Goal: Information Seeking & Learning: Learn about a topic

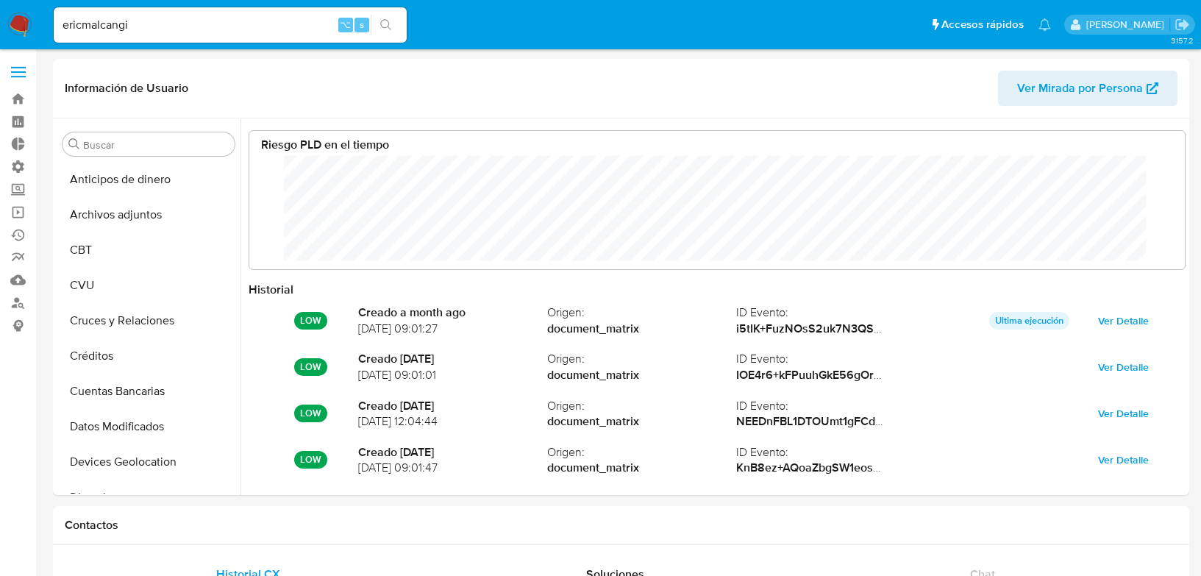
select select "10"
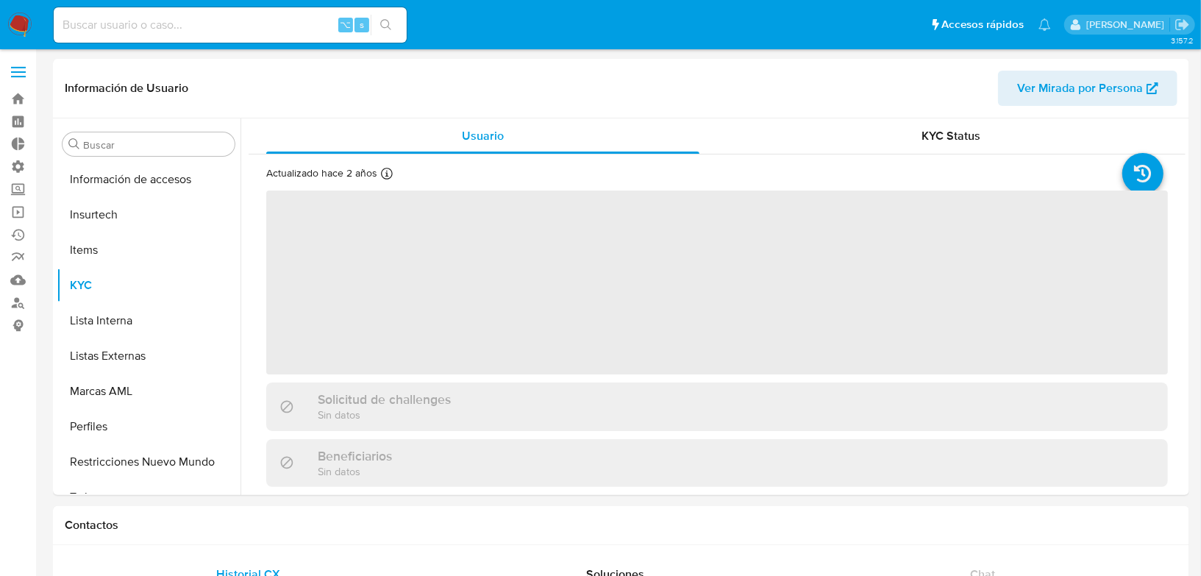
scroll to position [656, 0]
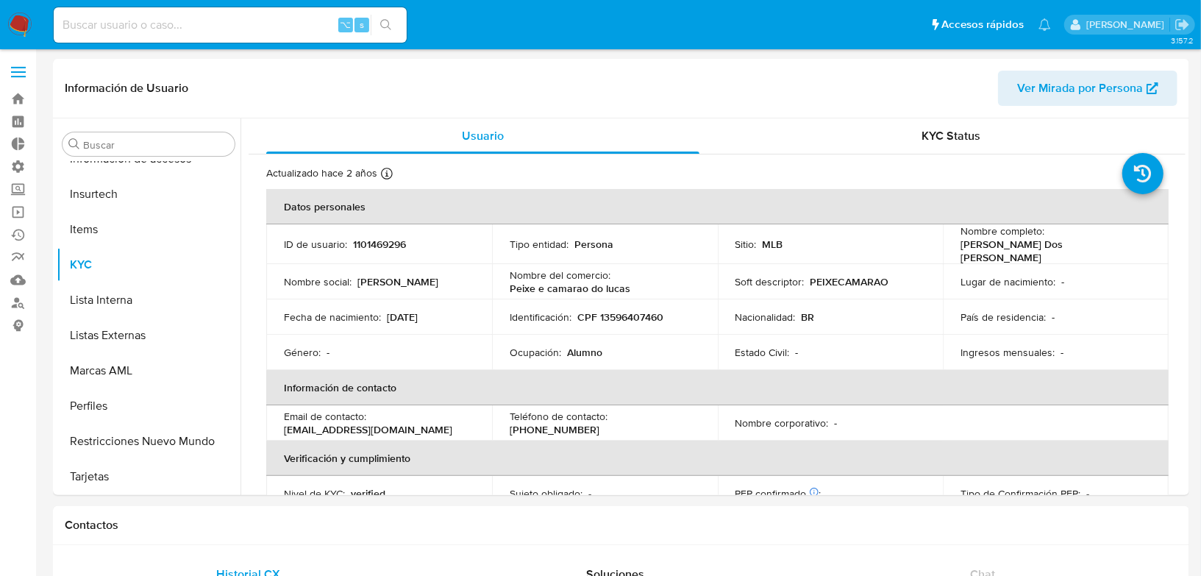
select select "10"
click at [24, 74] on label at bounding box center [18, 72] width 37 height 31
click at [0, 0] on input "checkbox" at bounding box center [0, 0] width 0 height 0
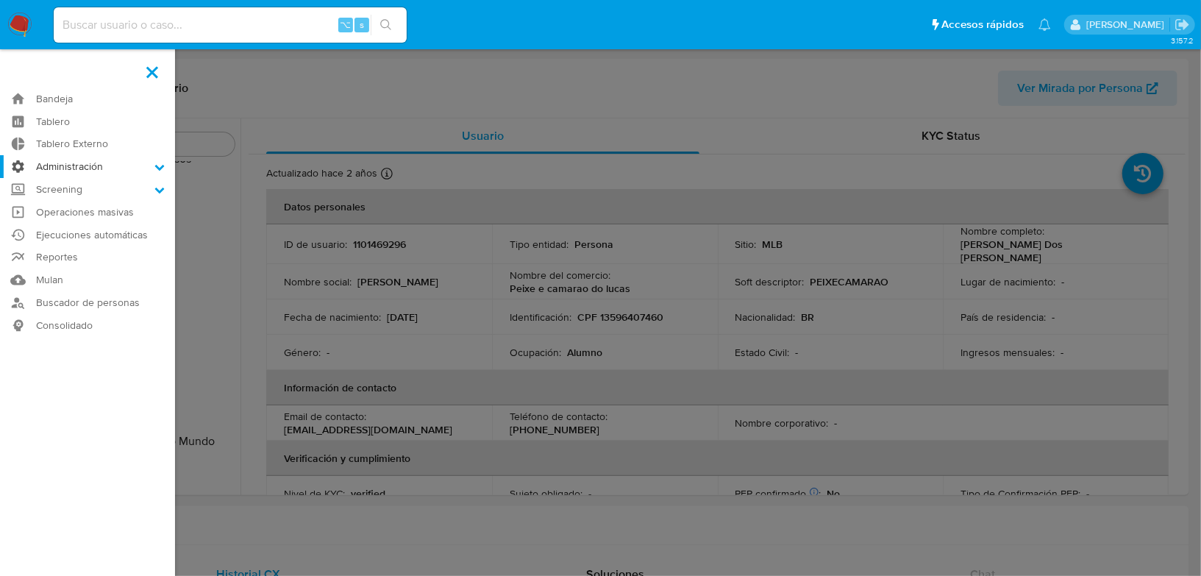
click at [69, 173] on label "Administración" at bounding box center [87, 166] width 175 height 23
click at [0, 0] on input "Administración" at bounding box center [0, 0] width 0 height 0
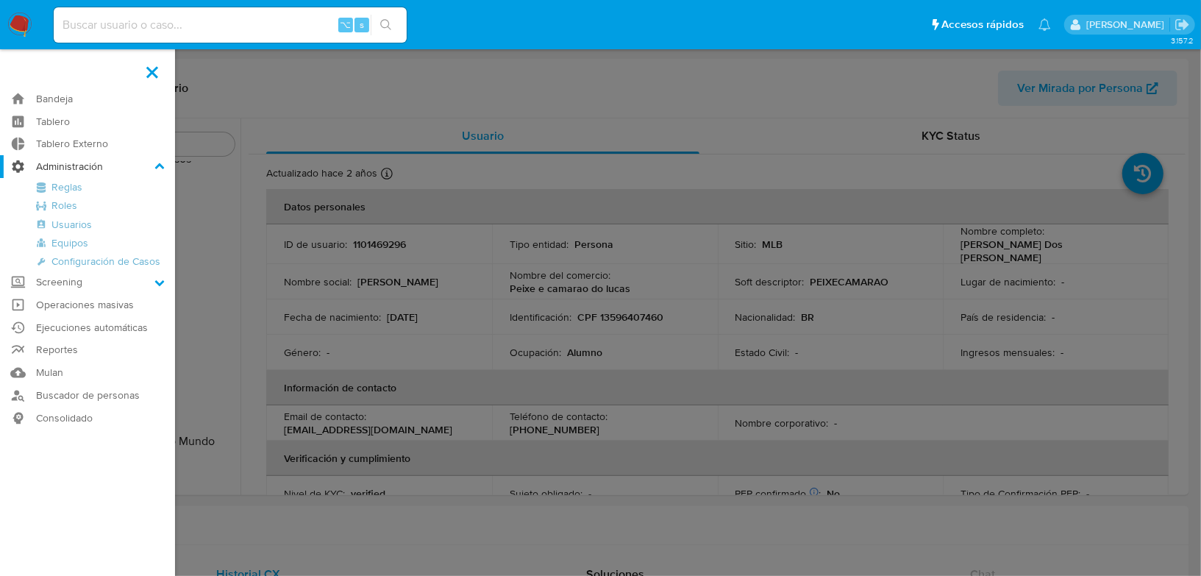
click at [77, 169] on label "Administración" at bounding box center [87, 166] width 175 height 23
click at [0, 0] on input "Administración" at bounding box center [0, 0] width 0 height 0
click at [57, 278] on label "Screening" at bounding box center [87, 282] width 175 height 23
click at [0, 0] on input "Screening" at bounding box center [0, 0] width 0 height 0
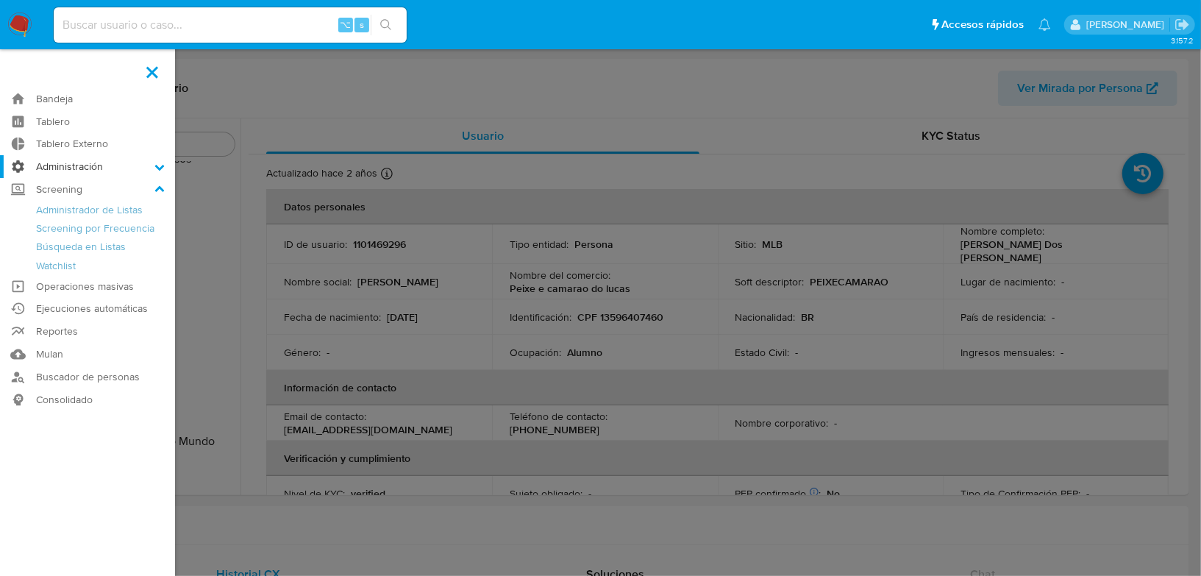
click at [66, 162] on label "Administración" at bounding box center [87, 166] width 175 height 23
click at [0, 0] on input "Administración" at bounding box center [0, 0] width 0 height 0
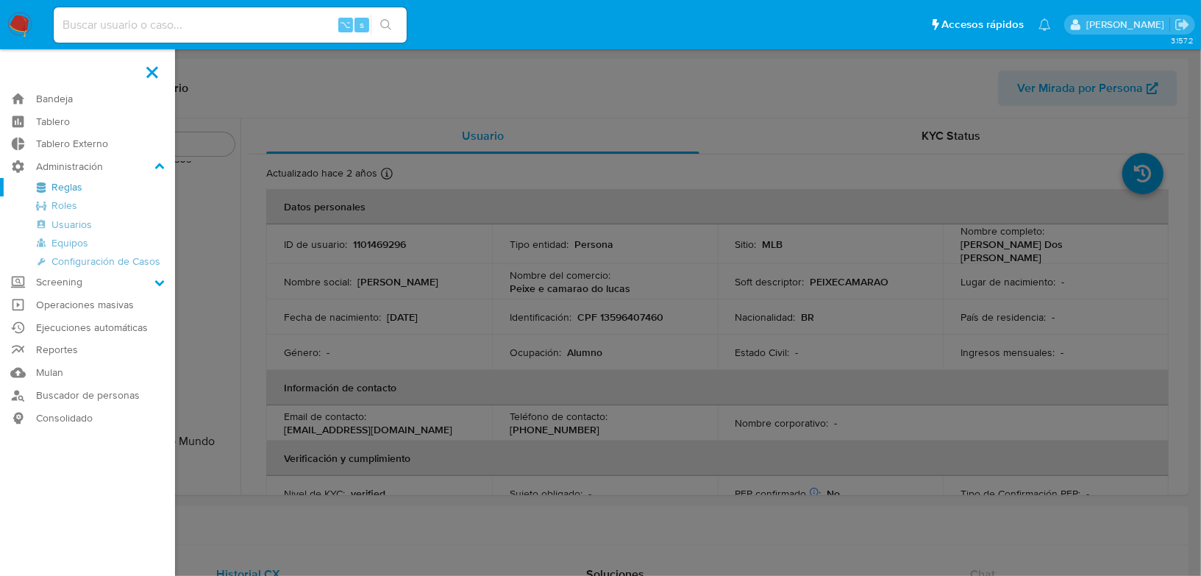
click at [63, 189] on link "Reglas" at bounding box center [87, 187] width 175 height 18
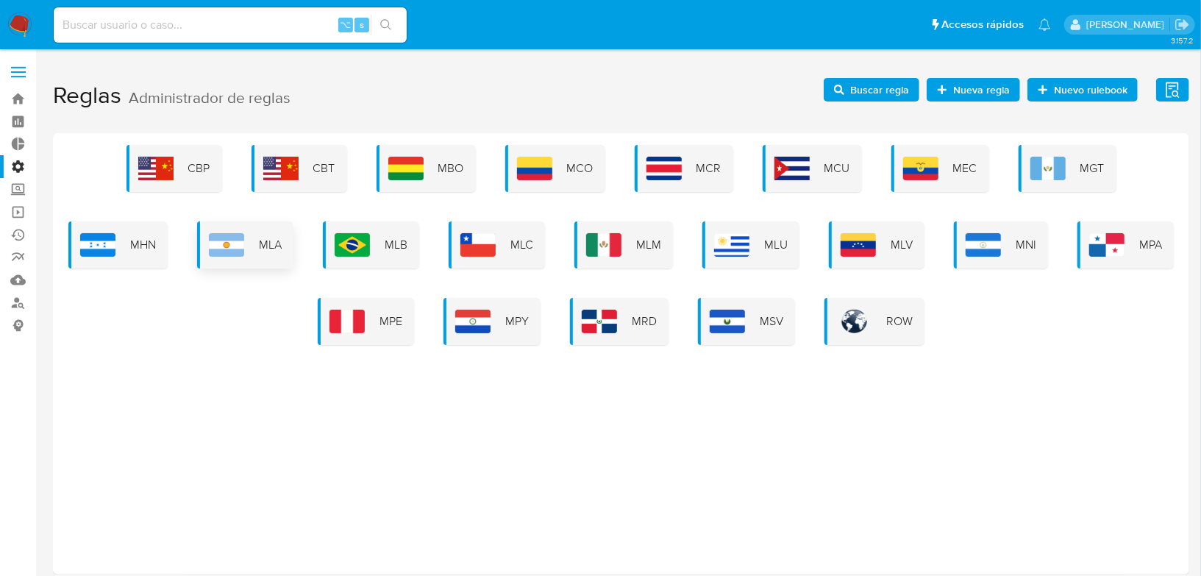
click at [231, 241] on img at bounding box center [226, 245] width 35 height 24
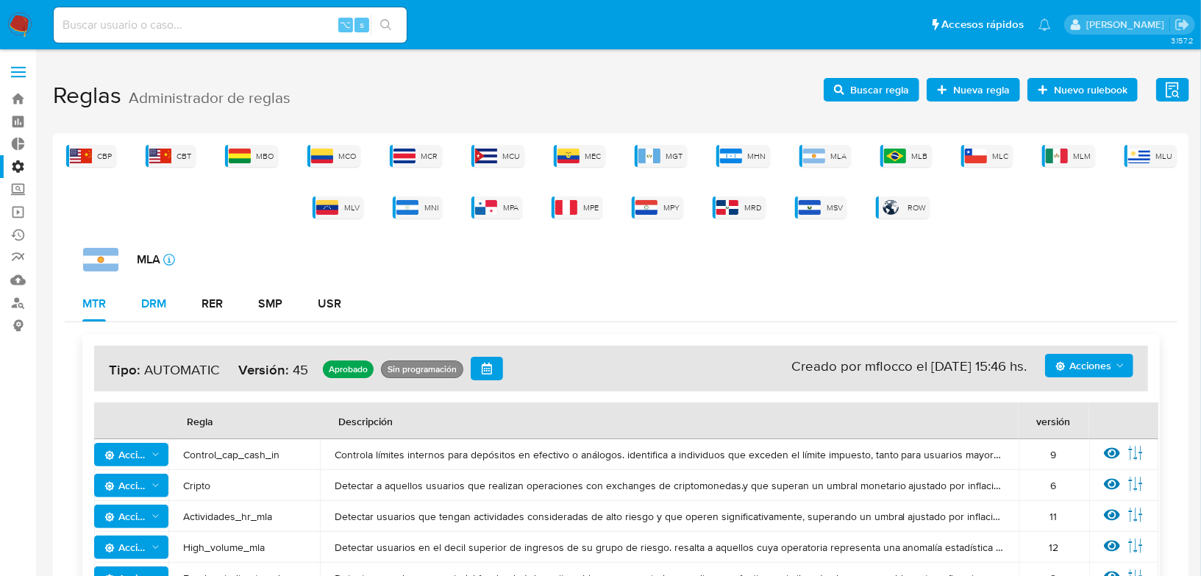
click at [150, 316] on div "DRM" at bounding box center [153, 303] width 25 height 35
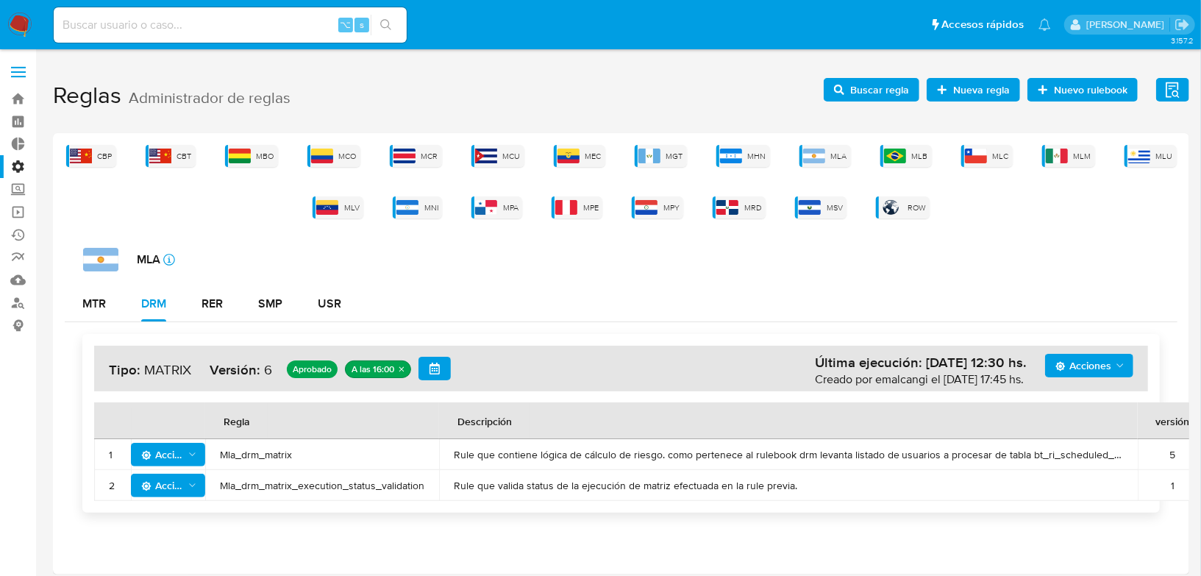
click at [377, 456] on span "Mla_drm_matrix" at bounding box center [322, 454] width 205 height 13
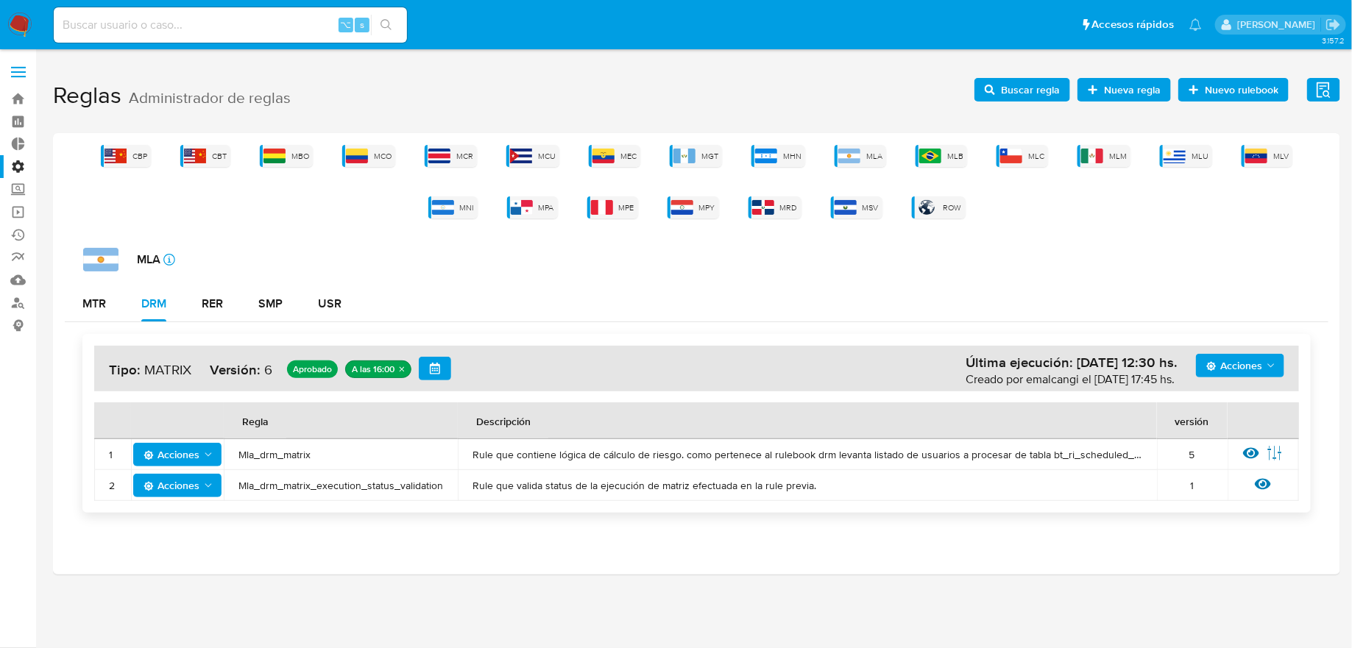
click at [1201, 458] on icon at bounding box center [1251, 453] width 16 height 16
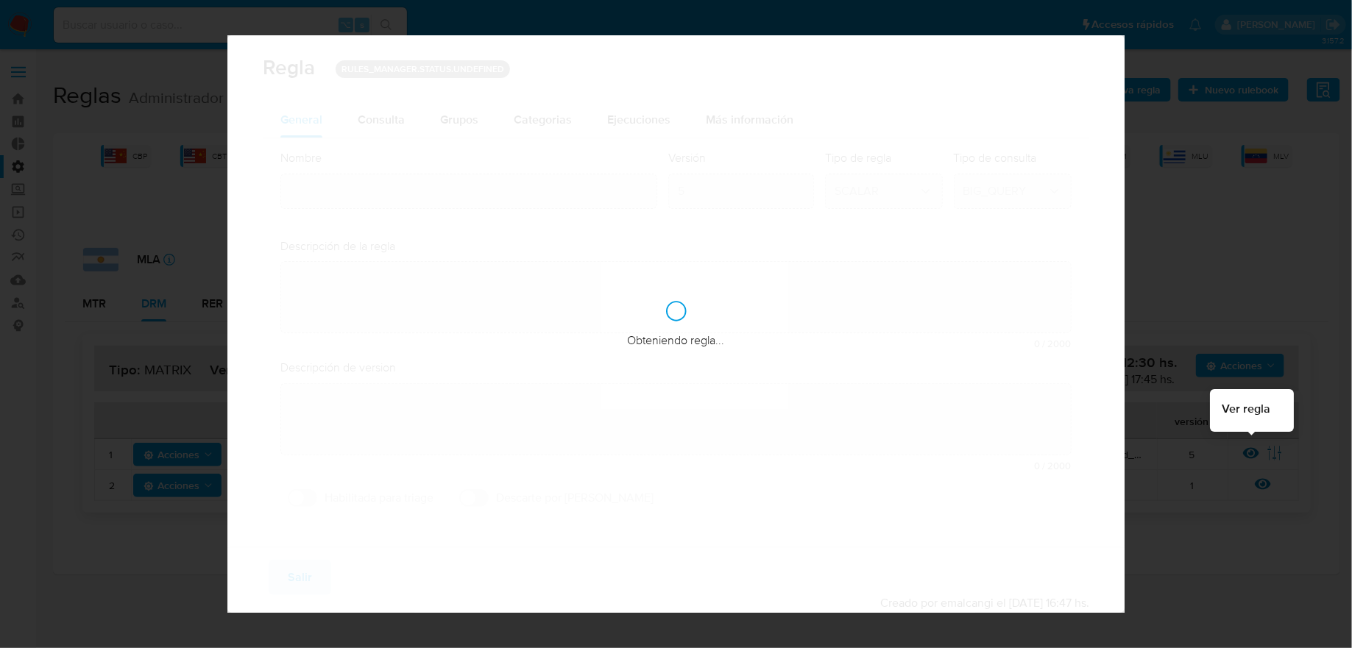
type input "Mla_drm_matrix"
type textarea "Rule que contiene lógica de cálculo de riesgo. como pertenece al rulebook drm l…"
type textarea "Cambio ppld-5771 - se agrega regla condicional para los que tengan marca de mos…"
click at [1201, 454] on div "Regla RULES_MANAGER.STATUS.UNDEFINED Obteniendo regla... General Consulta Param…" at bounding box center [676, 324] width 1352 height 648
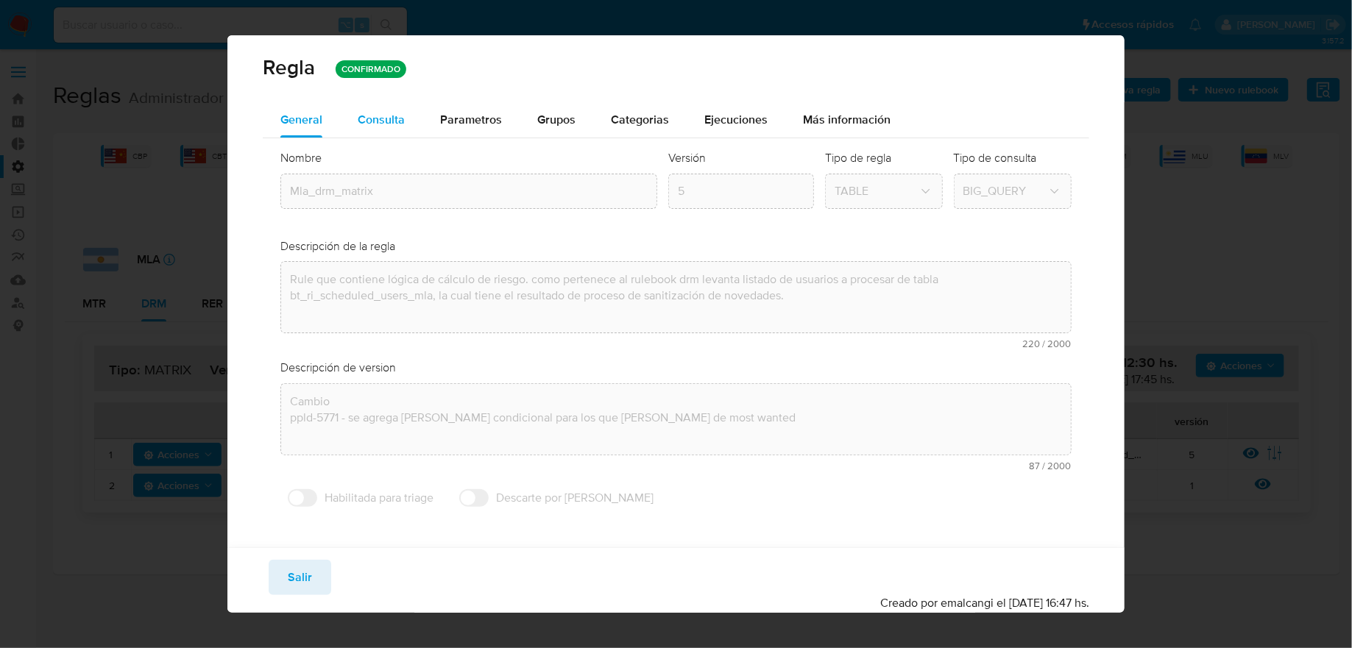
click at [378, 105] on div "Consulta" at bounding box center [381, 119] width 47 height 35
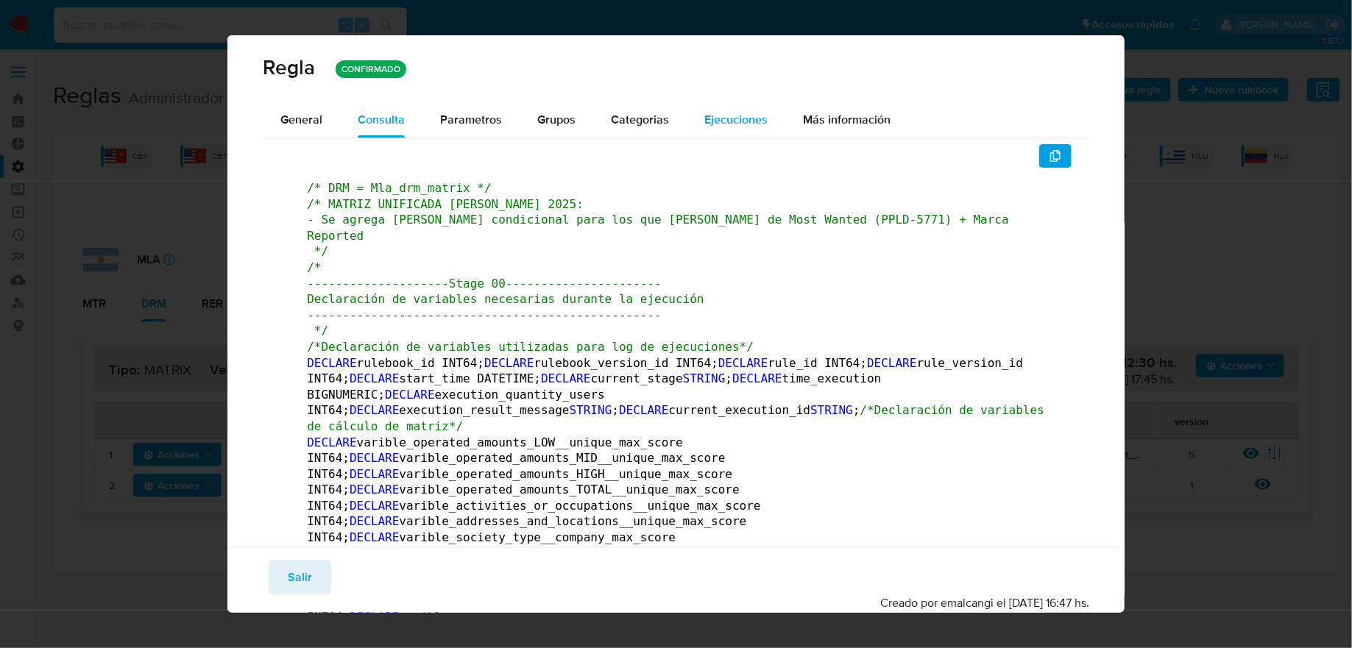
click at [728, 129] on div "Ejecuciones" at bounding box center [735, 119] width 63 height 35
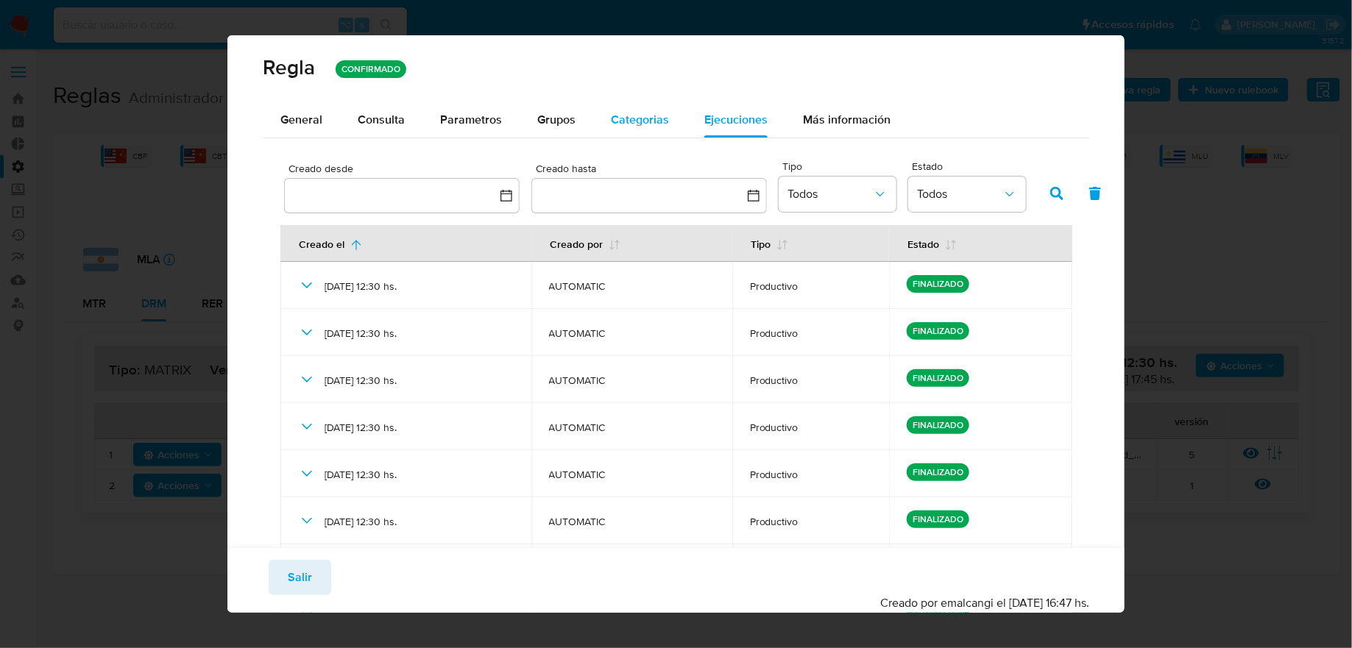
click at [653, 106] on div "Categorias" at bounding box center [640, 119] width 58 height 35
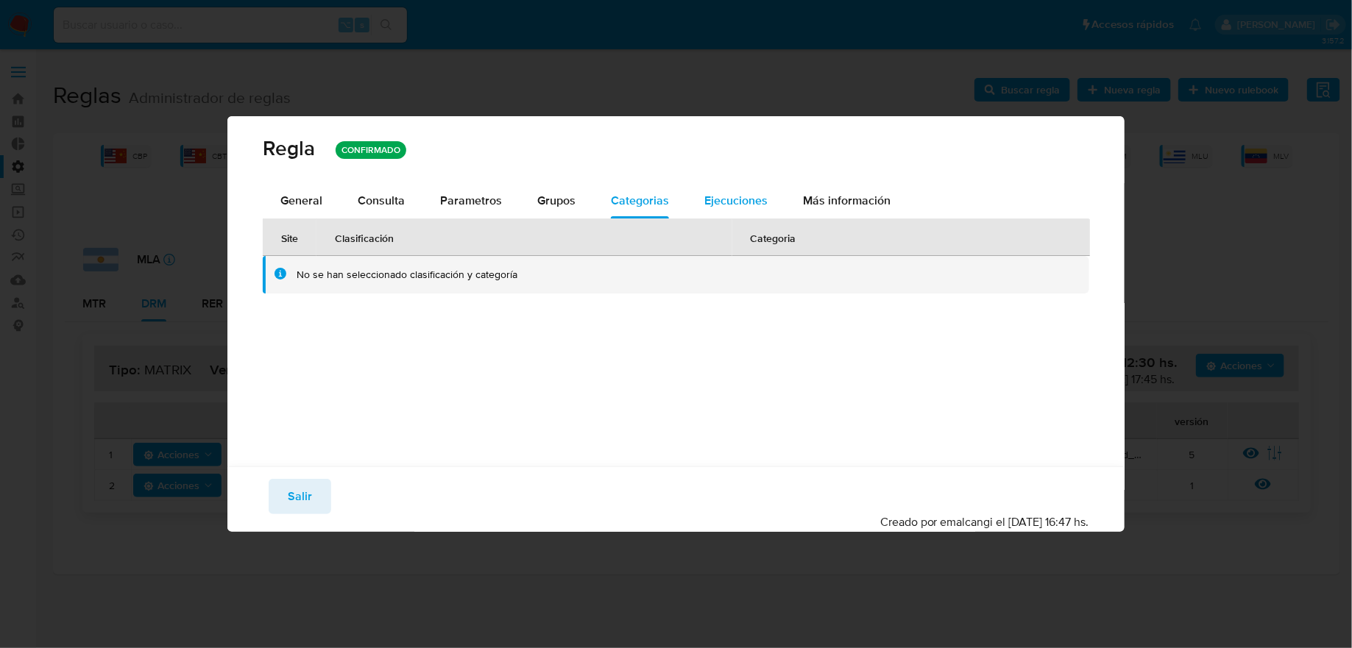
click at [723, 217] on div "Ejecuciones" at bounding box center [735, 200] width 63 height 35
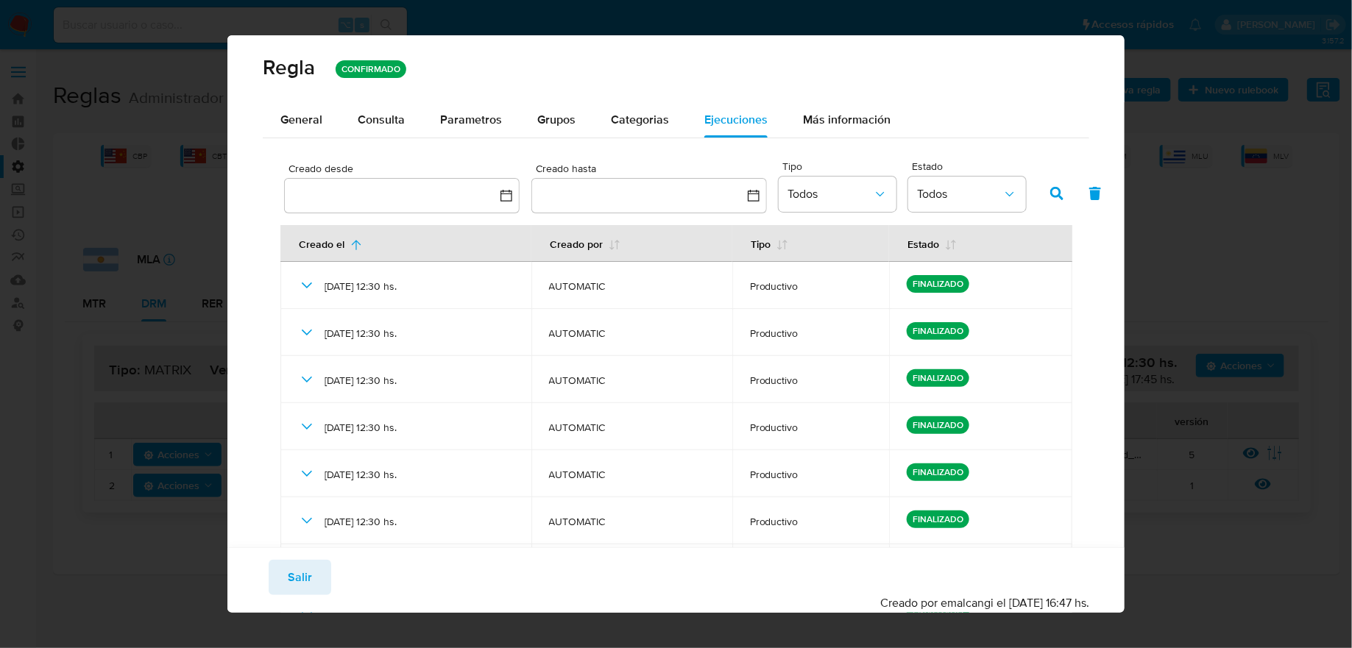
scroll to position [262, 0]
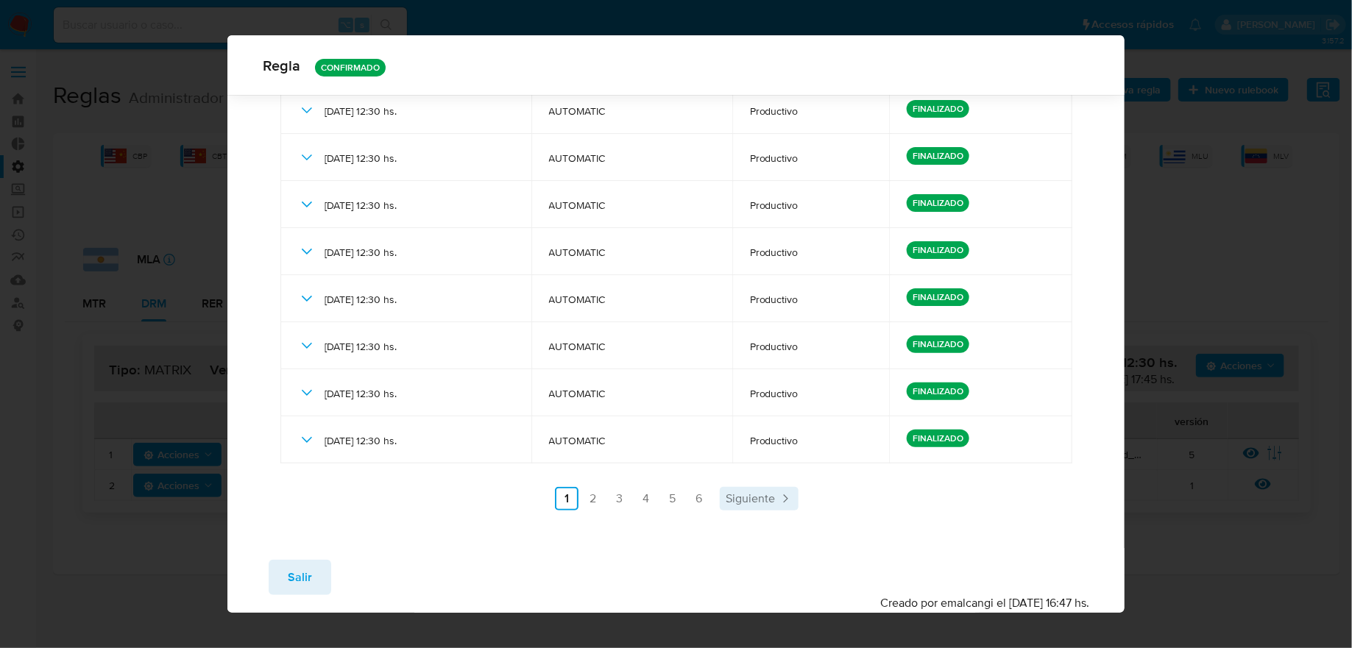
click at [769, 505] on span "Siguiente" at bounding box center [749, 499] width 49 height 12
click at [307, 558] on div "Guardar Salir Simular Confirmar Creado por emalcangi el 14/07/2025 16:47 hs." at bounding box center [675, 580] width 897 height 65
click at [305, 575] on span "Salir" at bounding box center [300, 577] width 24 height 32
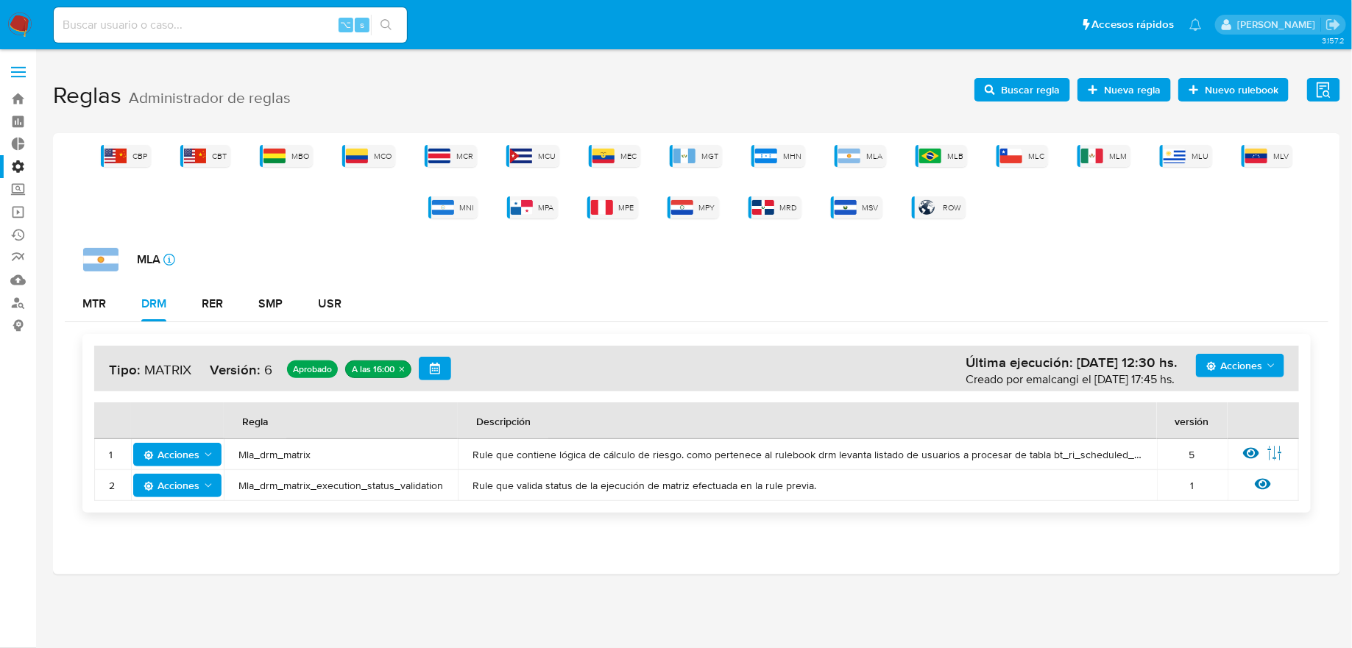
click at [1201, 441] on td "Ver regla Editar parámetros" at bounding box center [1262, 454] width 71 height 31
click at [1201, 449] on icon at bounding box center [1251, 453] width 16 height 11
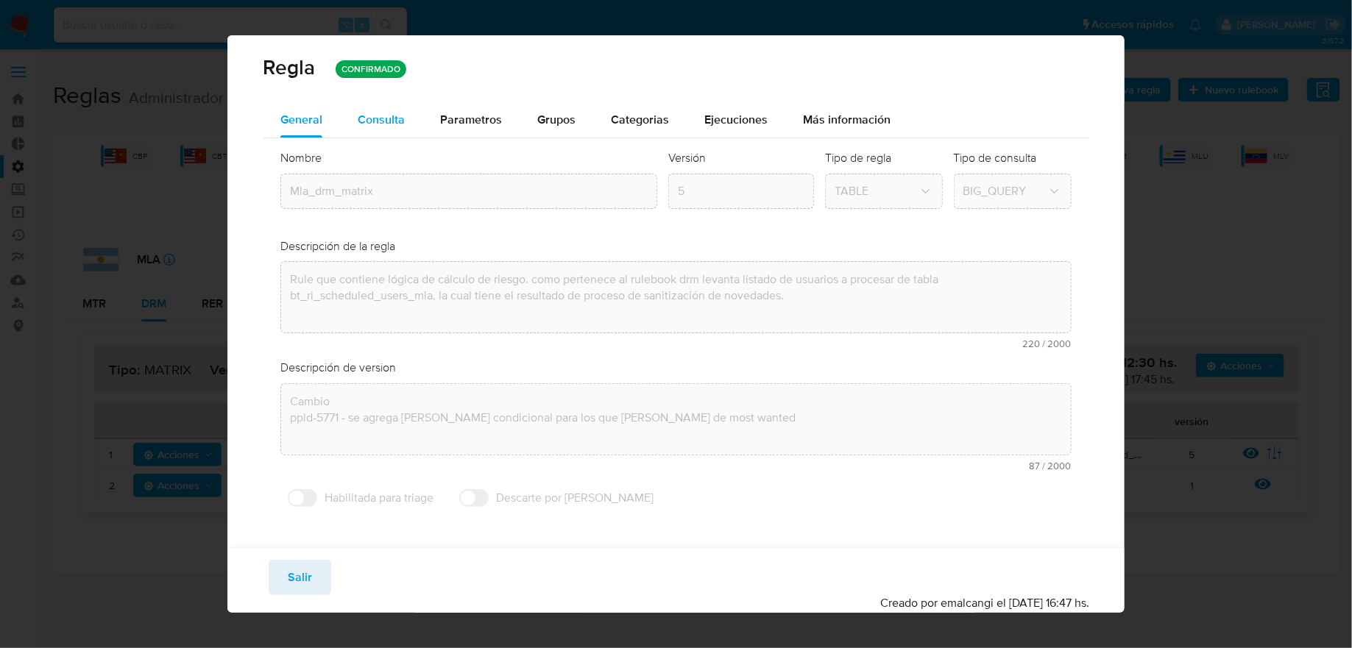
click at [397, 124] on span "Consulta" at bounding box center [381, 119] width 47 height 17
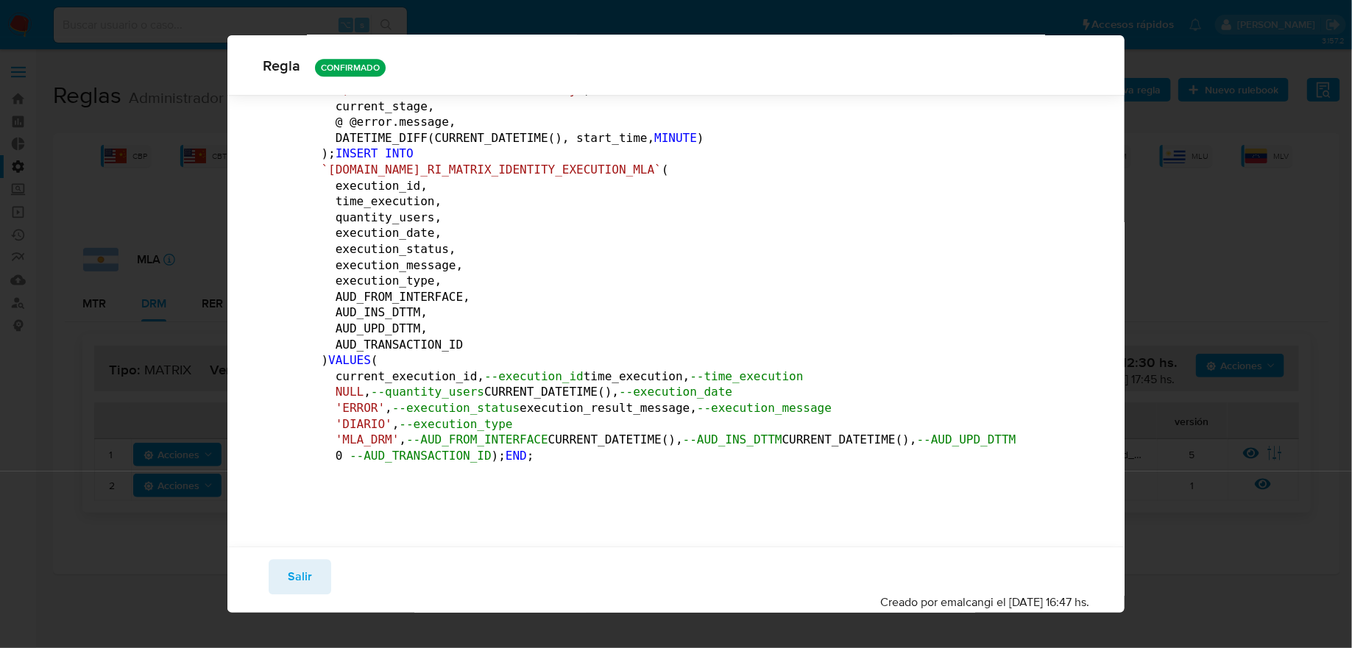
scroll to position [390762, 0]
click at [432, 177] on span "`TBL.BT_RI_MATRIX_IDENTITY_EXECUTION_MLA`" at bounding box center [491, 170] width 340 height 14
click at [298, 575] on span "Salir" at bounding box center [300, 577] width 24 height 32
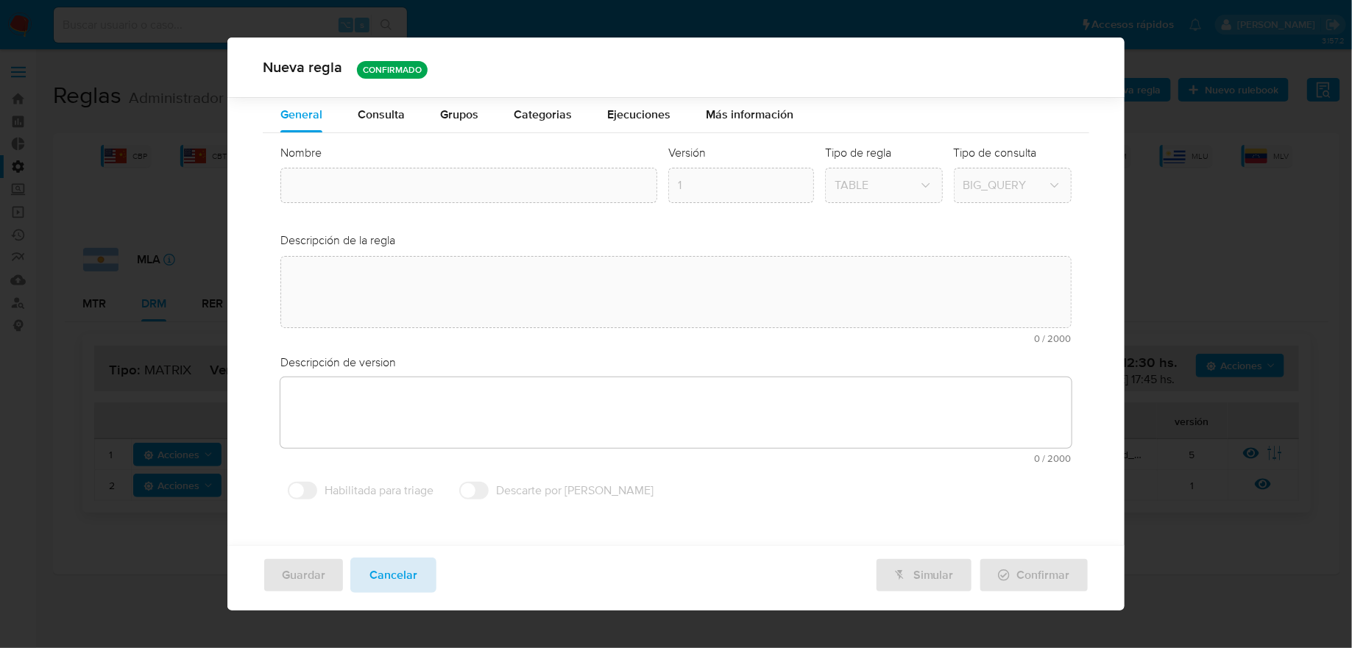
type textarea "Rule que contiene lógica de cálculo de riesgo. como pertenece al rulebook drm l…"
type textarea "Cambio ppld-5771 - se agrega regla condicional para los que tengan marca de mos…"
type input "Mla_drm_matrix"
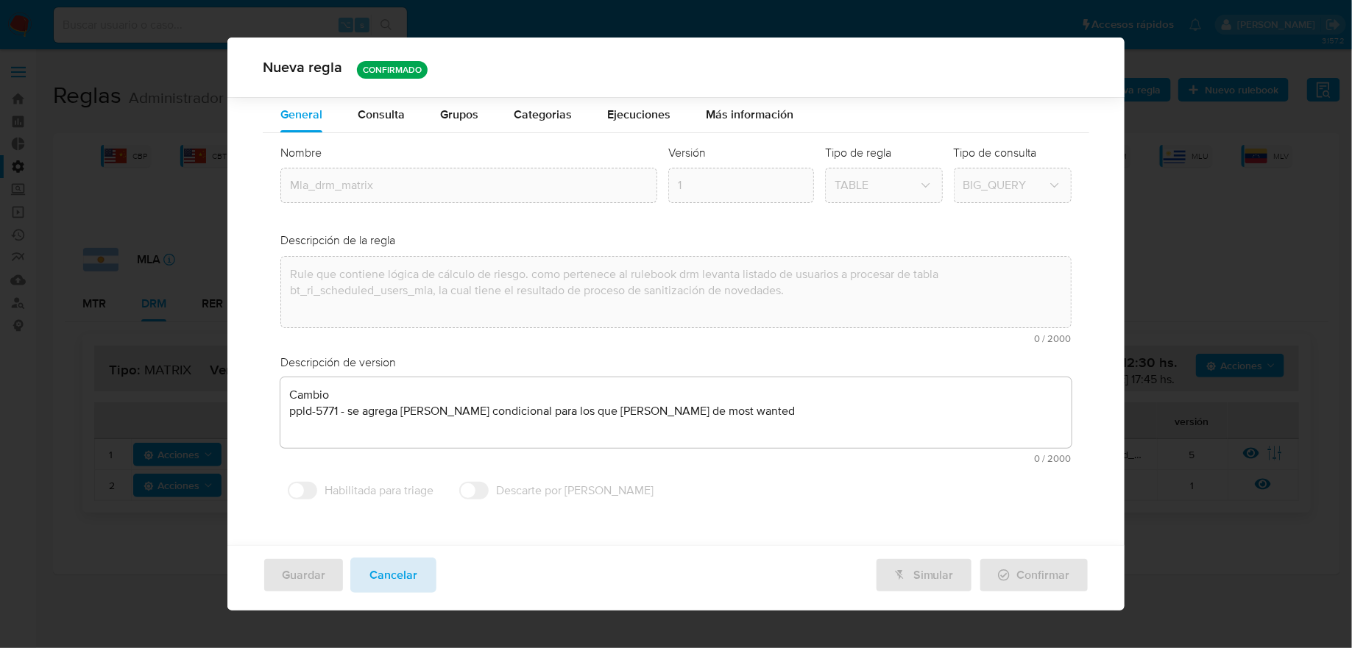
scroll to position [0, 0]
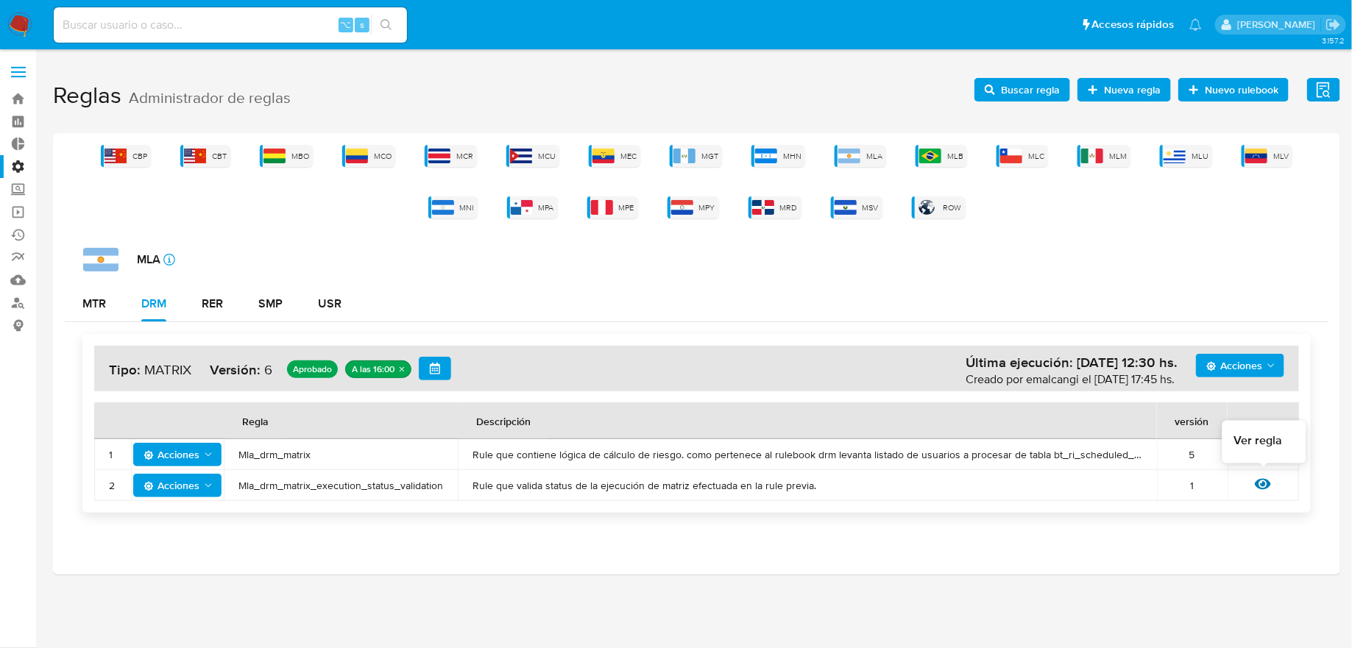
click at [1201, 447] on span "Ver regla" at bounding box center [1258, 440] width 49 height 16
click at [1201, 448] on icon at bounding box center [1251, 453] width 16 height 11
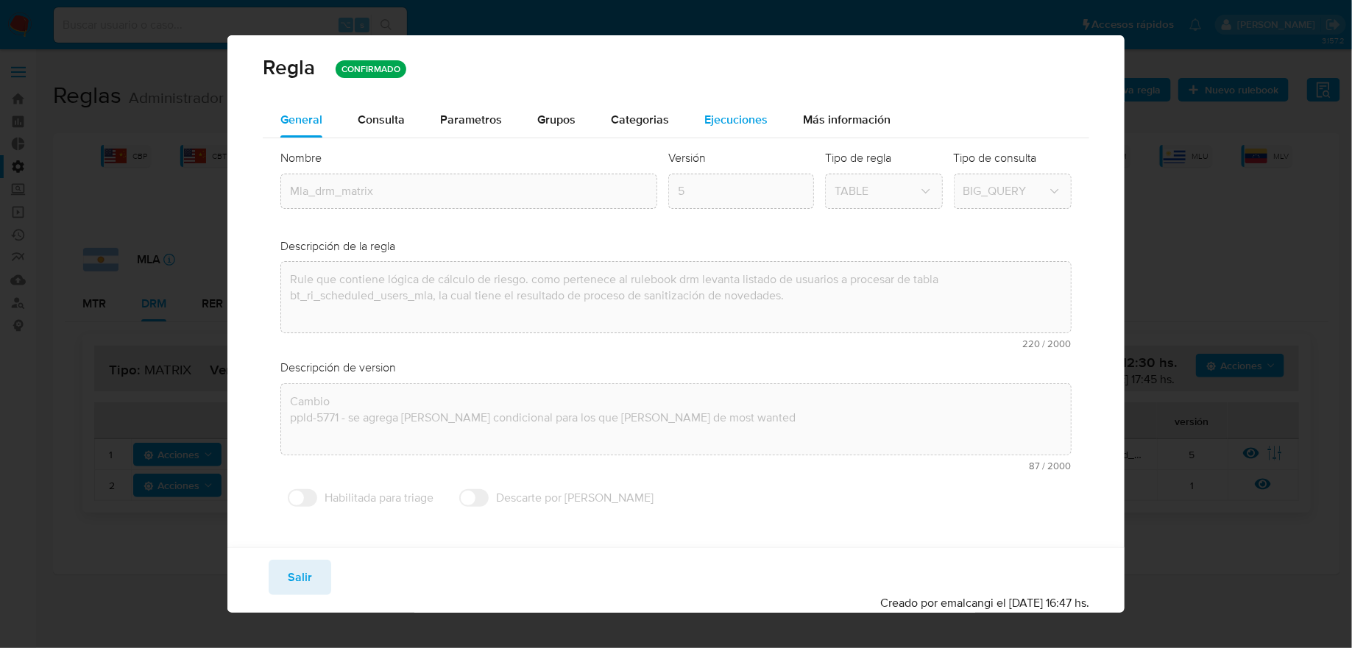
click at [738, 120] on span "Ejecuciones" at bounding box center [735, 119] width 63 height 17
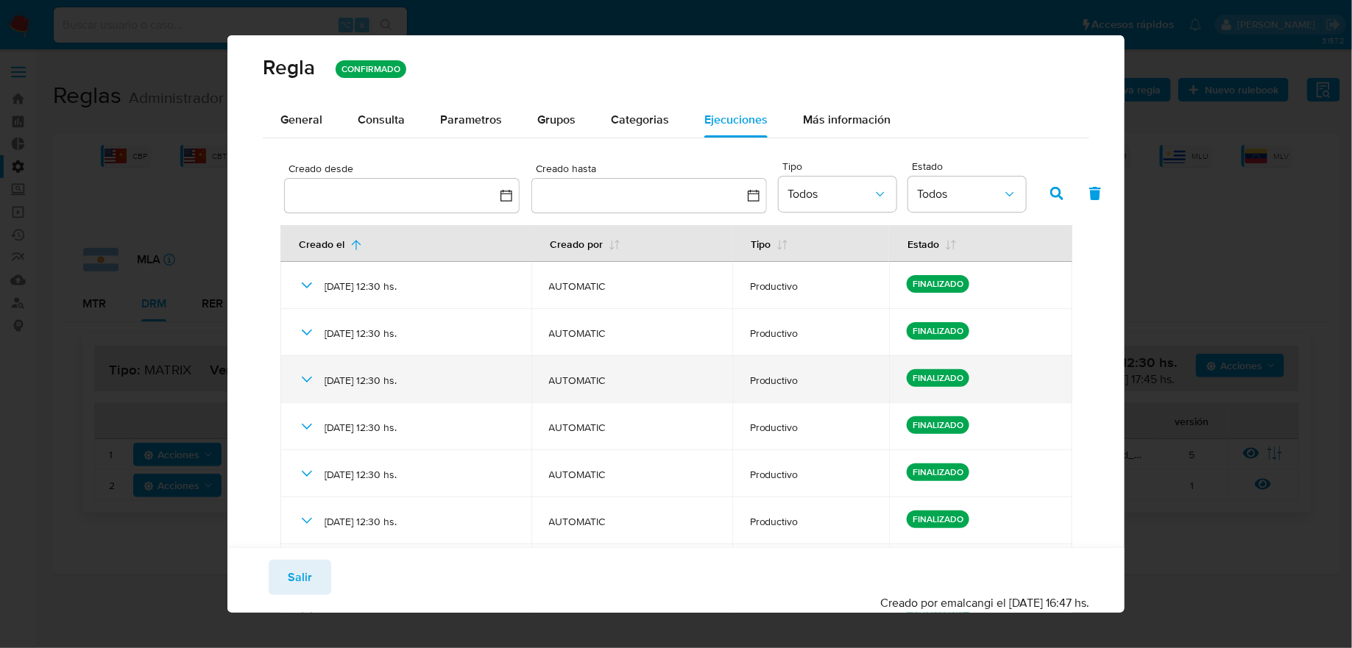
scroll to position [262, 0]
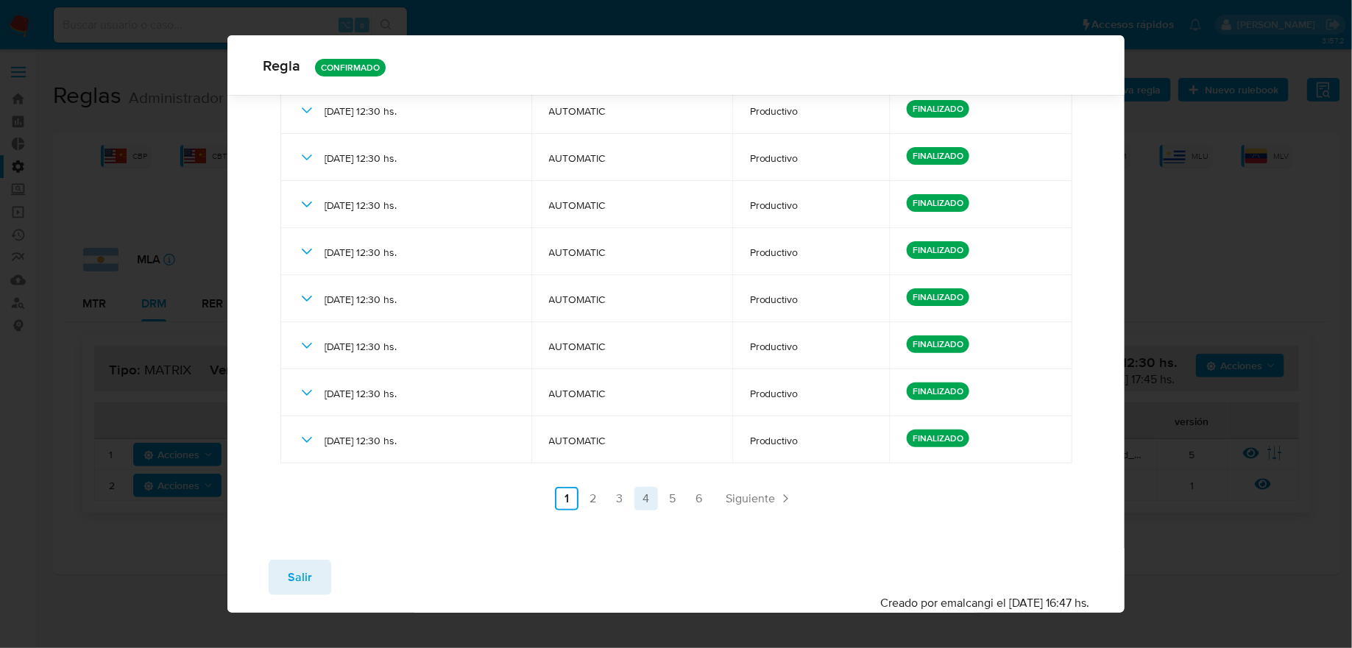
click at [640, 505] on link "4" at bounding box center [646, 499] width 24 height 24
click at [655, 505] on link "3" at bounding box center [659, 499] width 24 height 24
click at [635, 505] on link "2" at bounding box center [633, 499] width 24 height 24
click at [714, 499] on link "5" at bounding box center [712, 499] width 24 height 24
click at [315, 567] on button "Salir" at bounding box center [300, 577] width 63 height 35
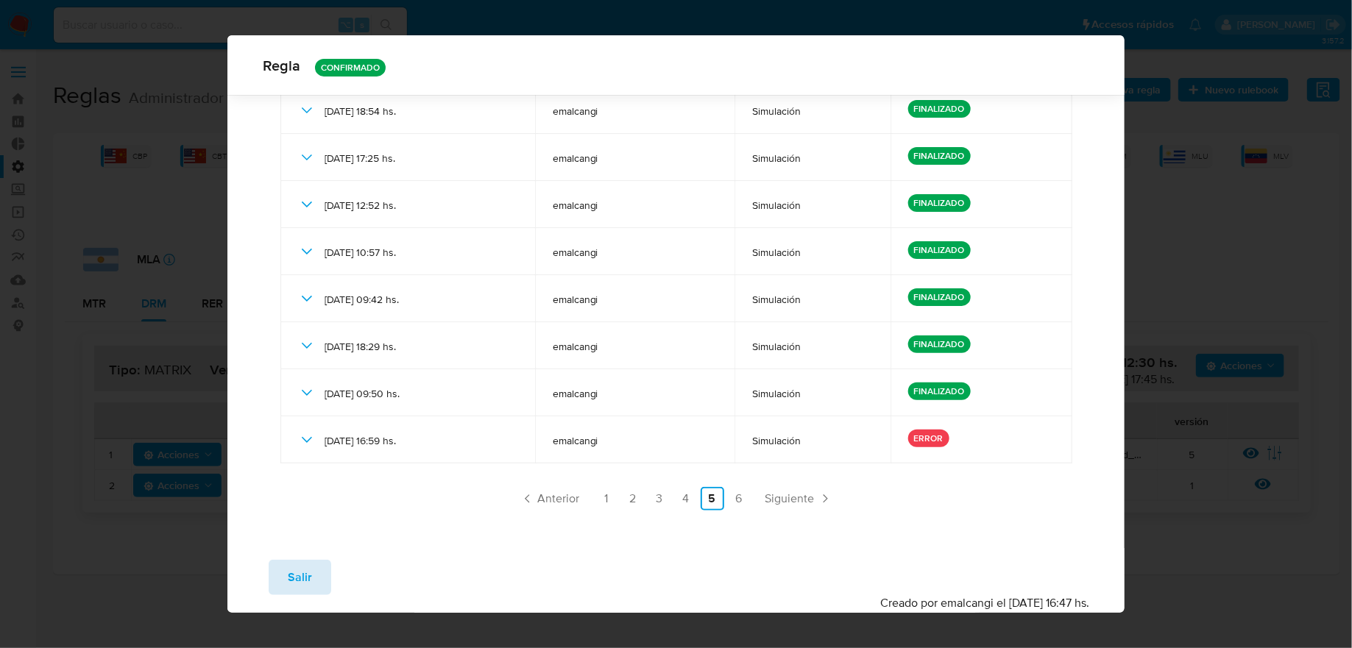
scroll to position [0, 0]
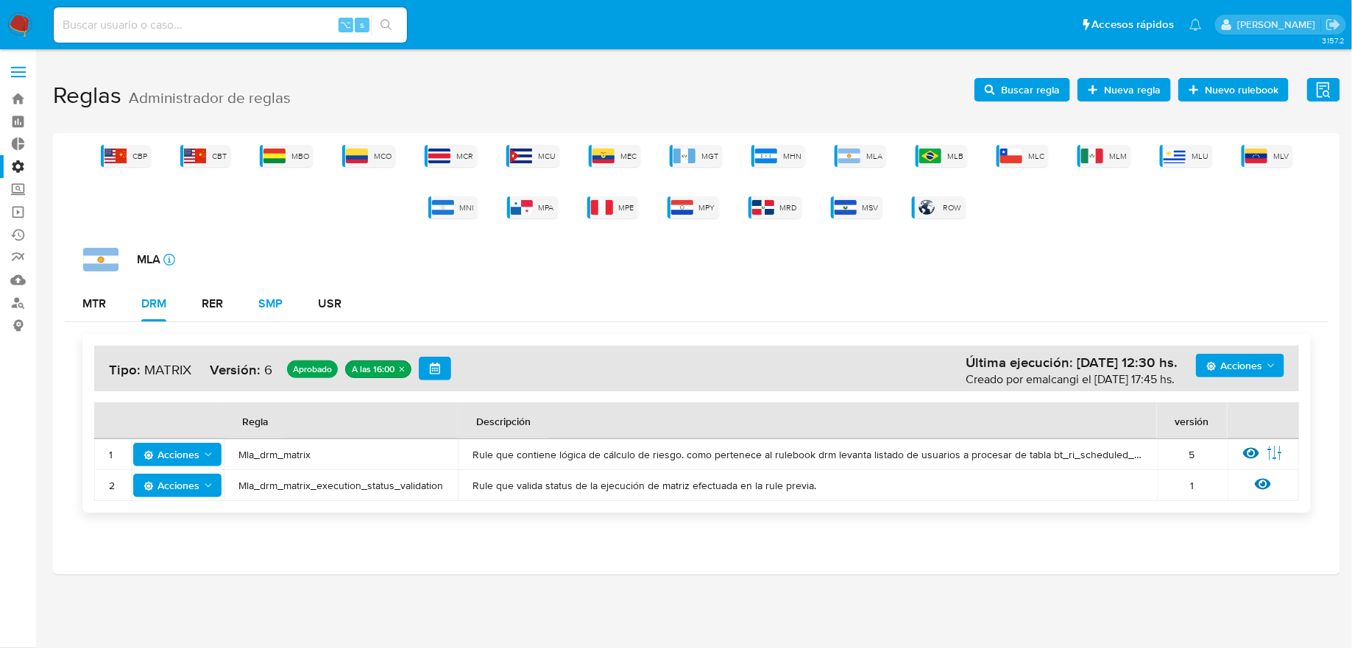
click at [268, 305] on div "SMP" at bounding box center [270, 304] width 24 height 12
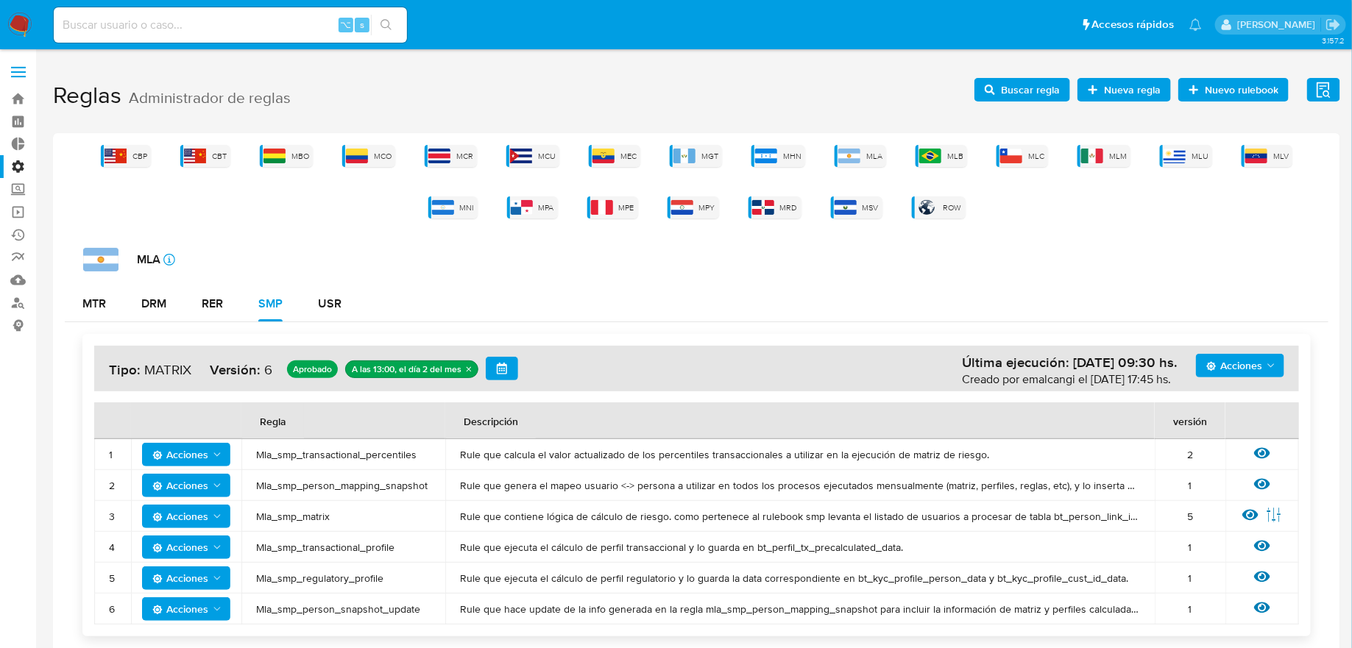
click at [853, 168] on div "CBP CBT MBO MCO MCR MCU MEC MGT MHN MLA MLB MLC MLM MLU MLV MNI MPA MPE MPY MRD…" at bounding box center [696, 182] width 1263 height 74
click at [866, 146] on div "MLA" at bounding box center [860, 156] width 52 height 22
click at [290, 20] on input at bounding box center [230, 24] width 353 height 19
paste input "2273234152"
type input "2273234152"
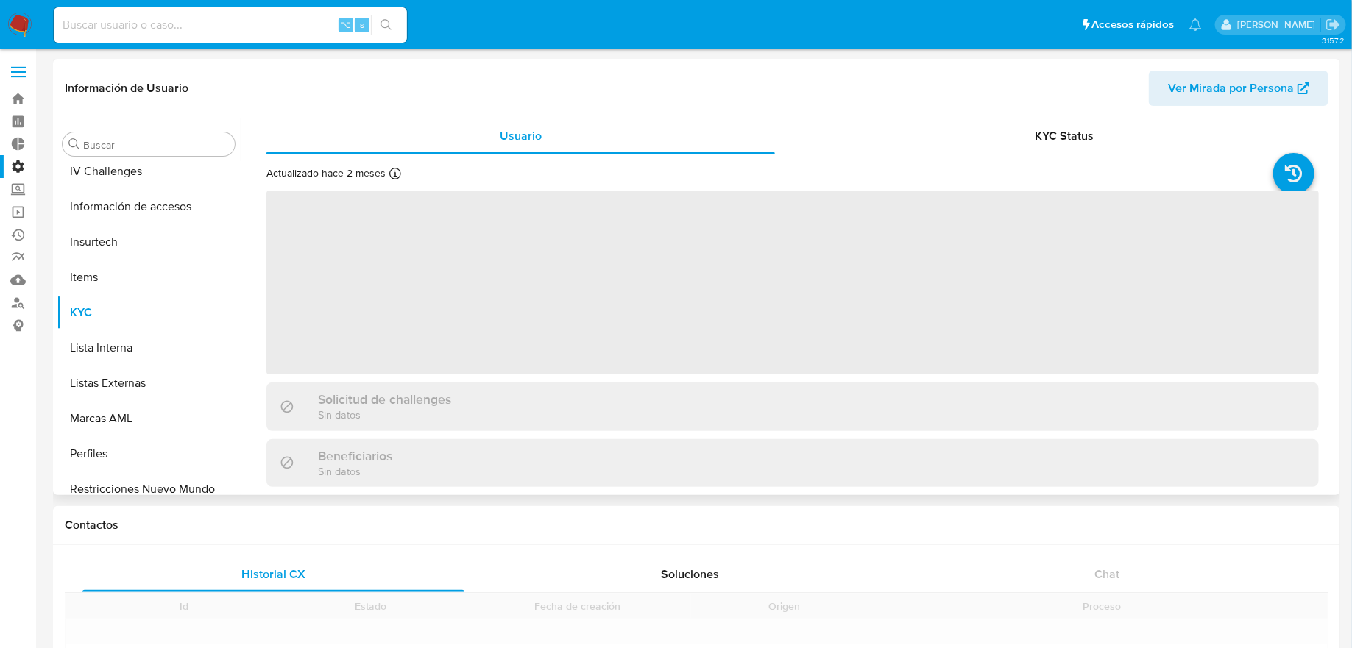
scroll to position [657, 0]
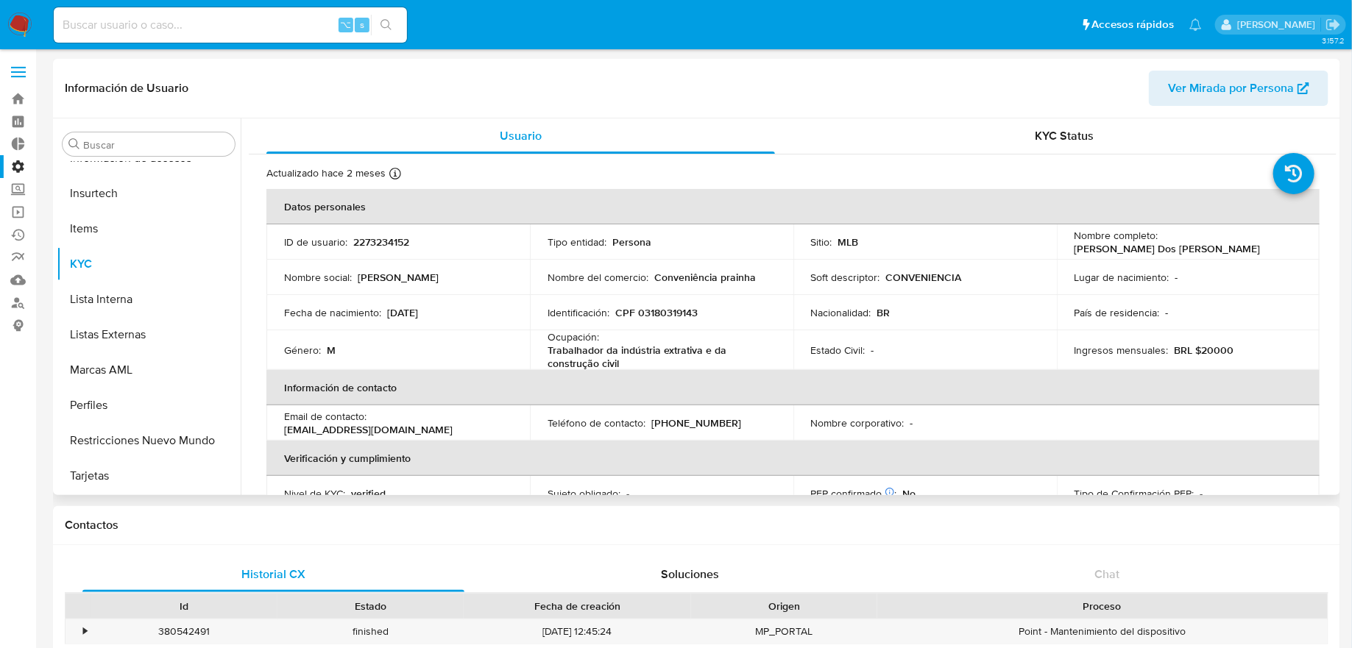
select select "10"
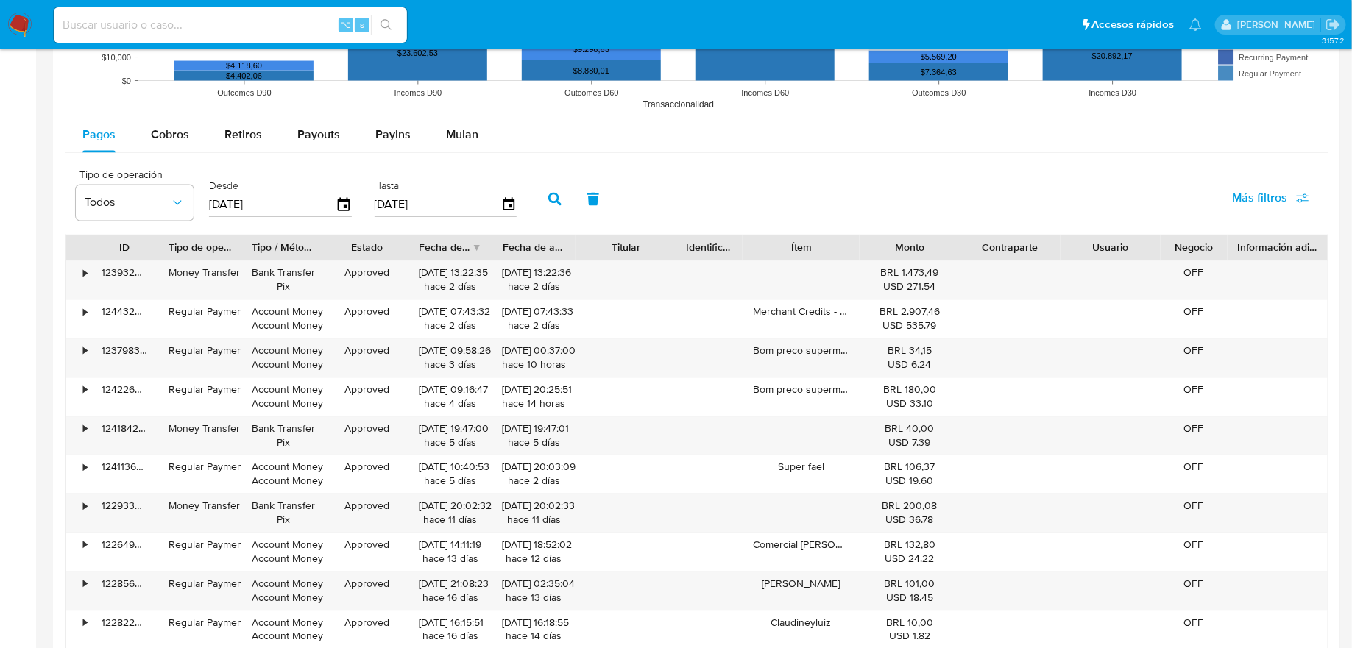
scroll to position [1182, 0]
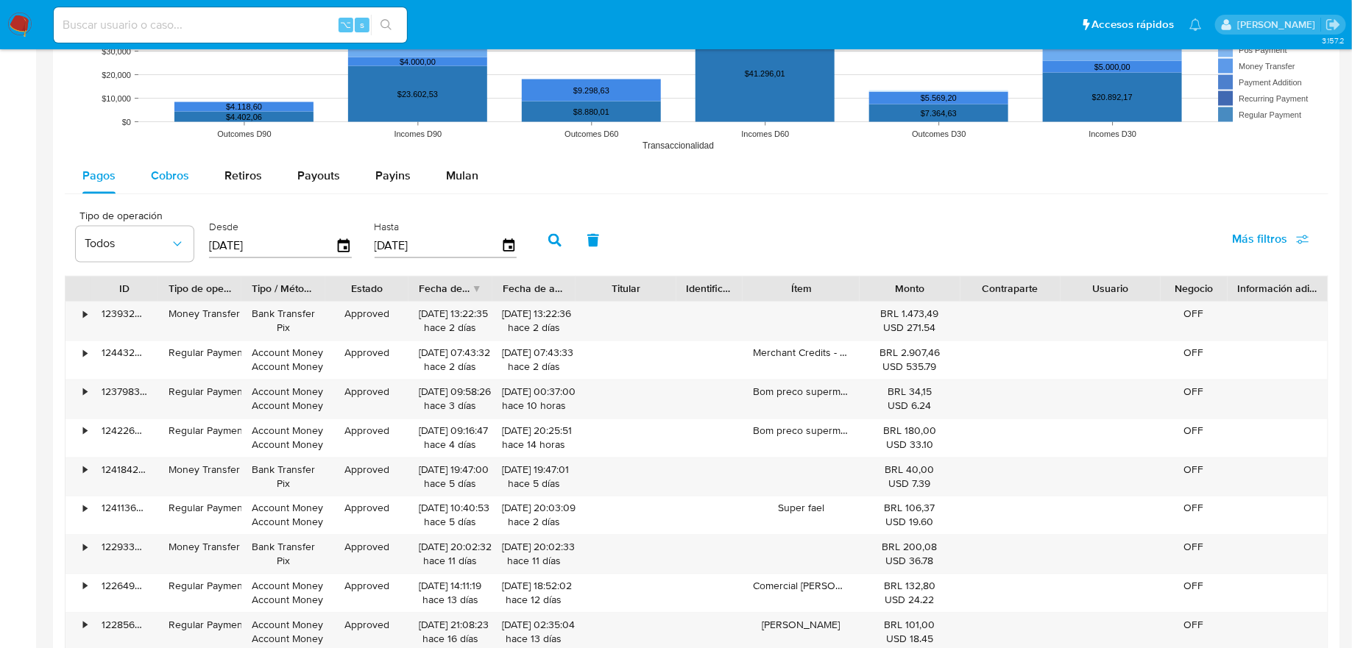
click at [160, 168] on span "Cobros" at bounding box center [170, 176] width 38 height 17
select select "10"
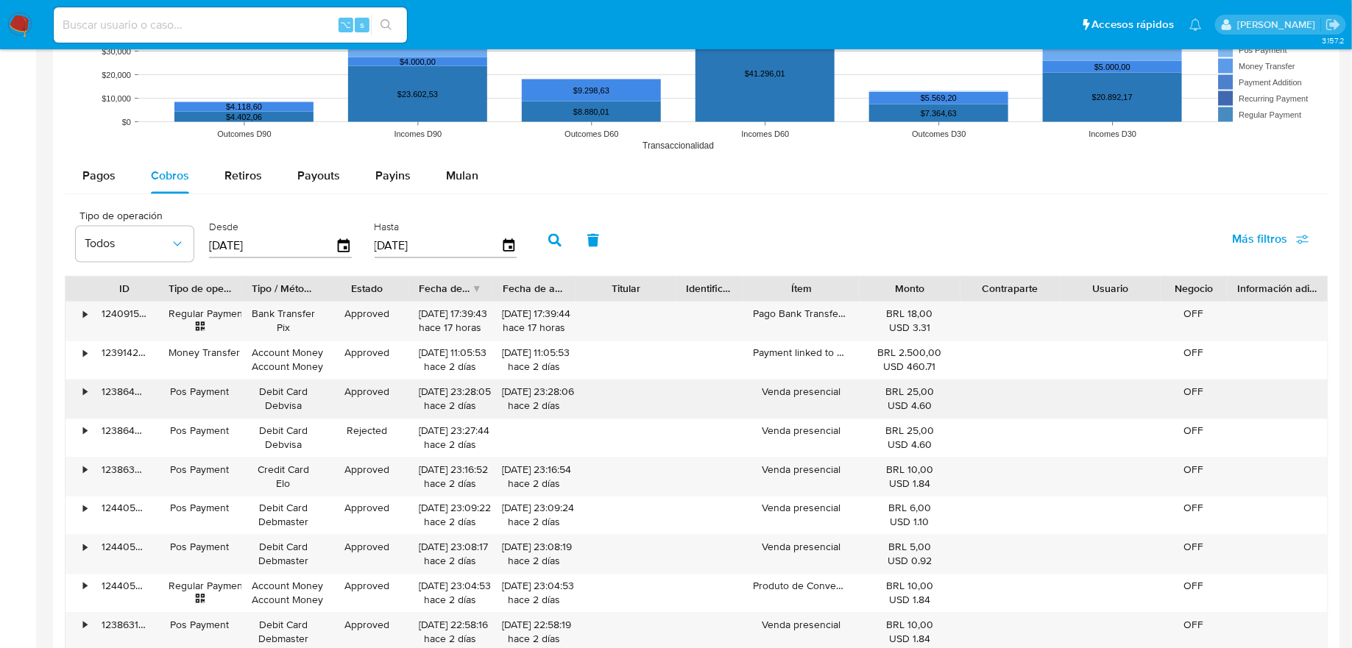
click at [85, 386] on div "•" at bounding box center [85, 393] width 4 height 14
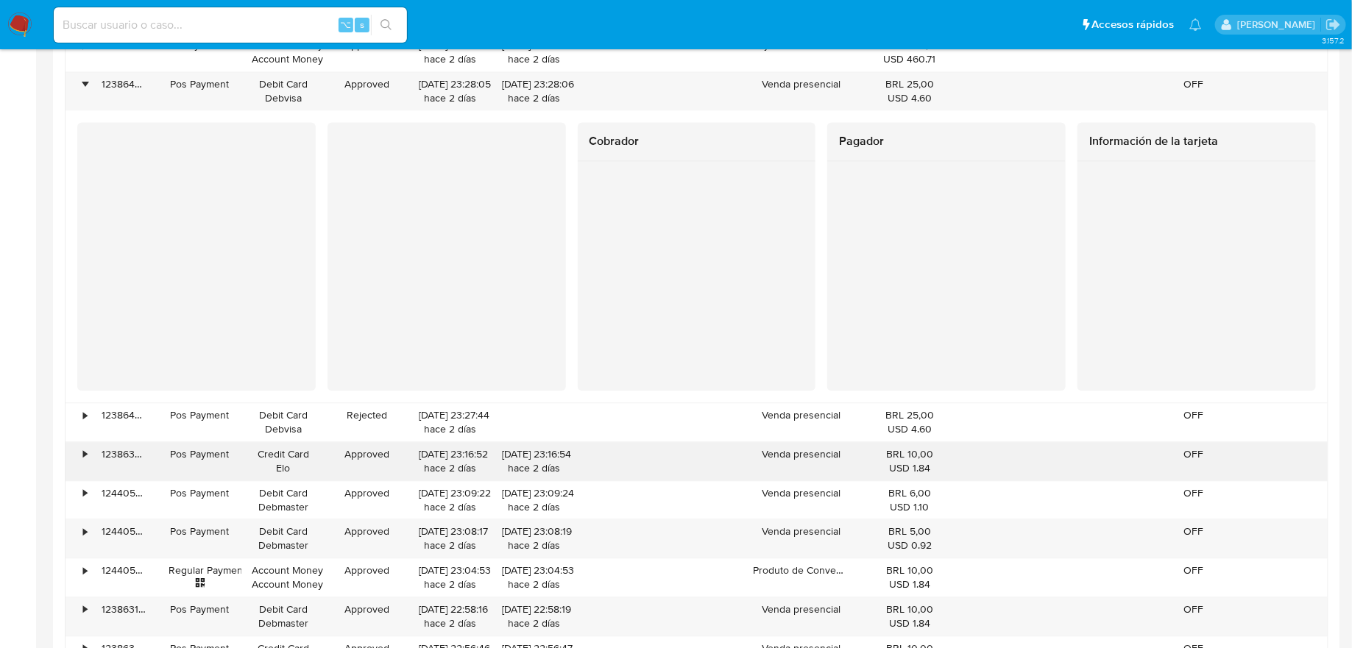
scroll to position [1491, 0]
click at [74, 454] on div "•" at bounding box center [78, 460] width 26 height 38
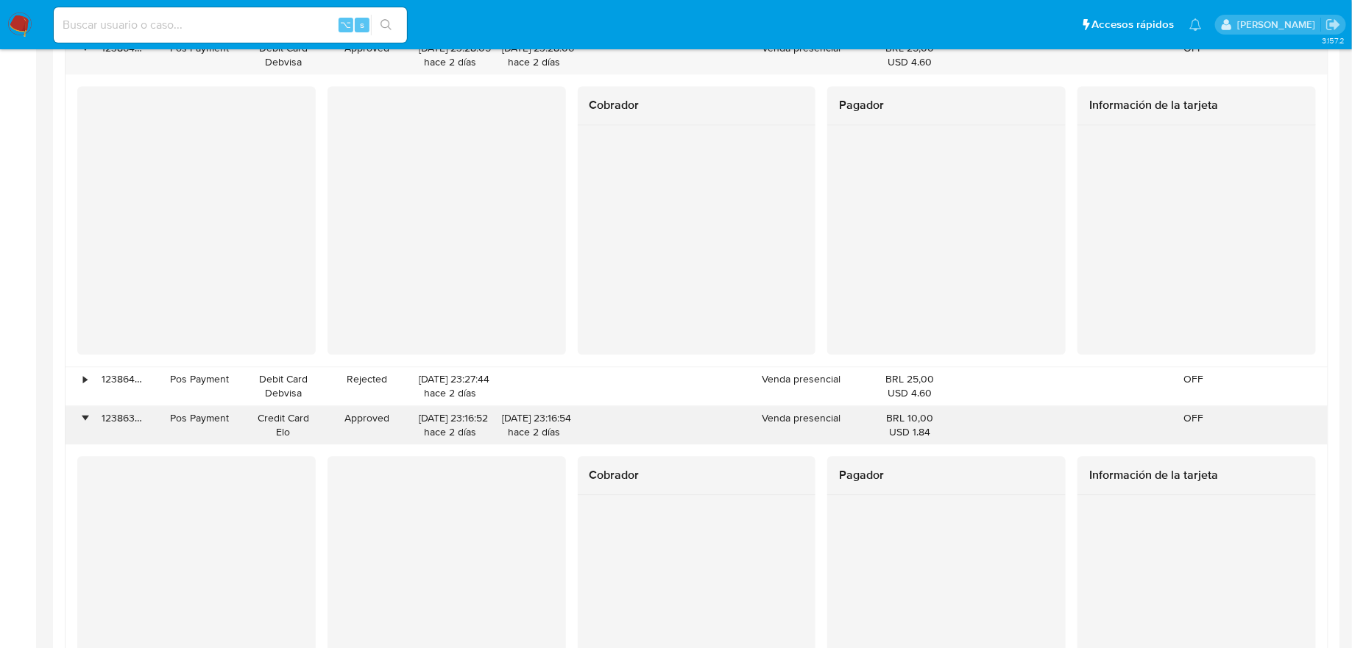
scroll to position [1563, 0]
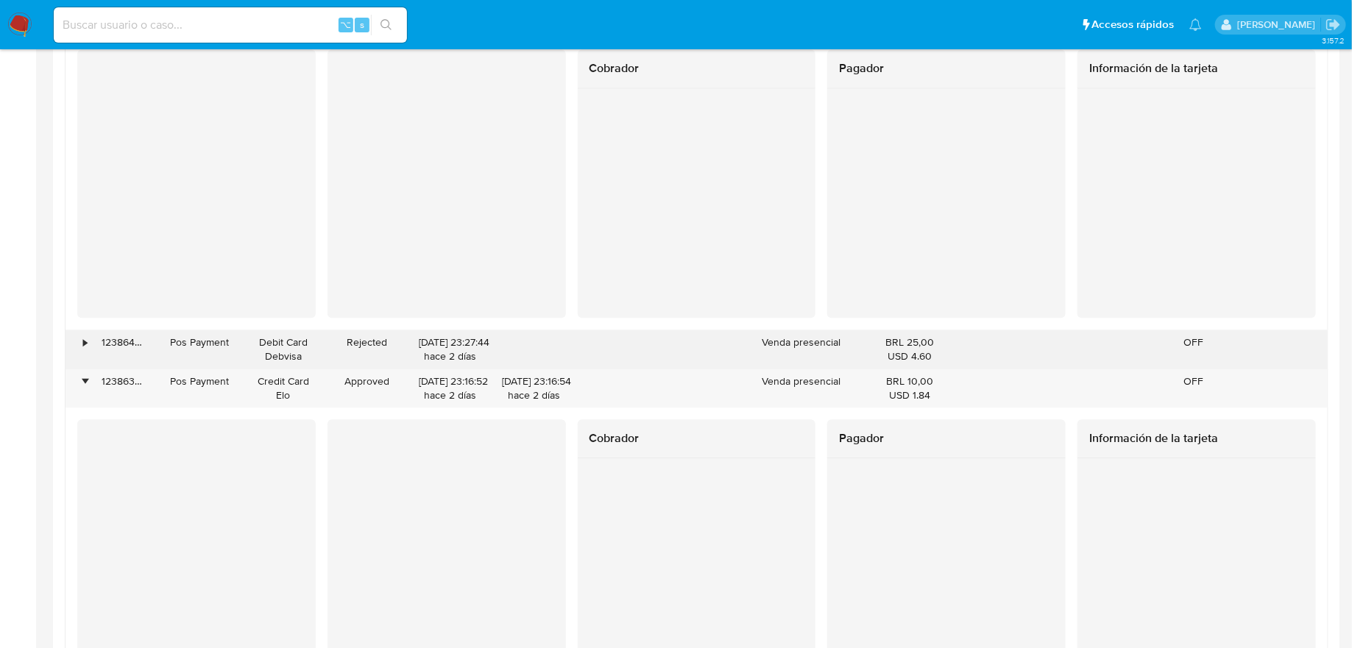
click at [78, 343] on div "•" at bounding box center [78, 349] width 26 height 38
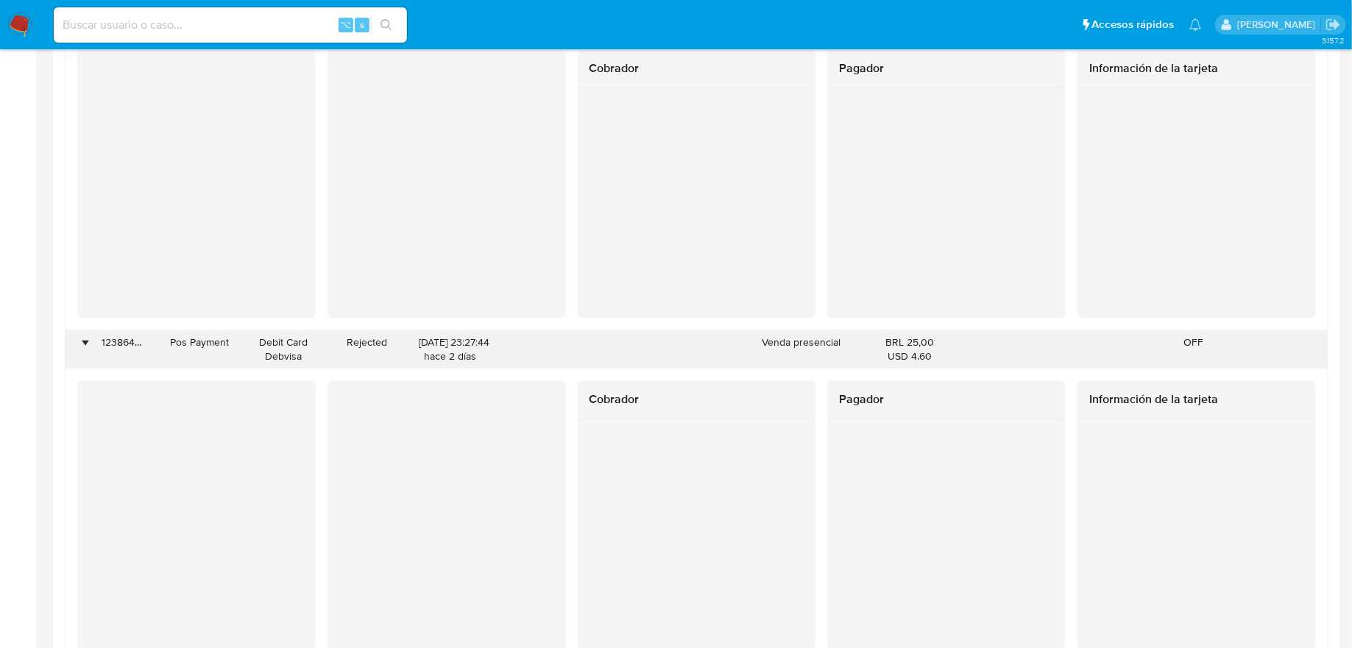
click at [78, 343] on div "•" at bounding box center [78, 349] width 26 height 38
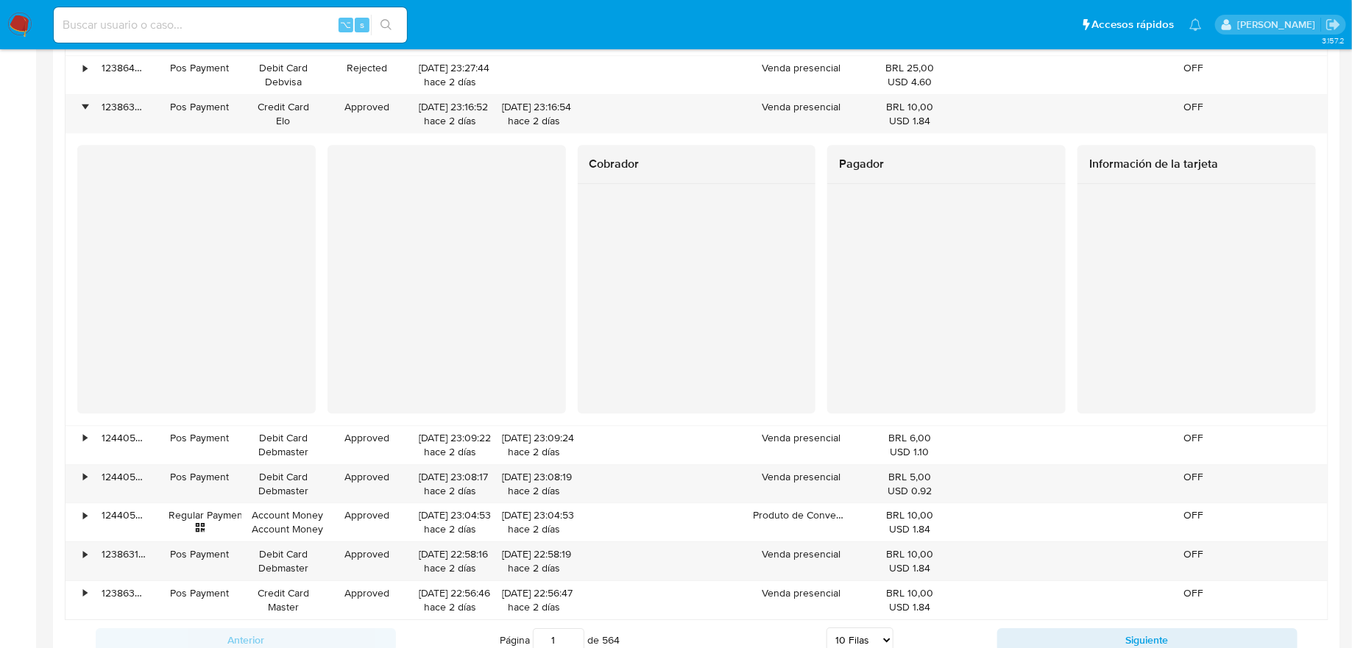
scroll to position [1778, 0]
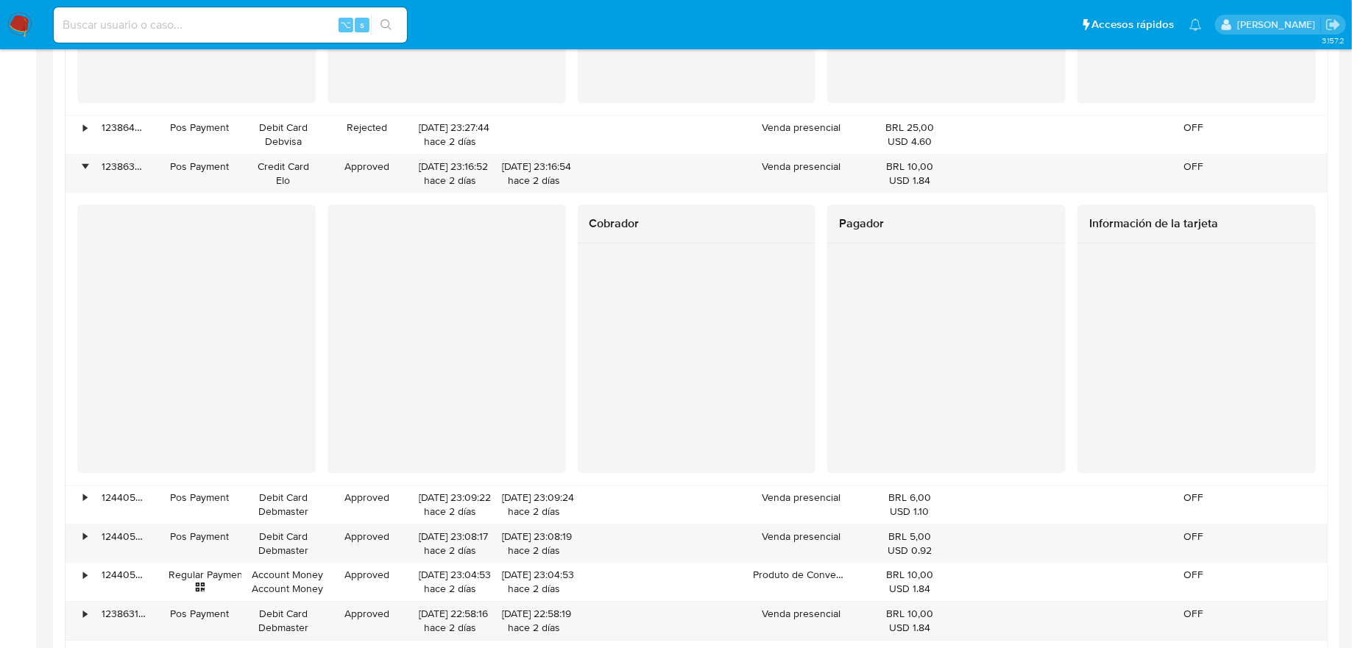
click at [27, 33] on img at bounding box center [19, 25] width 25 height 25
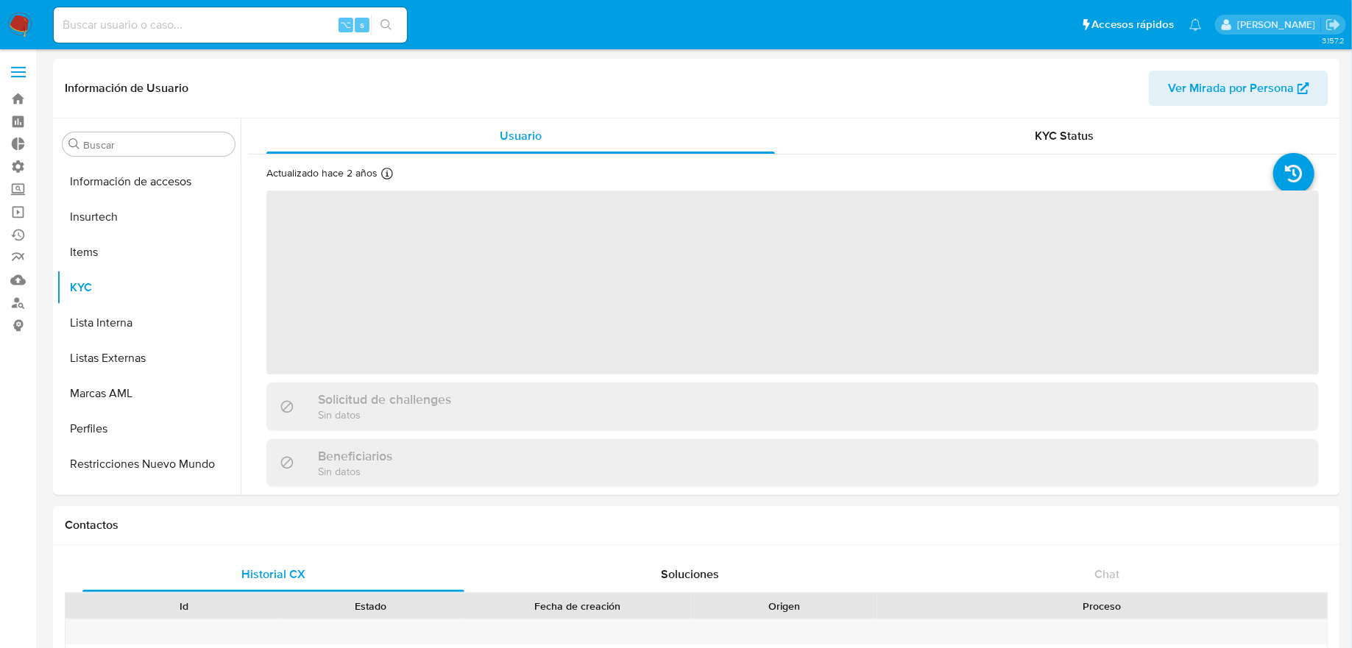
click at [273, 32] on input at bounding box center [230, 24] width 353 height 19
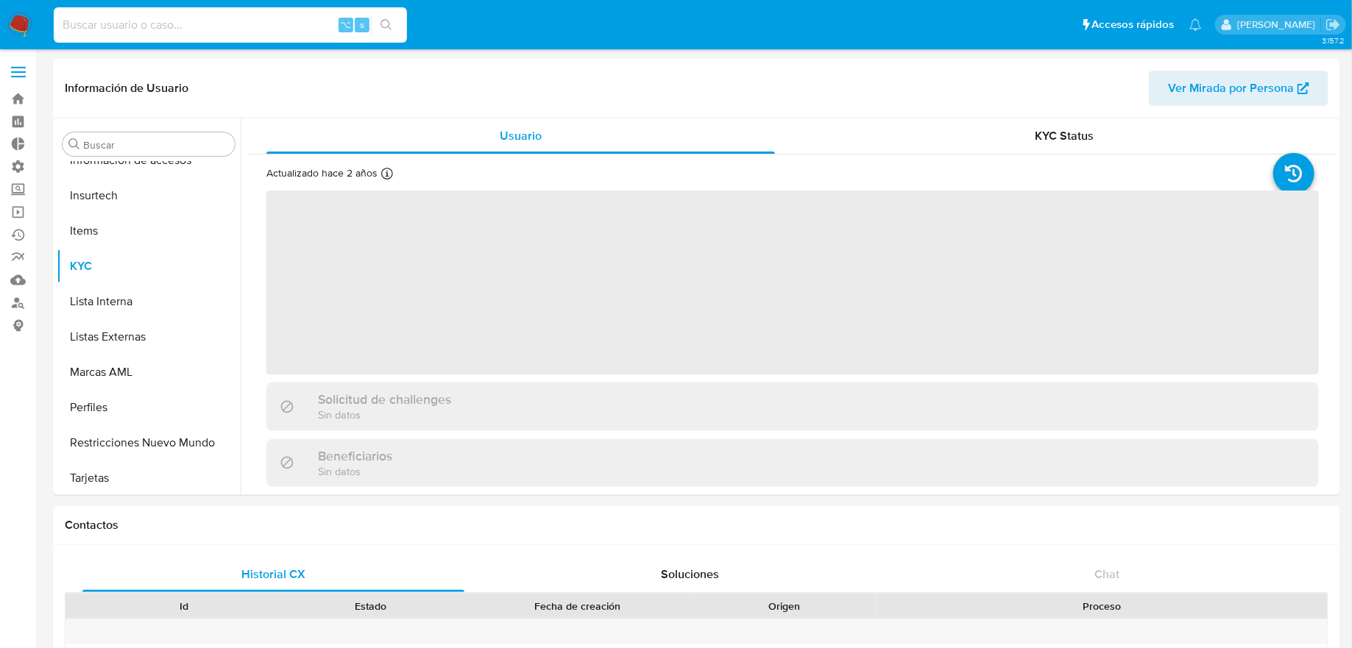
scroll to position [657, 0]
paste input "151211818"
type input "151211818"
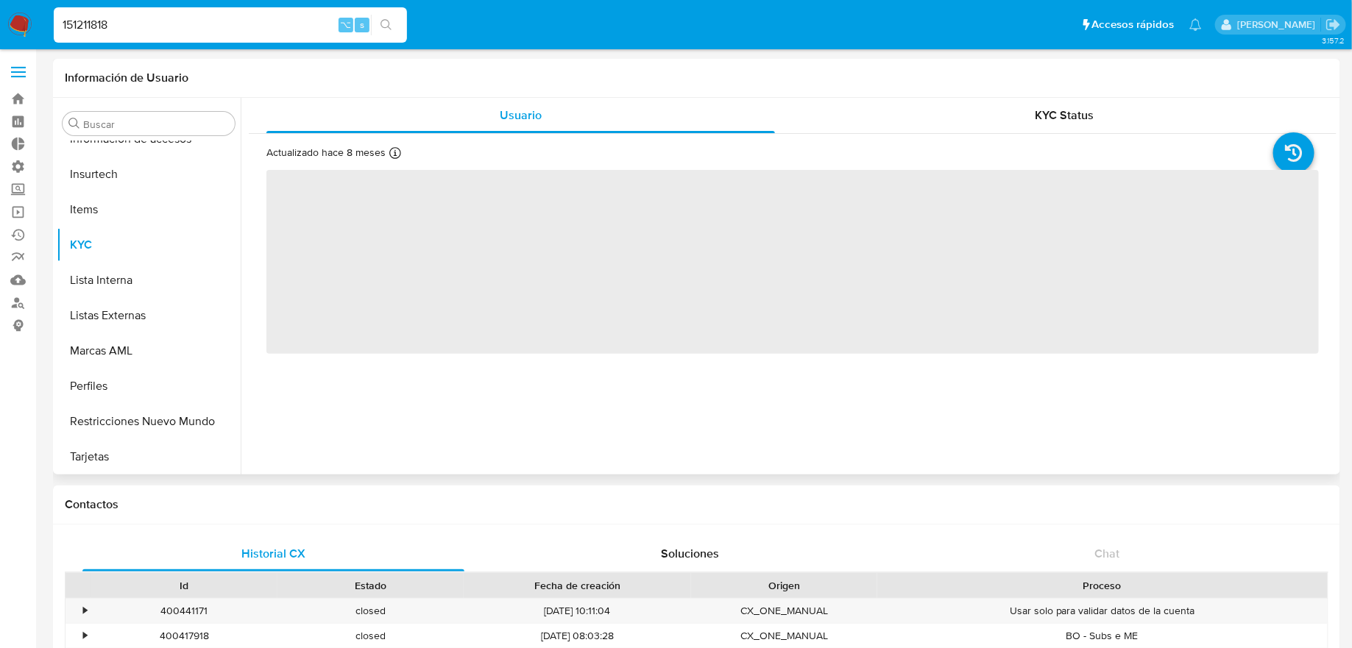
scroll to position [657, 0]
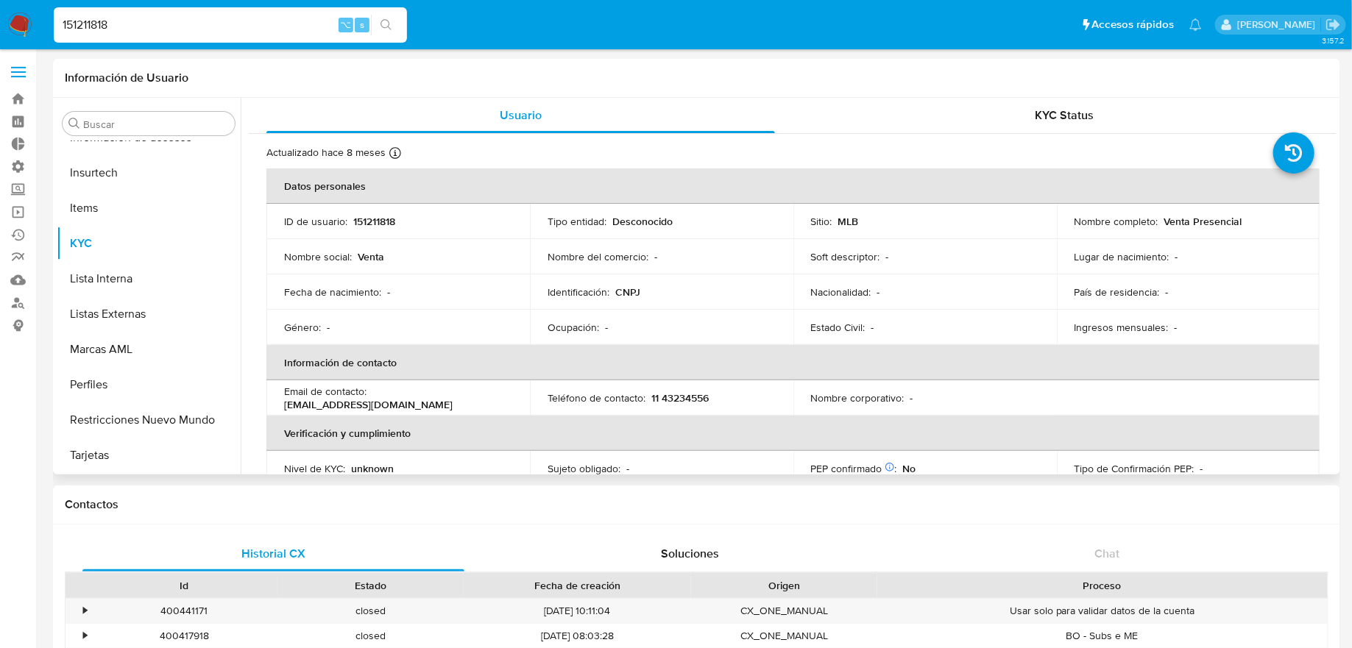
select select "10"
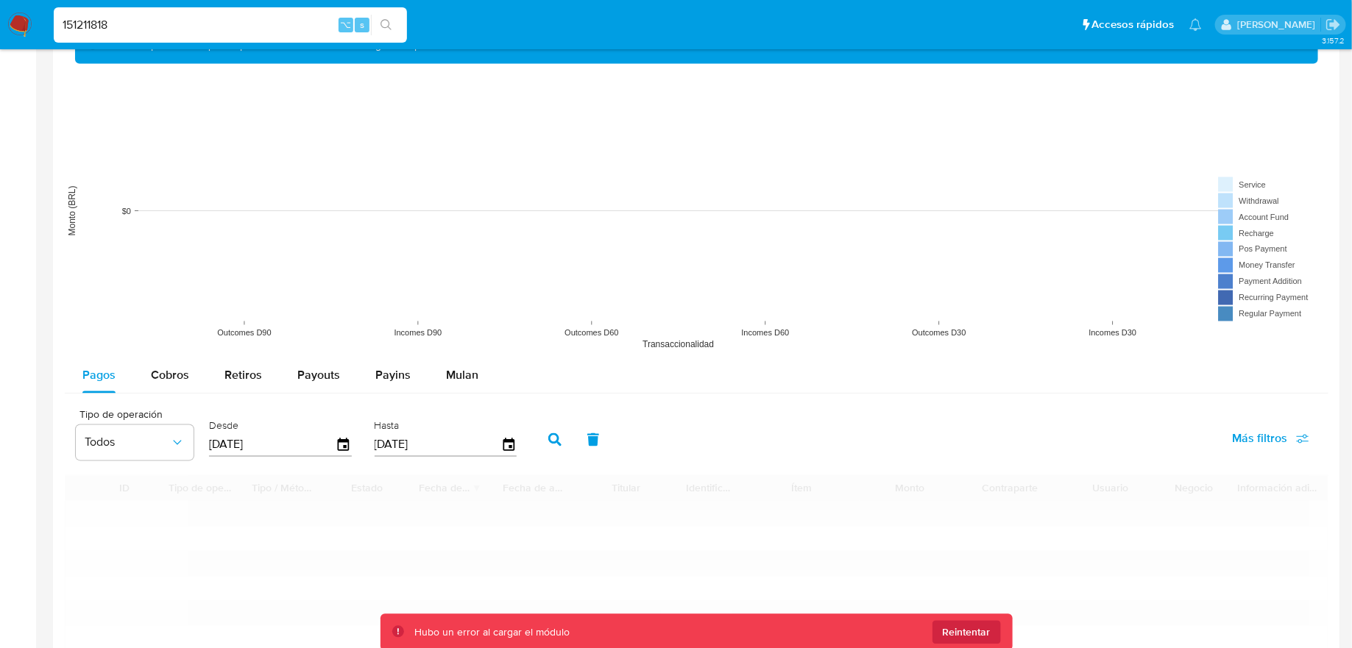
scroll to position [1101, 0]
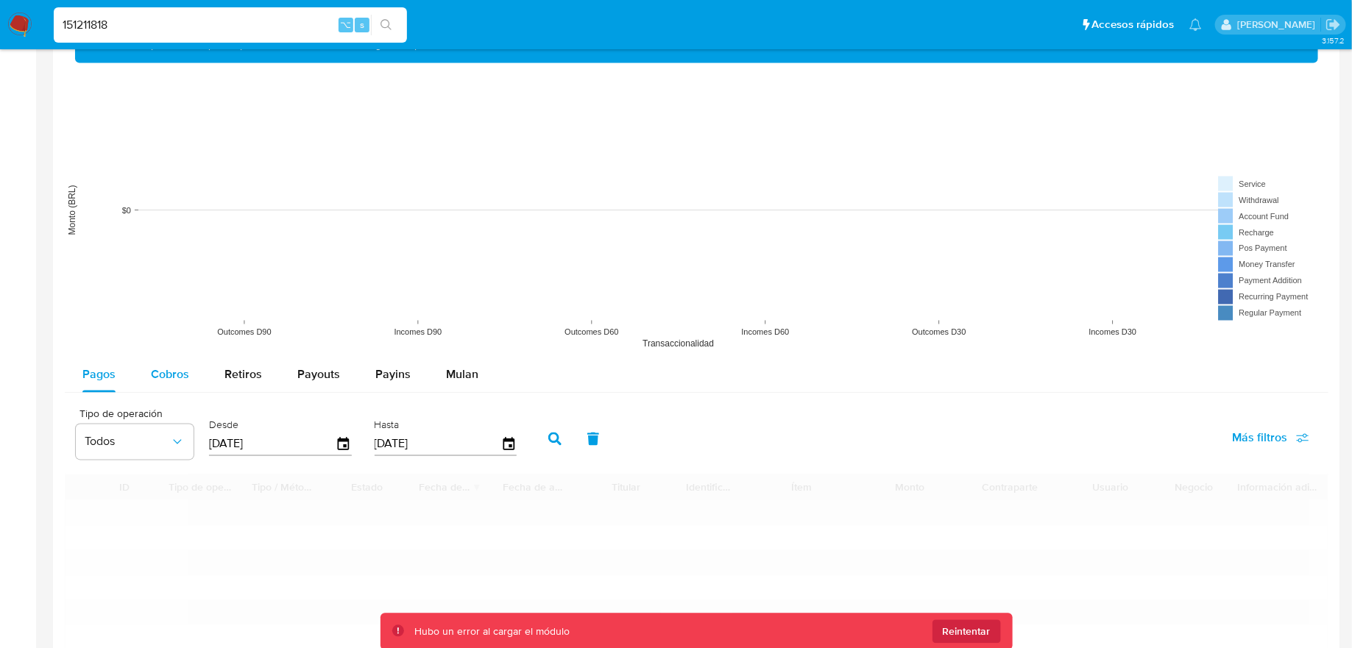
click at [174, 374] on span "Cobros" at bounding box center [170, 374] width 38 height 17
select select "10"
click at [98, 366] on span "Pagos" at bounding box center [98, 374] width 33 height 17
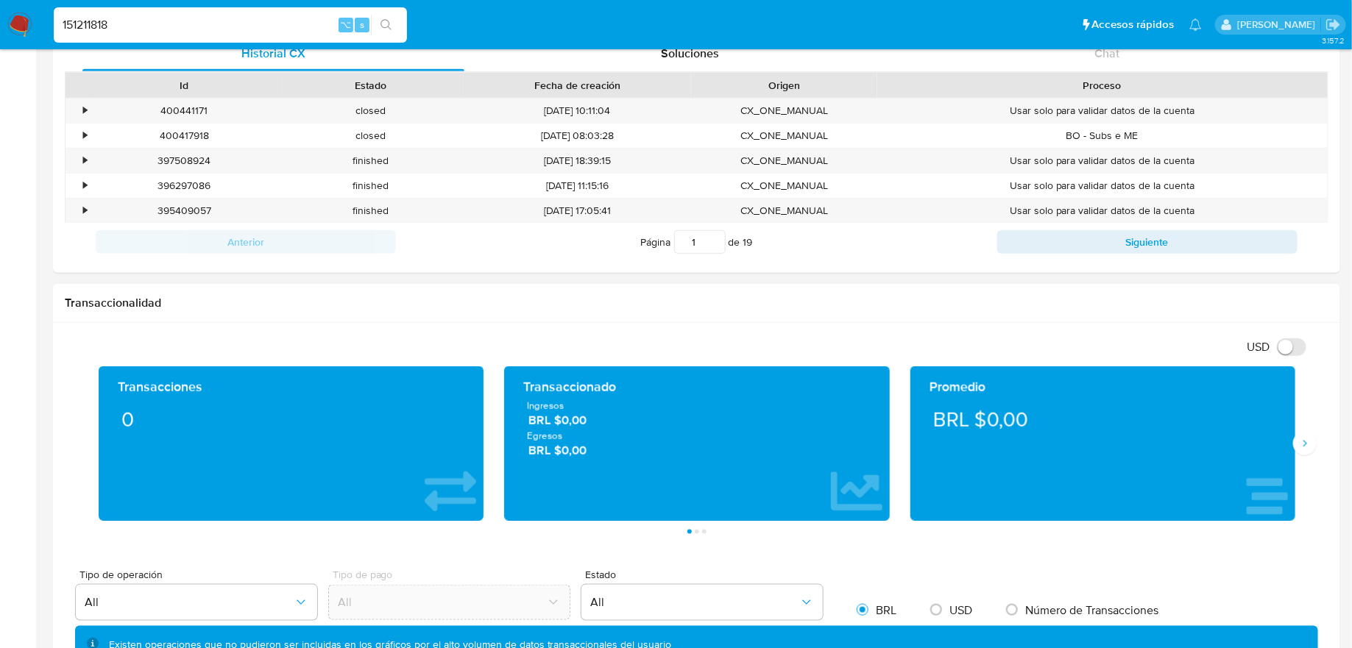
scroll to position [0, 0]
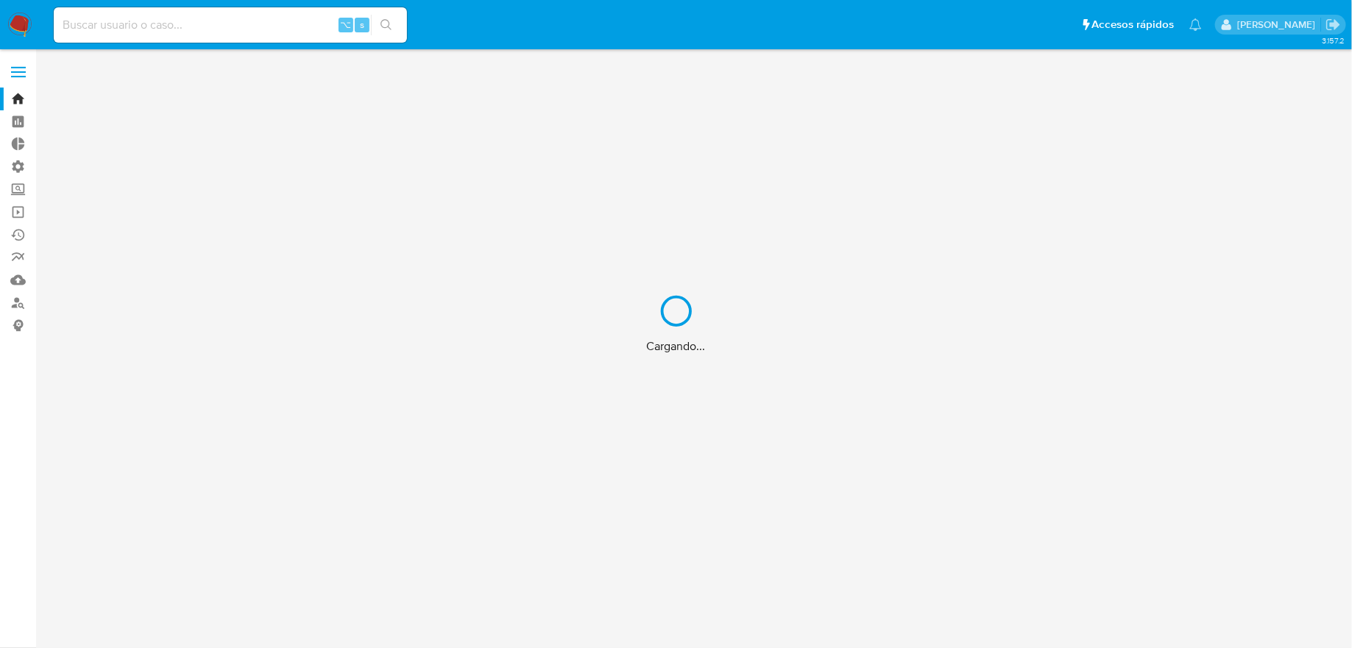
click at [27, 67] on div "Cargando..." at bounding box center [676, 324] width 1352 height 648
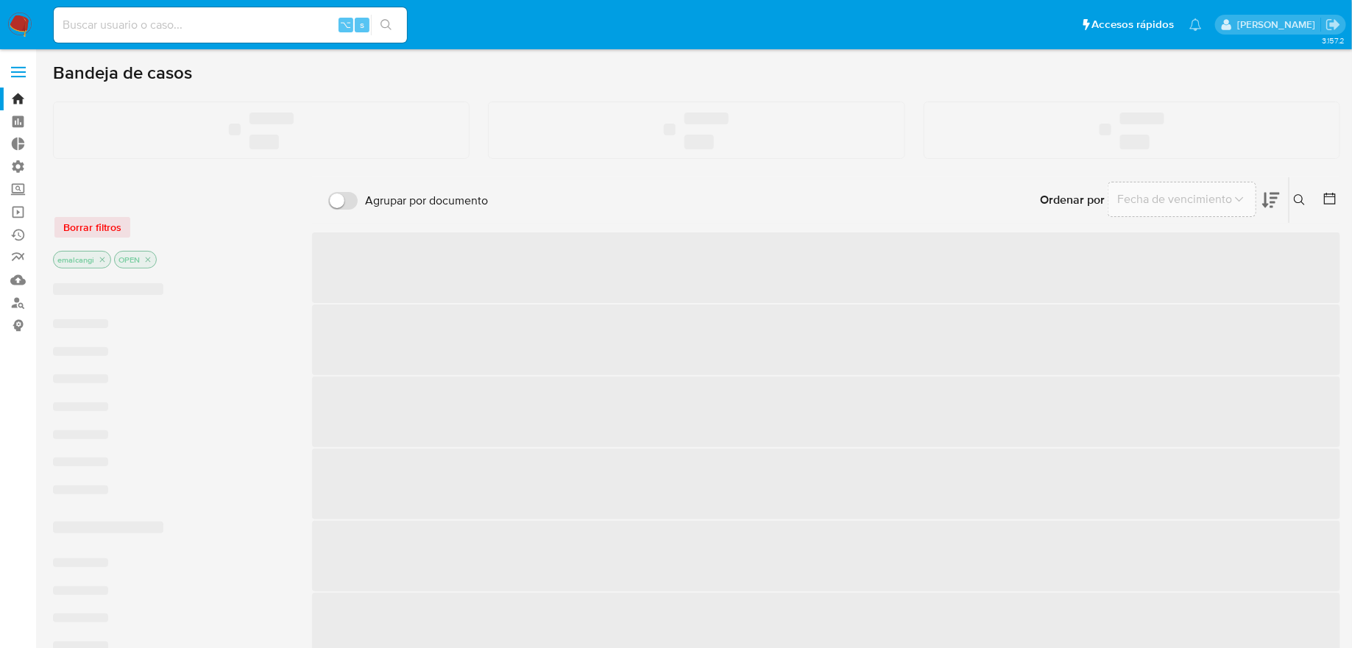
click at [26, 69] on label at bounding box center [18, 72] width 37 height 31
click at [0, 0] on input "checkbox" at bounding box center [0, 0] width 0 height 0
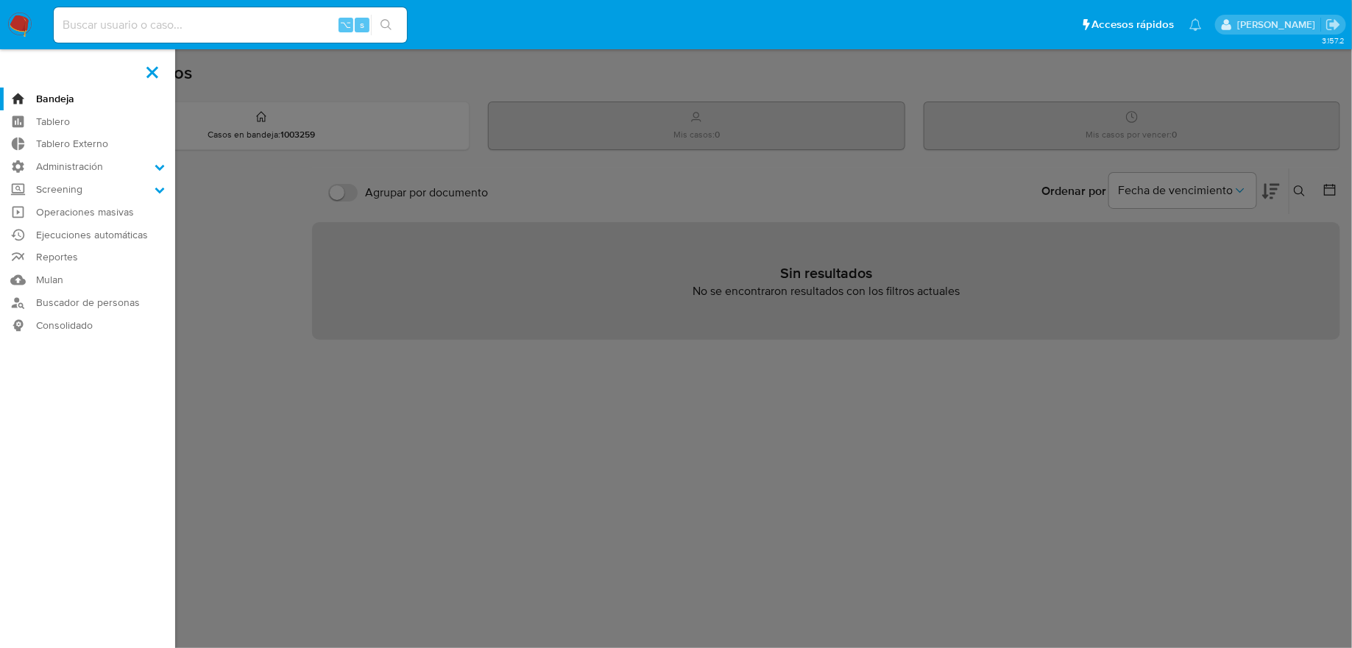
click at [219, 156] on label at bounding box center [676, 324] width 1352 height 648
click at [0, 0] on input "checkbox" at bounding box center [0, 0] width 0 height 0
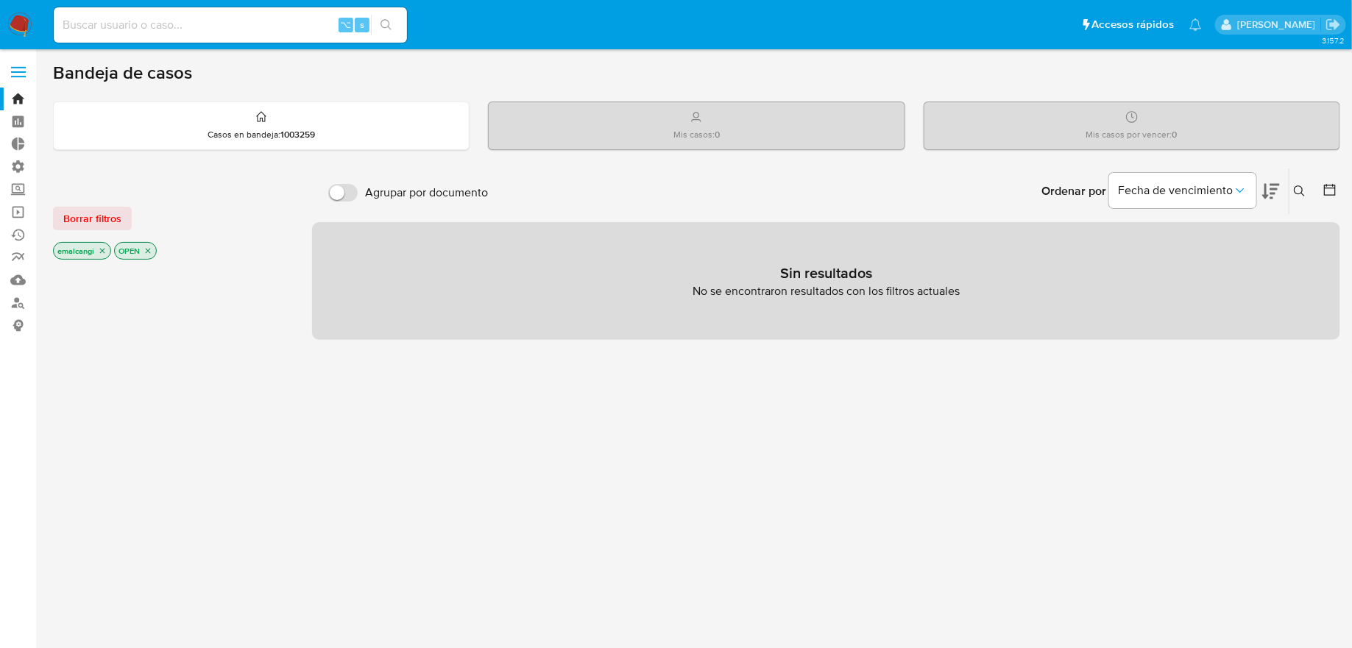
click at [96, 253] on p "emalcangi" at bounding box center [82, 251] width 57 height 16
click at [97, 253] on p "emalcangi" at bounding box center [82, 251] width 57 height 16
click at [102, 252] on icon "close-filter" at bounding box center [102, 250] width 9 height 9
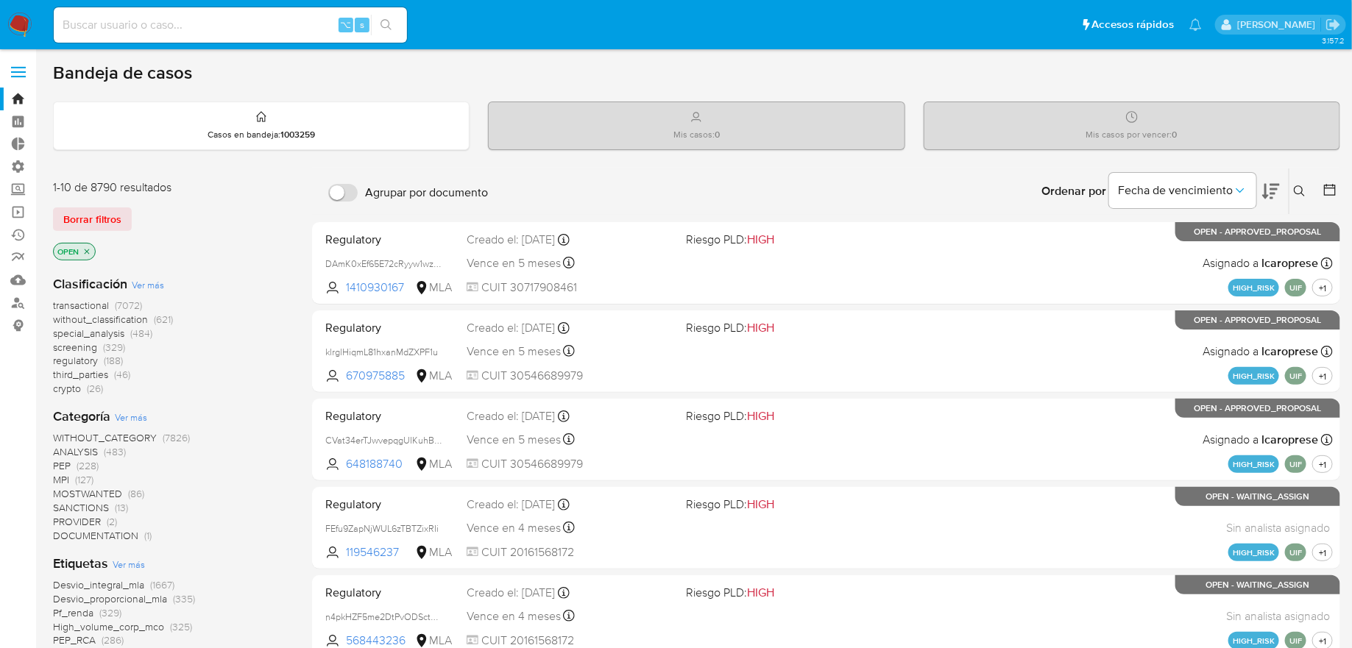
click at [87, 252] on icon "close-filter" at bounding box center [86, 251] width 9 height 9
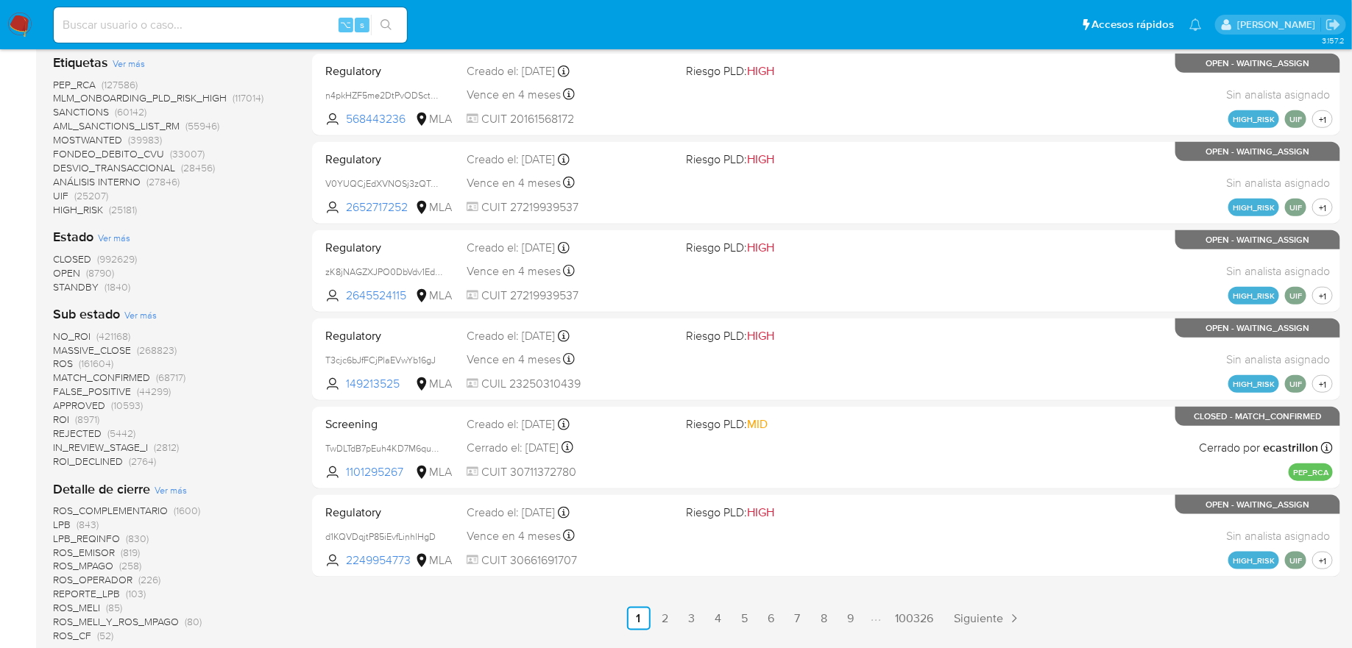
scroll to position [1037, 0]
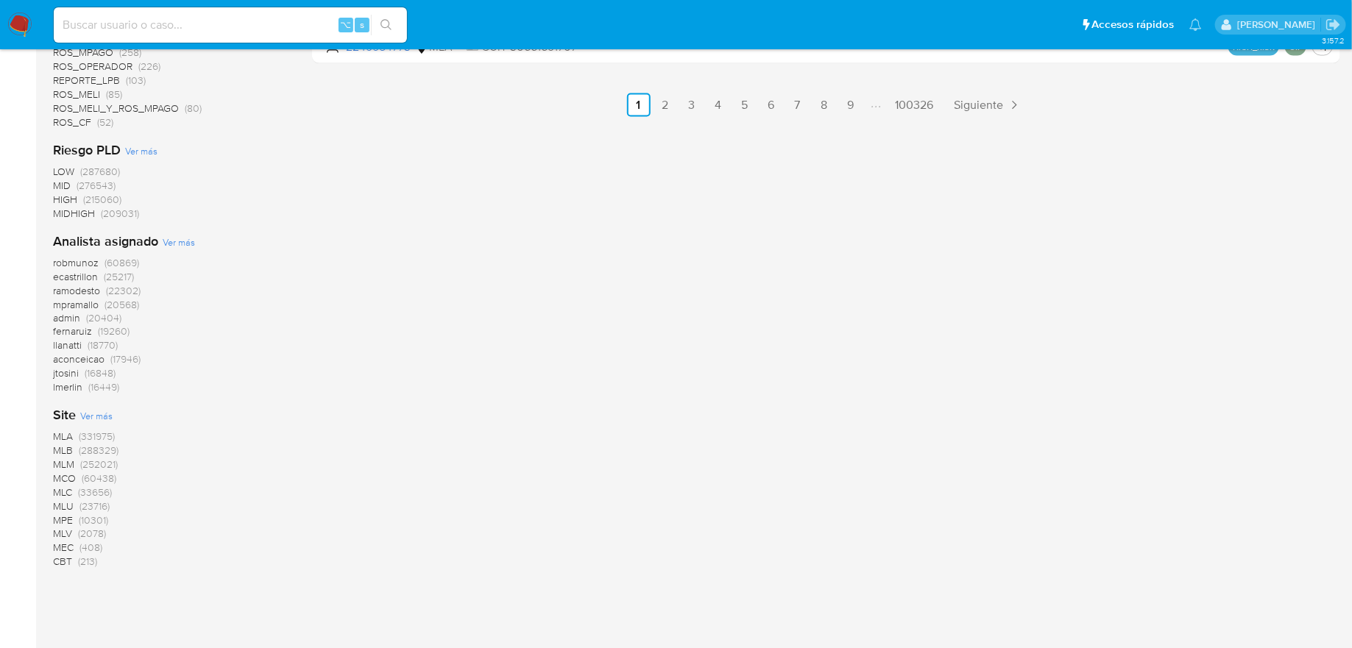
click at [88, 438] on span "(331975)" at bounding box center [97, 437] width 36 height 15
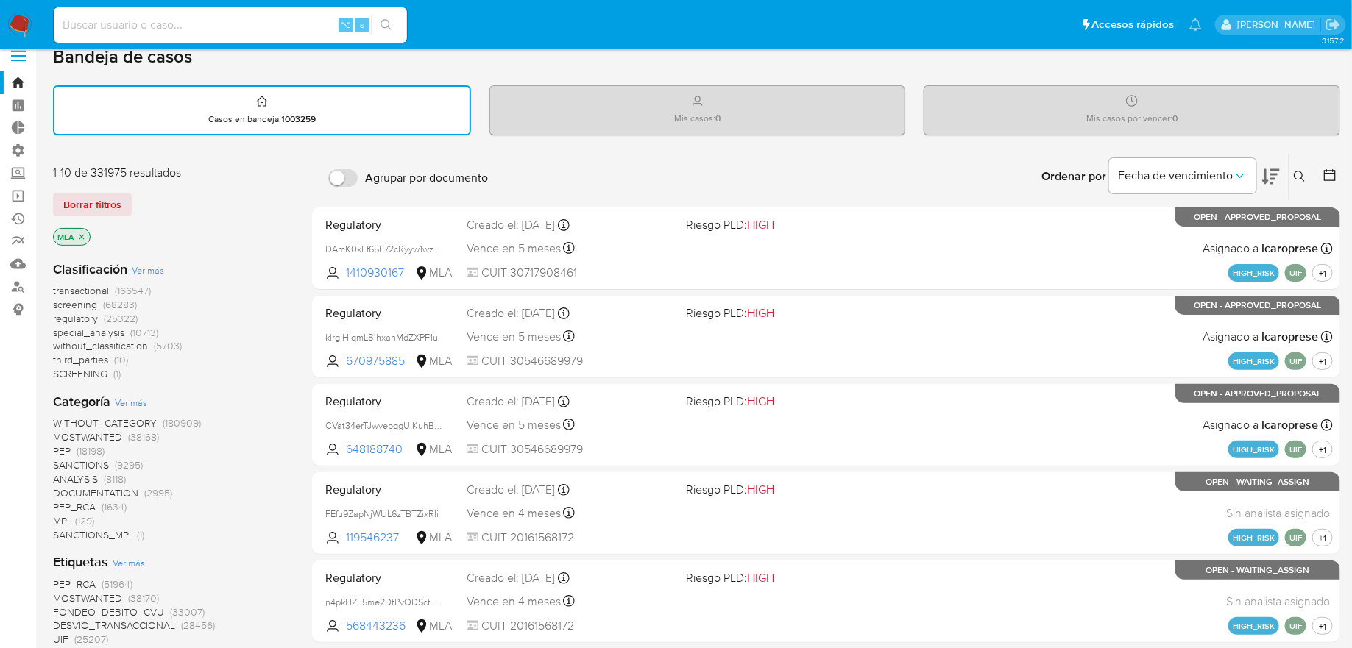
scroll to position [17, 0]
click at [108, 288] on span "transactional" at bounding box center [81, 290] width 56 height 15
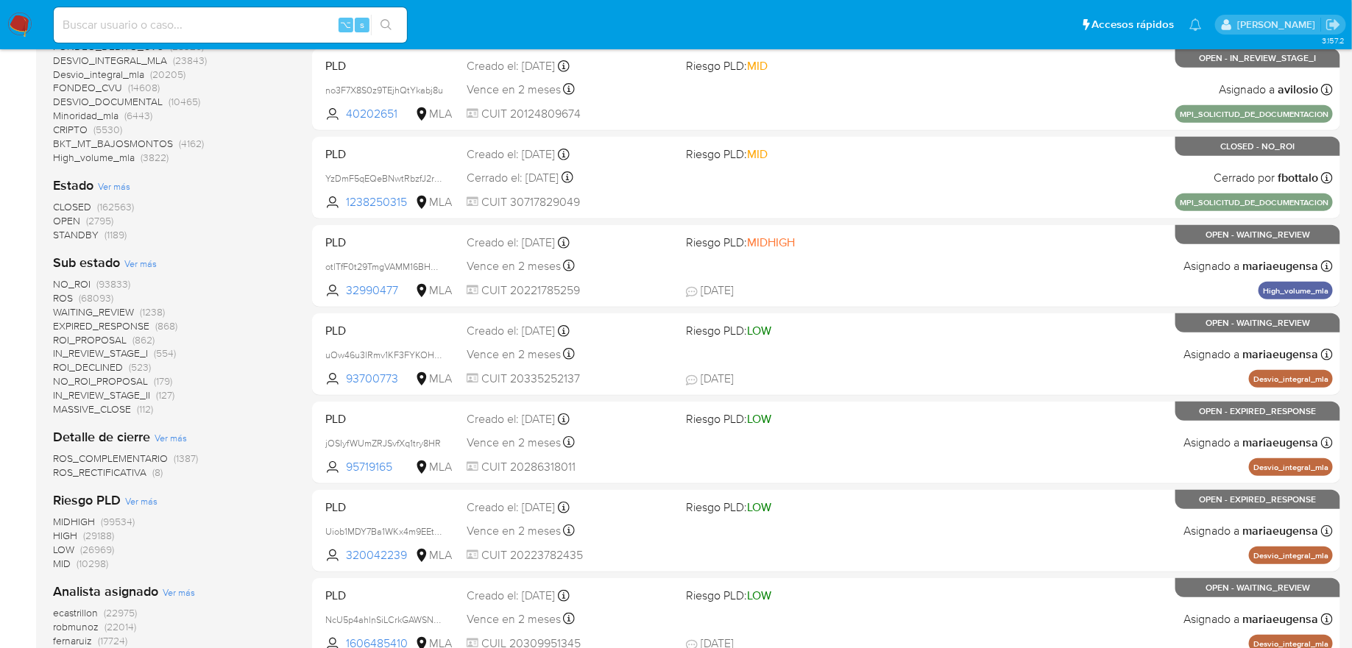
scroll to position [528, 0]
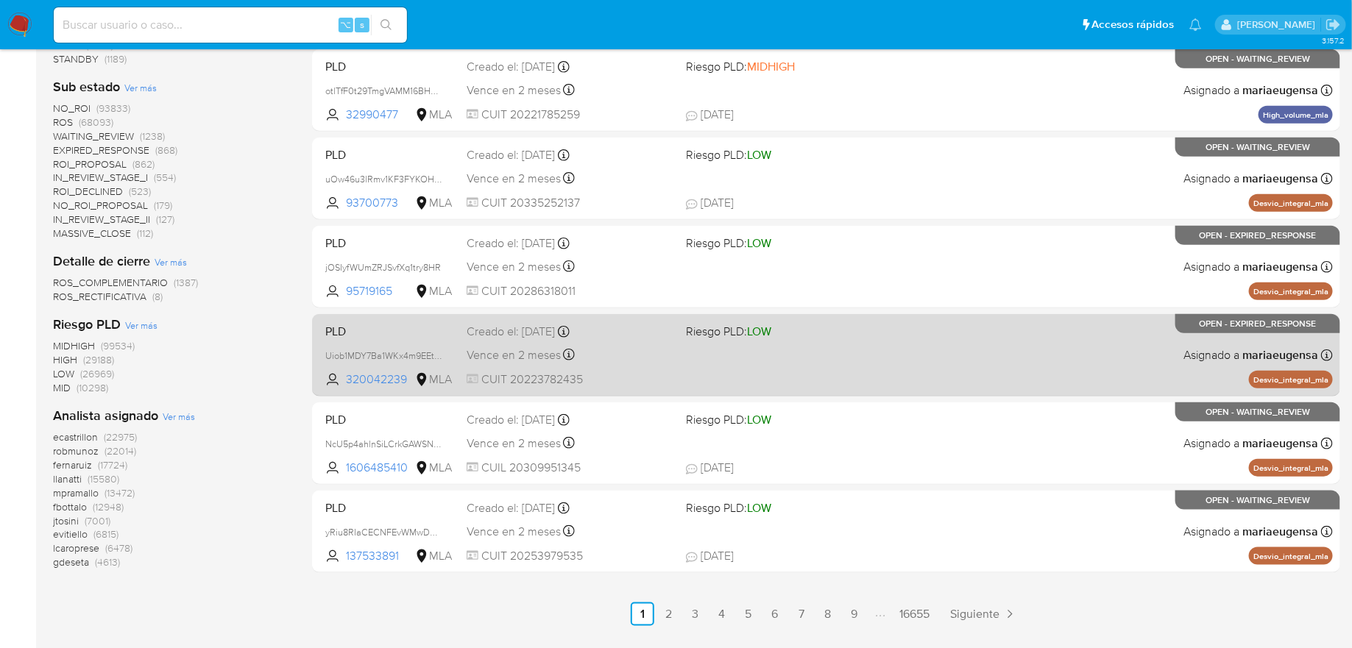
click at [664, 360] on div "Vence en 2 meses Vence el 29/10/2025 17:53:49" at bounding box center [569, 355] width 207 height 20
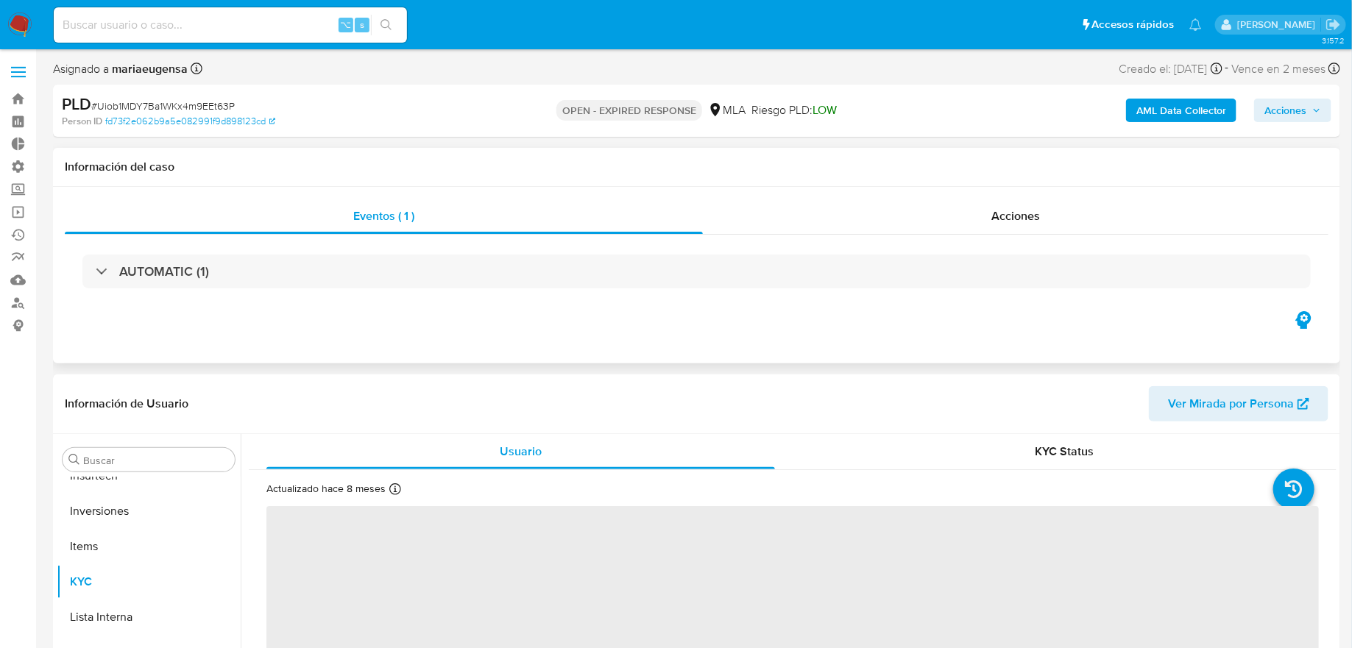
scroll to position [692, 0]
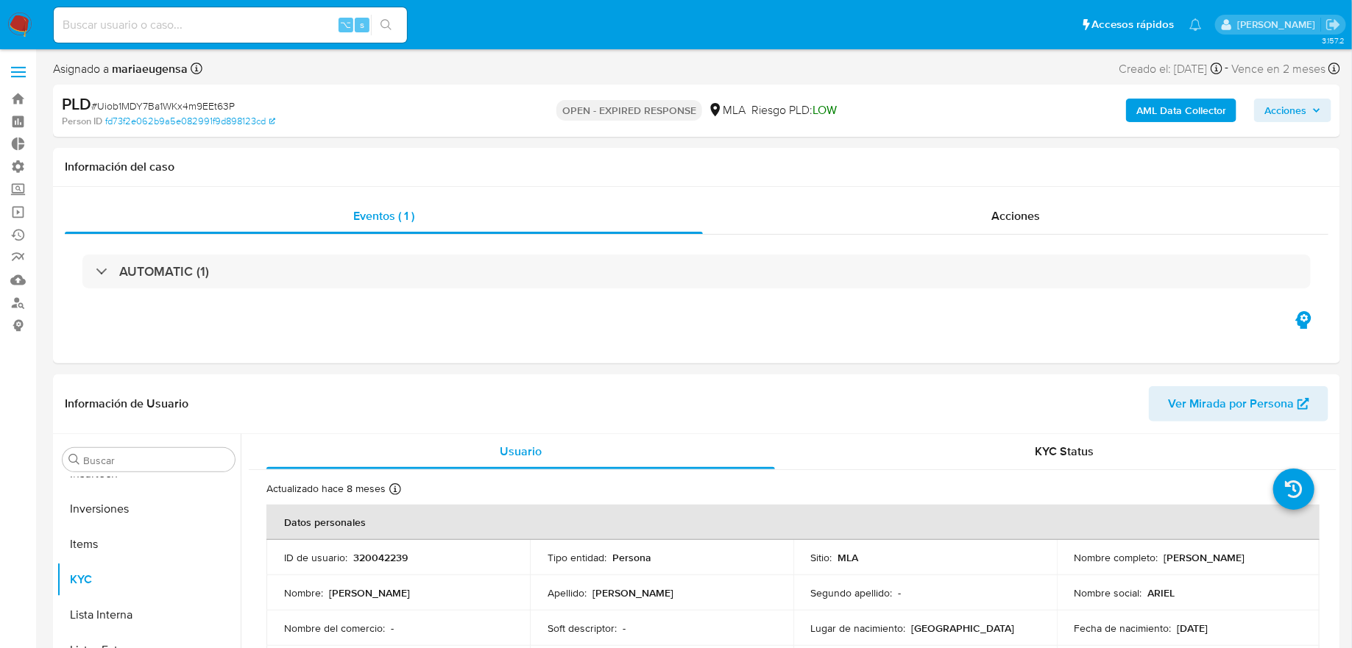
select select "10"
click at [1301, 118] on span "Acciones" at bounding box center [1285, 111] width 42 height 24
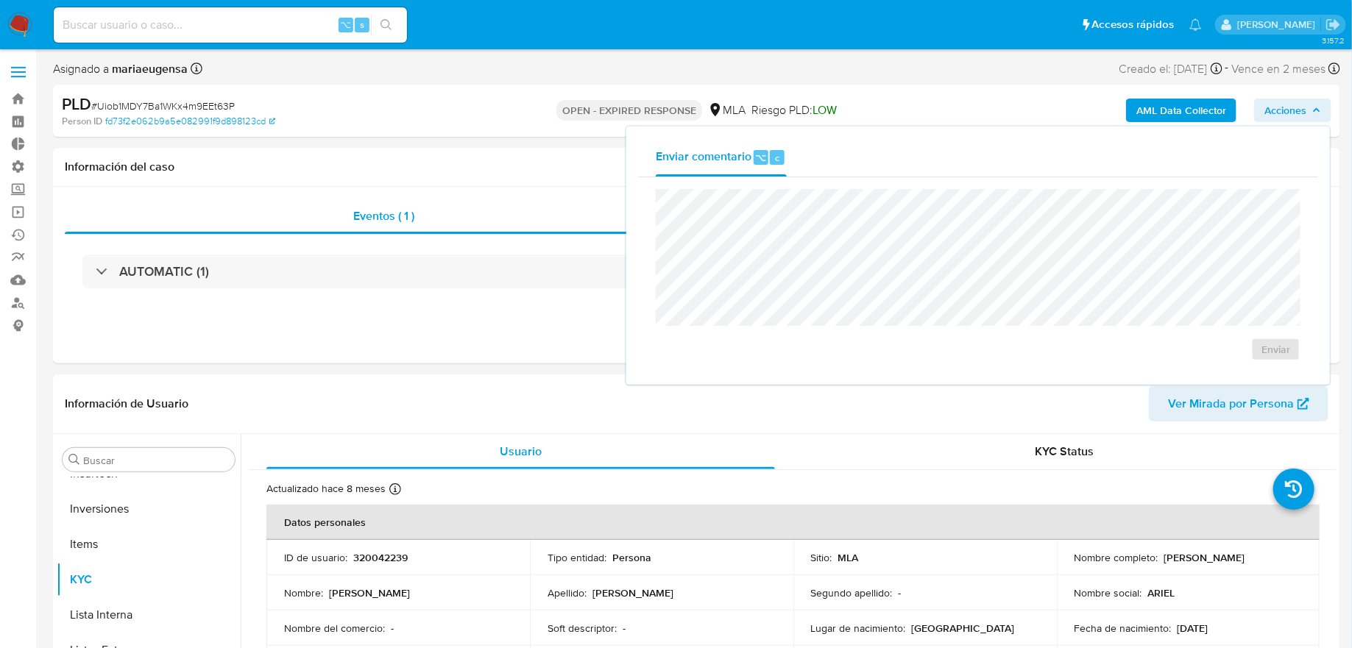
click at [996, 110] on div "AML Data Collector Acciones Enviar comentario ⌥ c Enviar" at bounding box center [1121, 110] width 419 height 35
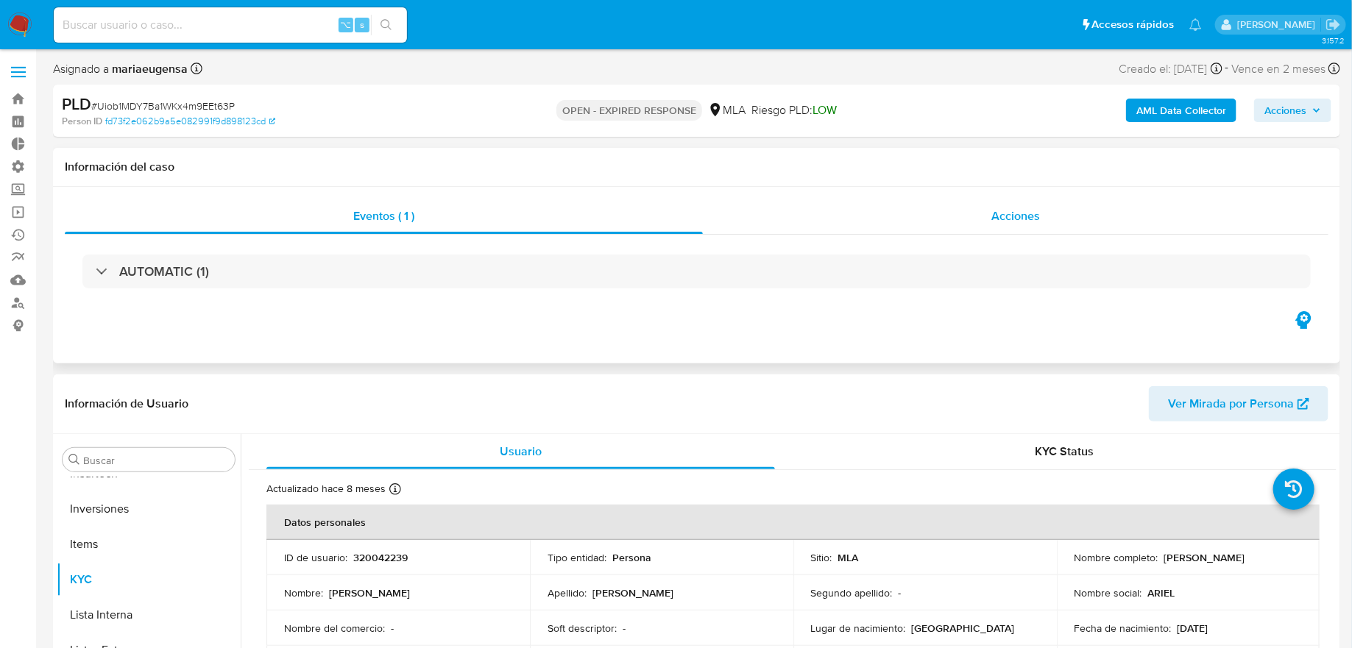
click at [985, 216] on div "Acciones" at bounding box center [1015, 216] width 625 height 35
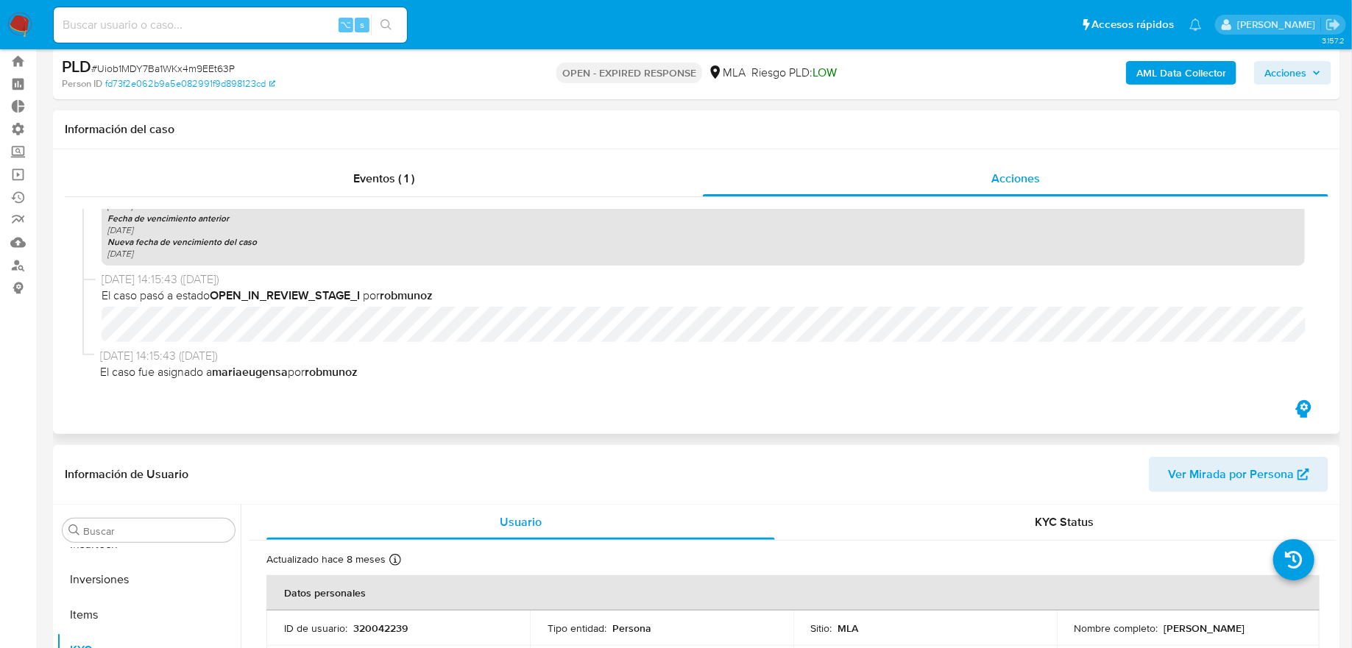
scroll to position [34, 0]
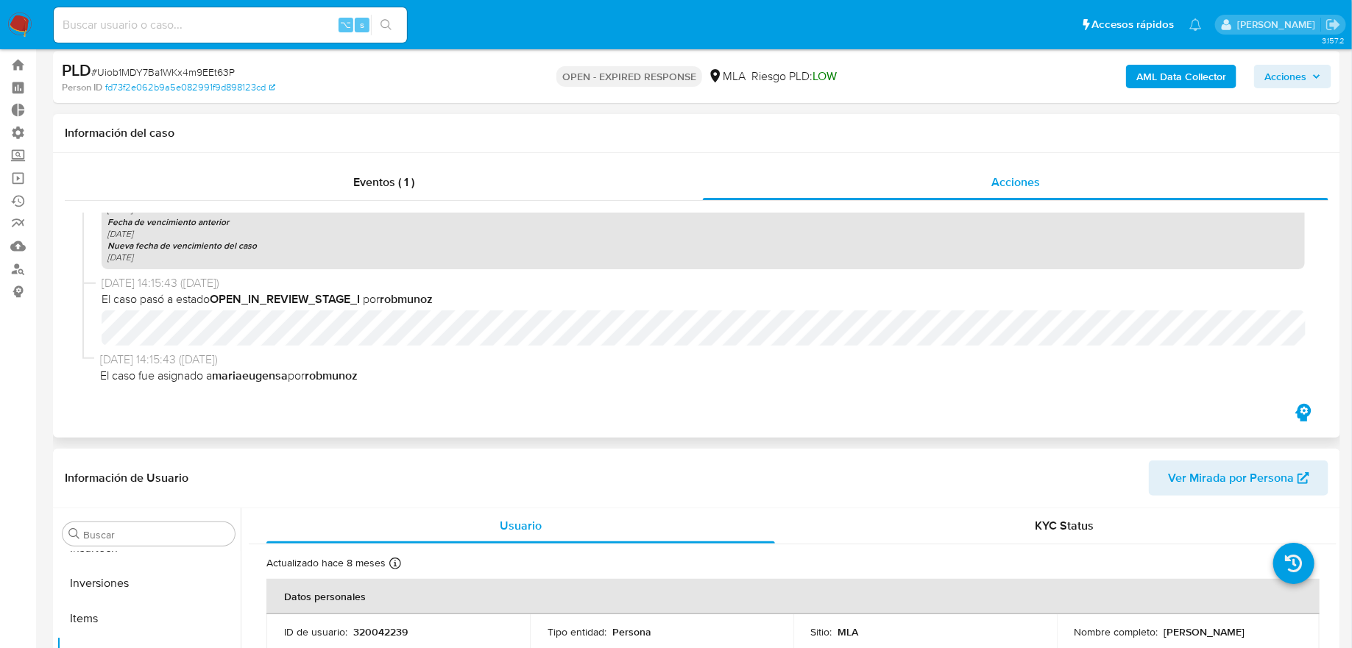
click at [1304, 413] on icon "button" at bounding box center [1303, 413] width 24 height 24
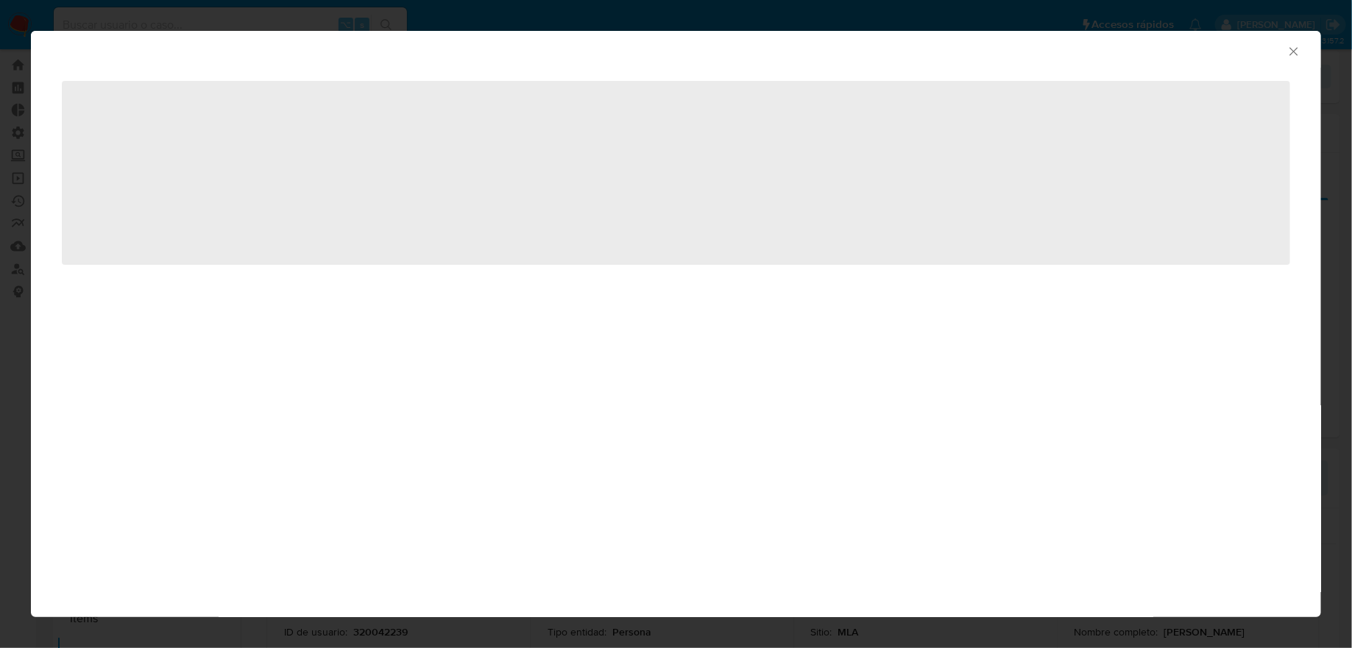
click at [1290, 57] on icon "Cerrar ventana" at bounding box center [1293, 51] width 15 height 15
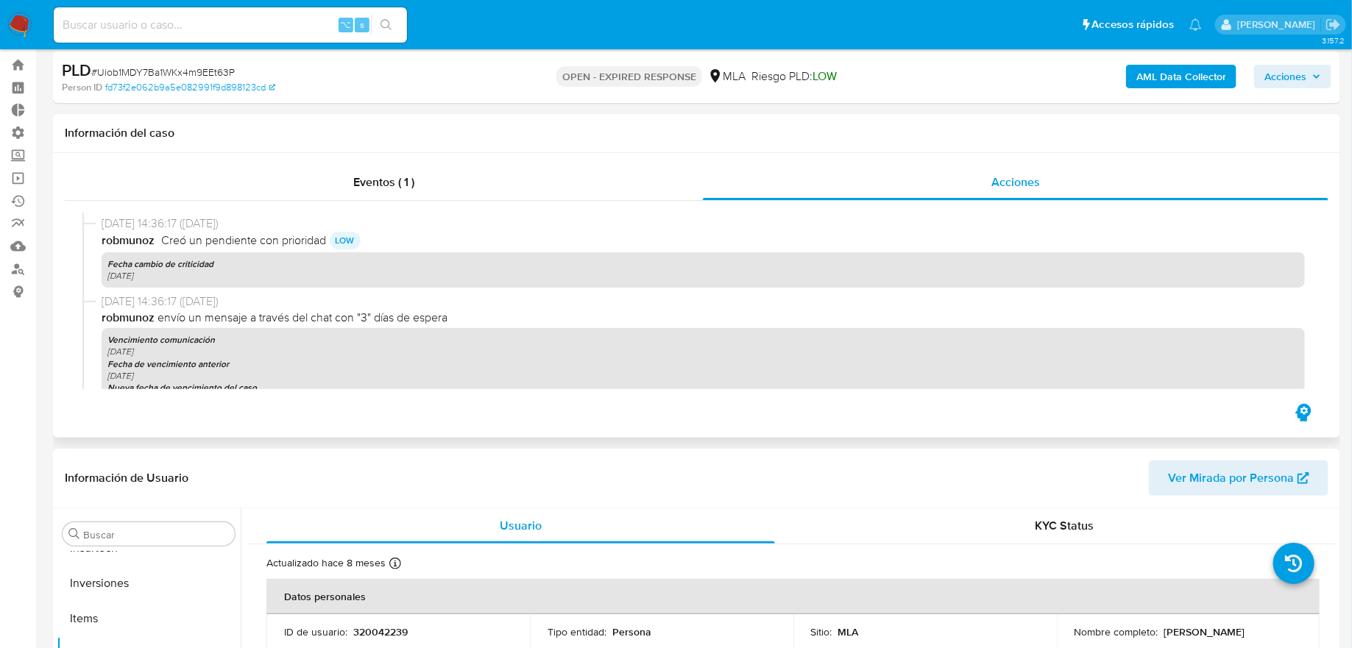
scroll to position [959, 0]
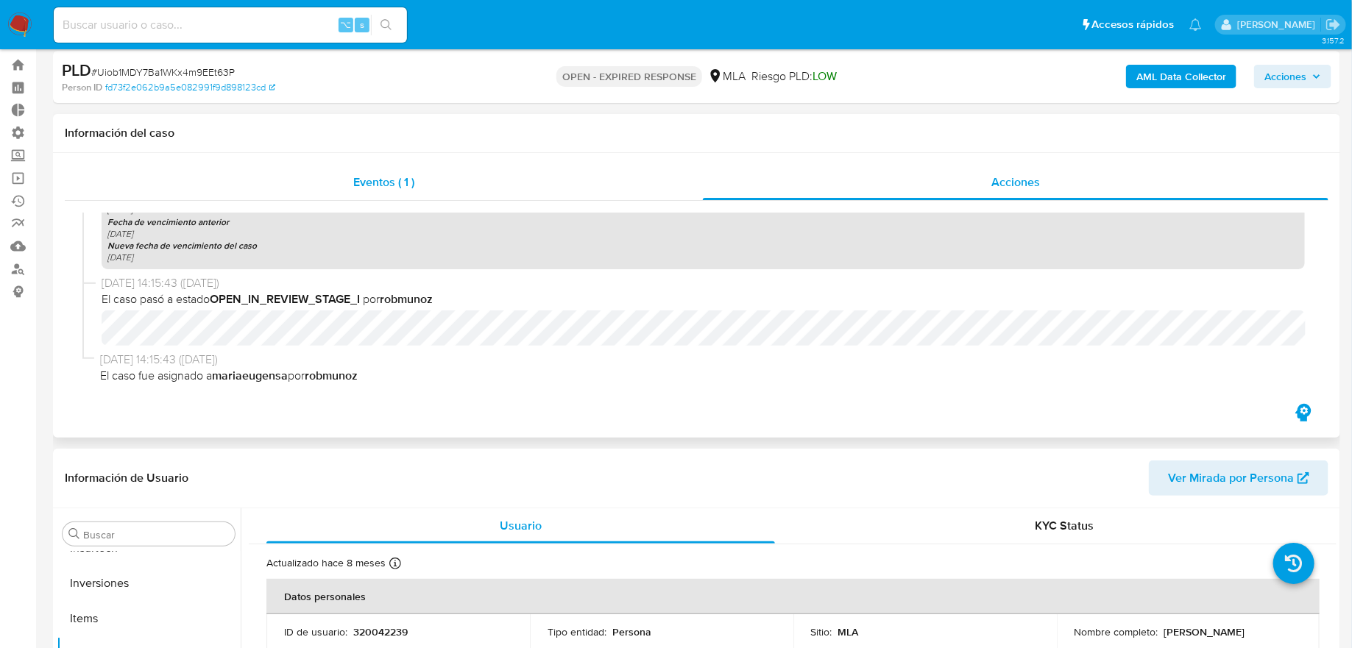
click at [572, 164] on div "Eventos ( 1 ) Acciones 23/08/2025 21:02:51 (hace 11 días) El caso pasó a estado…" at bounding box center [696, 295] width 1287 height 285
click at [570, 181] on div "Eventos ( 1 )" at bounding box center [384, 182] width 638 height 35
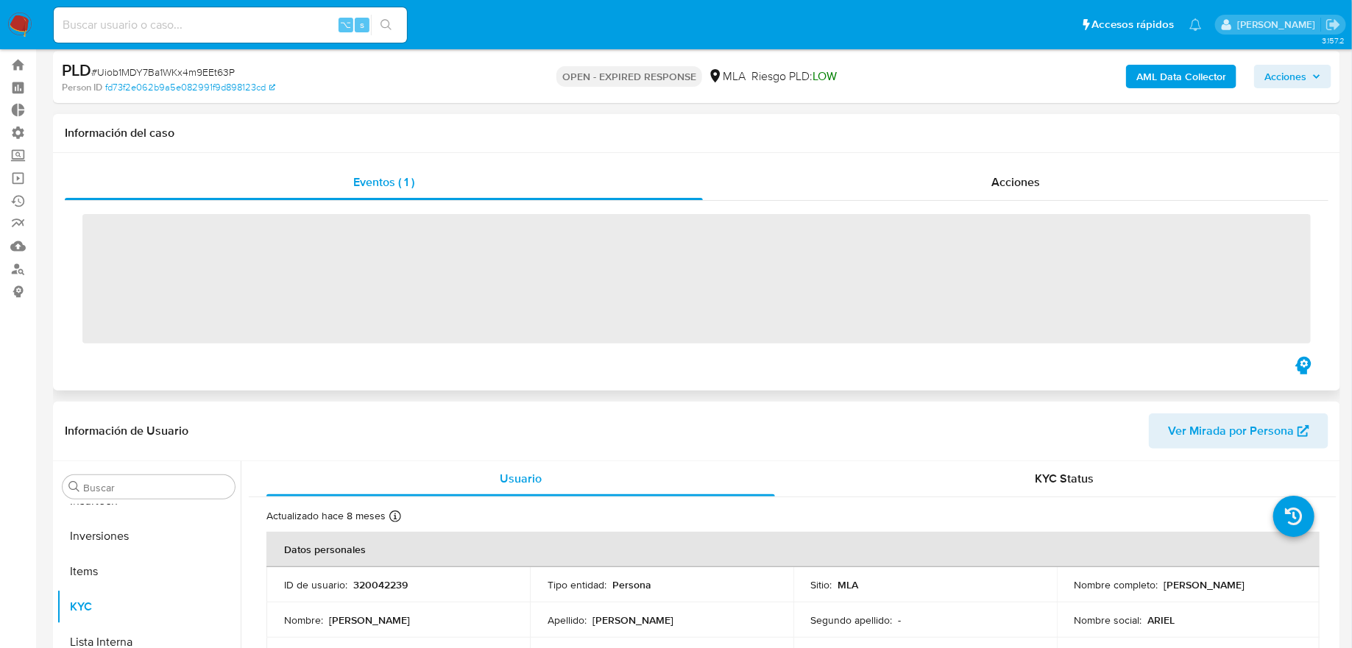
click at [642, 148] on div "Información del caso" at bounding box center [696, 133] width 1287 height 39
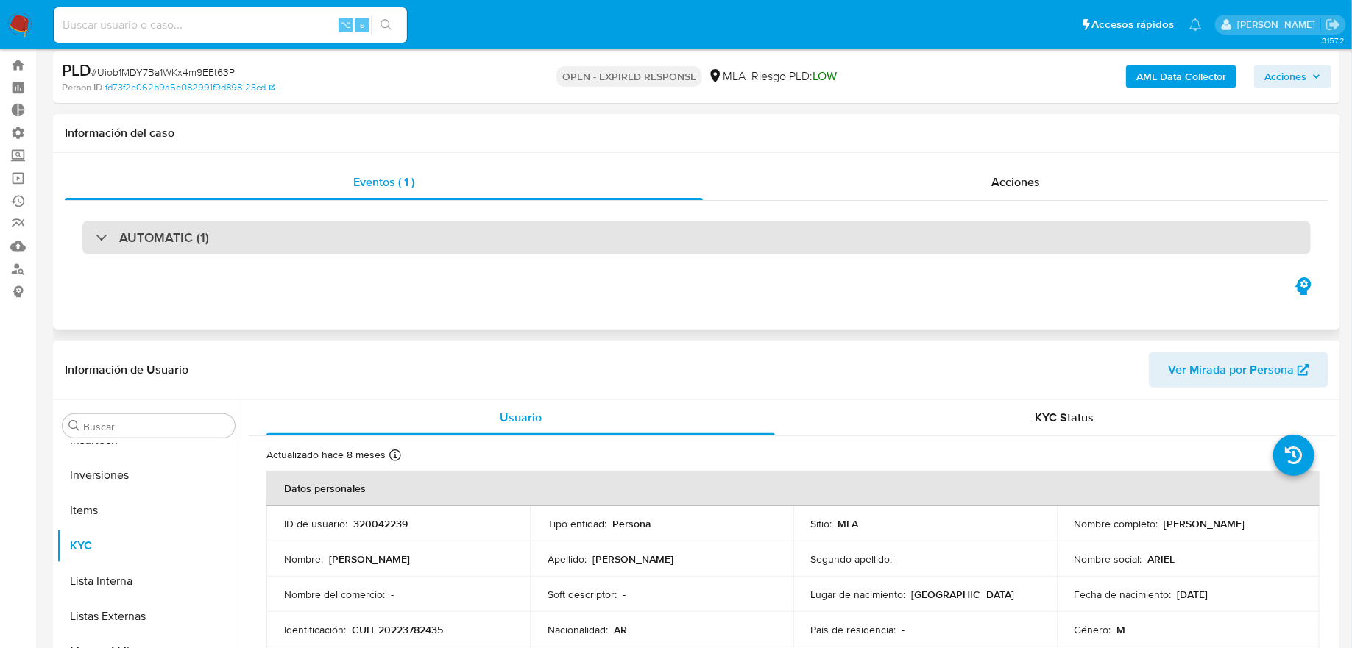
click at [611, 235] on div "AUTOMATIC (1)" at bounding box center [696, 238] width 1228 height 34
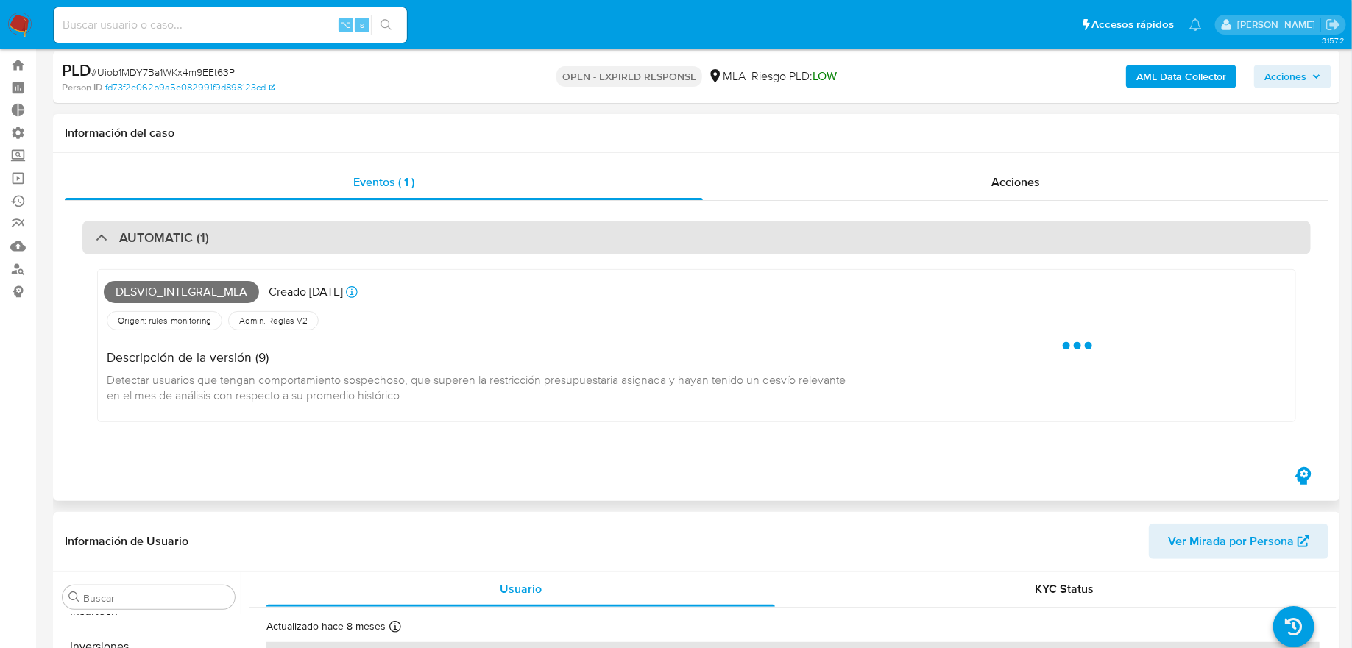
click at [611, 235] on div "AUTOMATIC (1)" at bounding box center [696, 238] width 1228 height 34
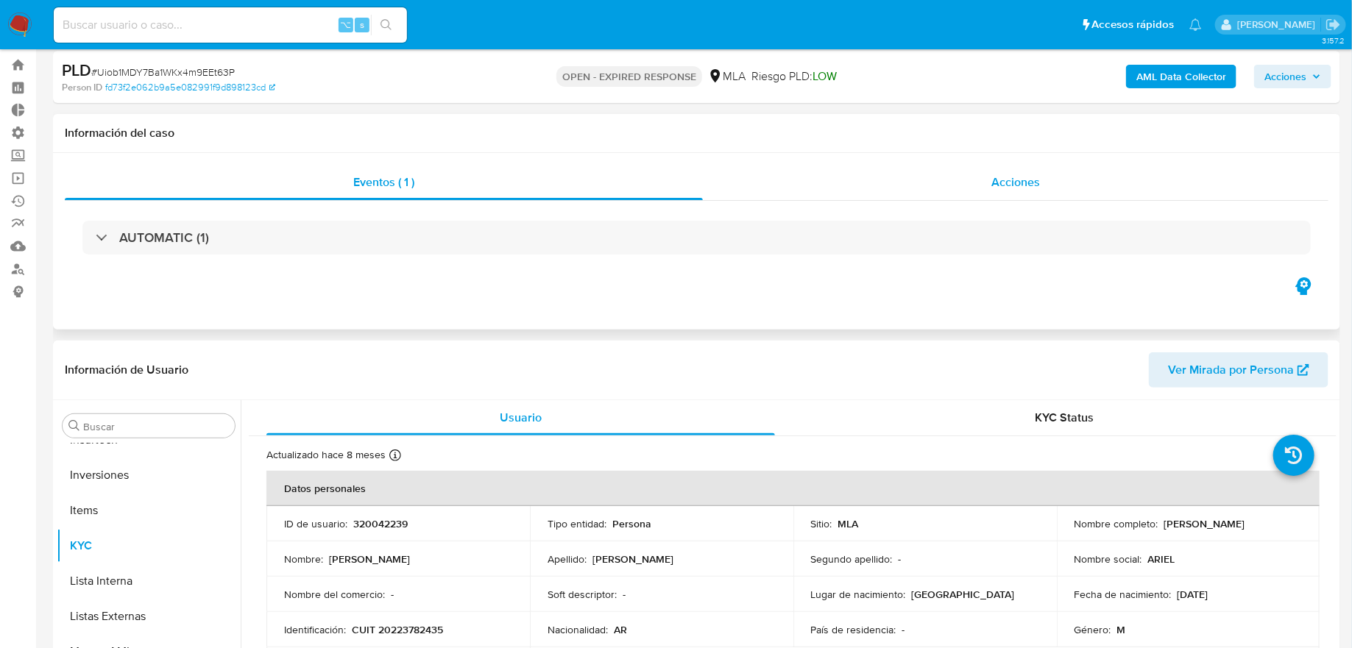
click at [764, 198] on div "Acciones" at bounding box center [1015, 182] width 625 height 35
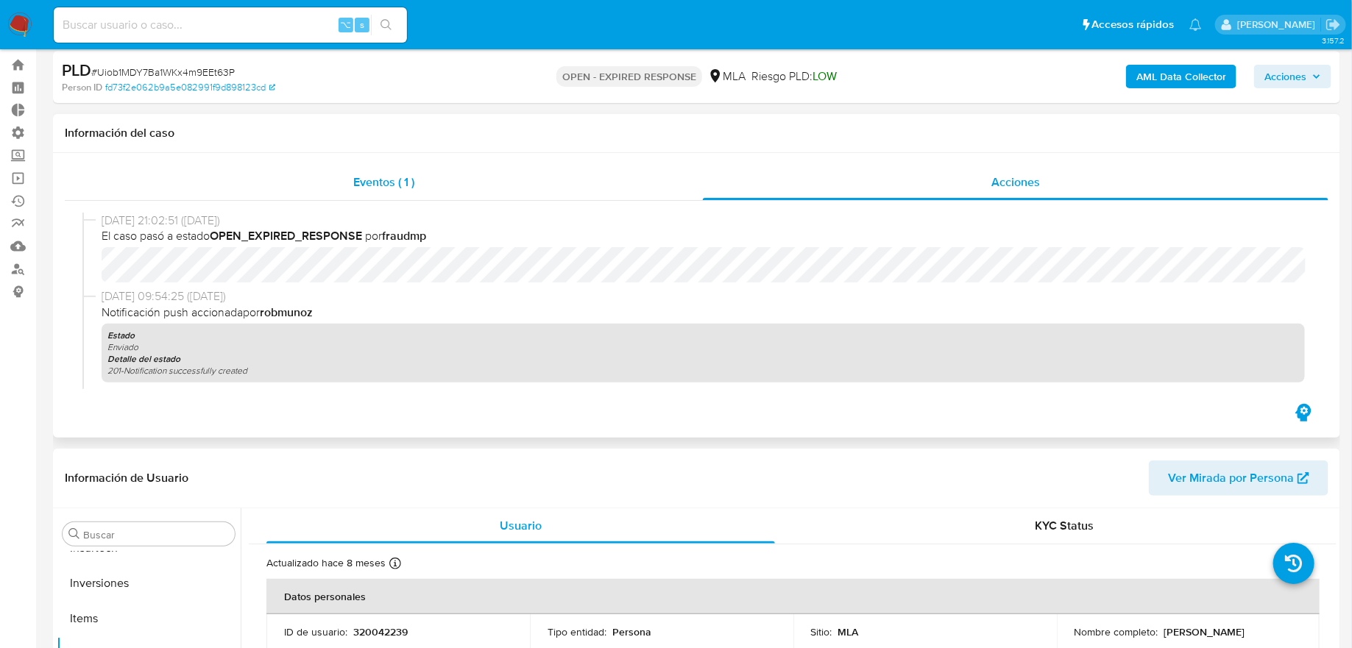
click at [681, 191] on div "Eventos ( 1 )" at bounding box center [384, 182] width 638 height 35
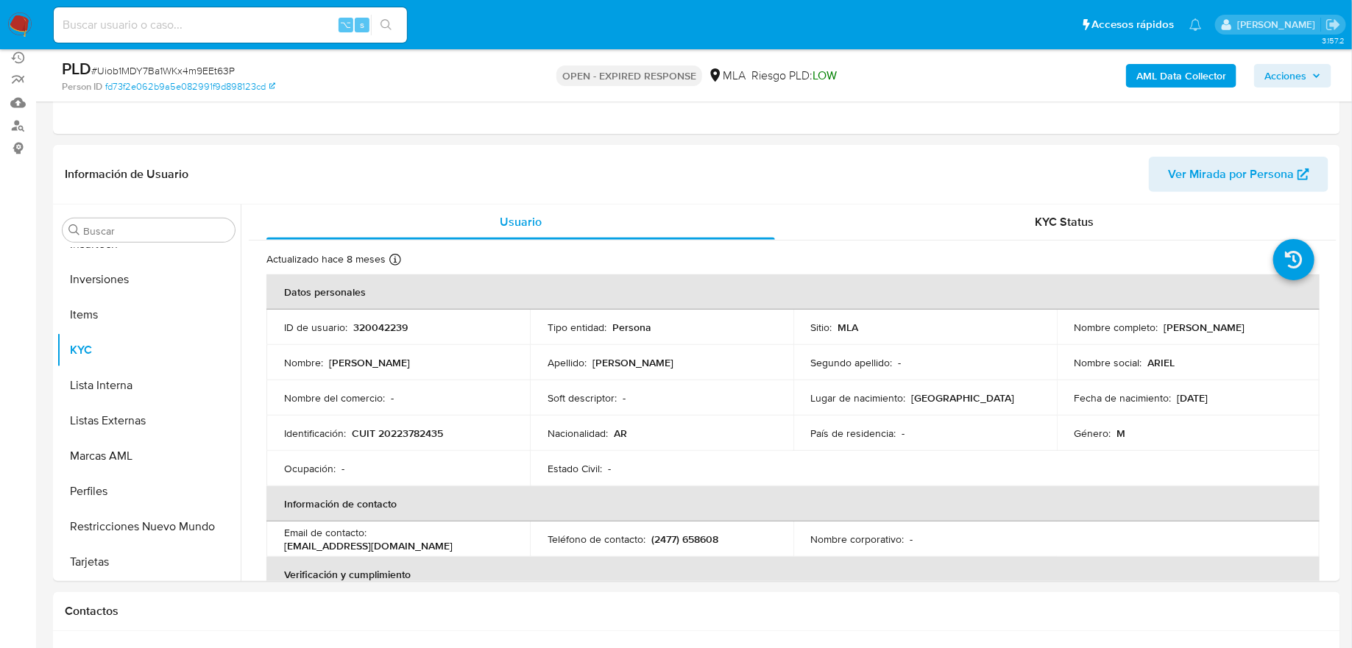
scroll to position [0, 0]
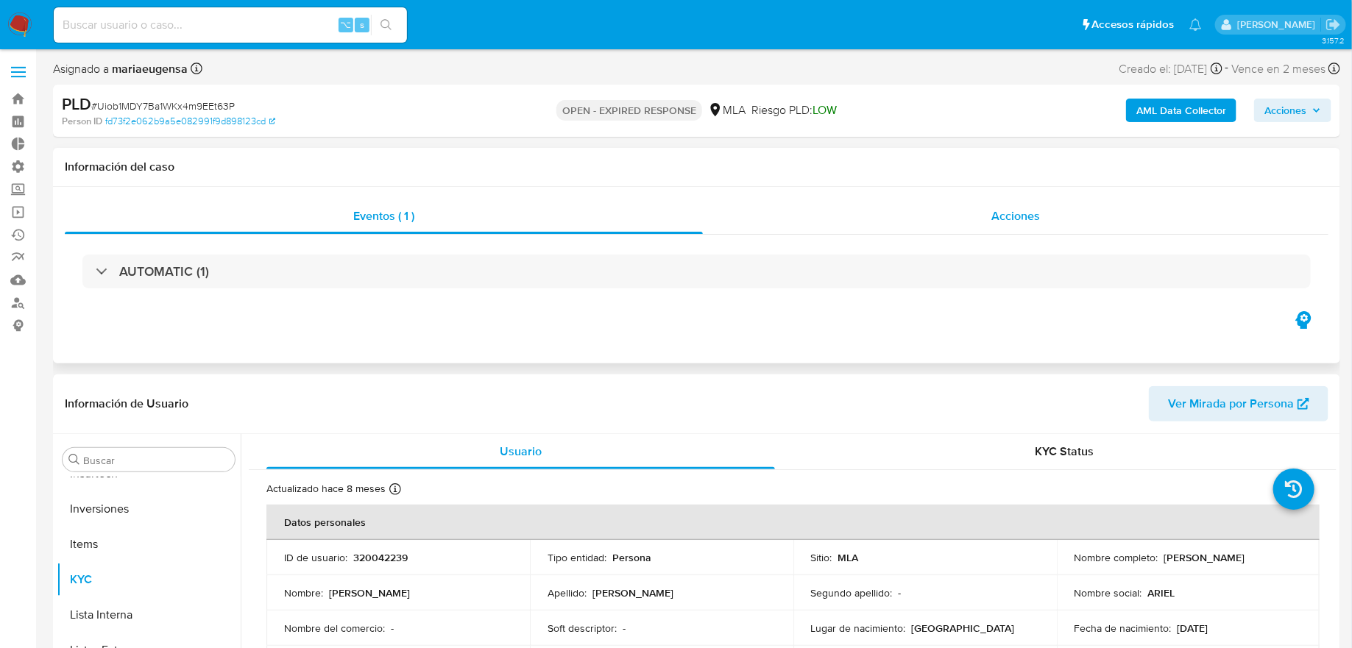
click at [746, 216] on div "Acciones" at bounding box center [1015, 216] width 625 height 35
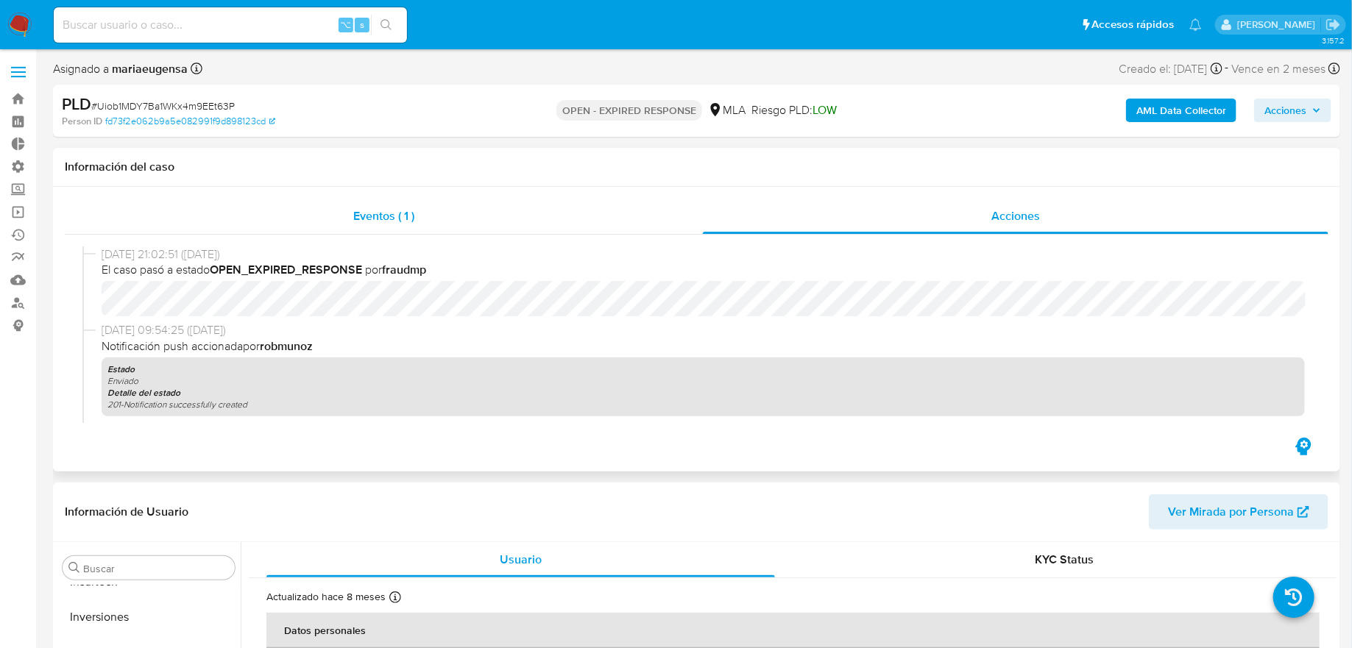
click at [615, 206] on div "Eventos ( 1 )" at bounding box center [384, 216] width 638 height 35
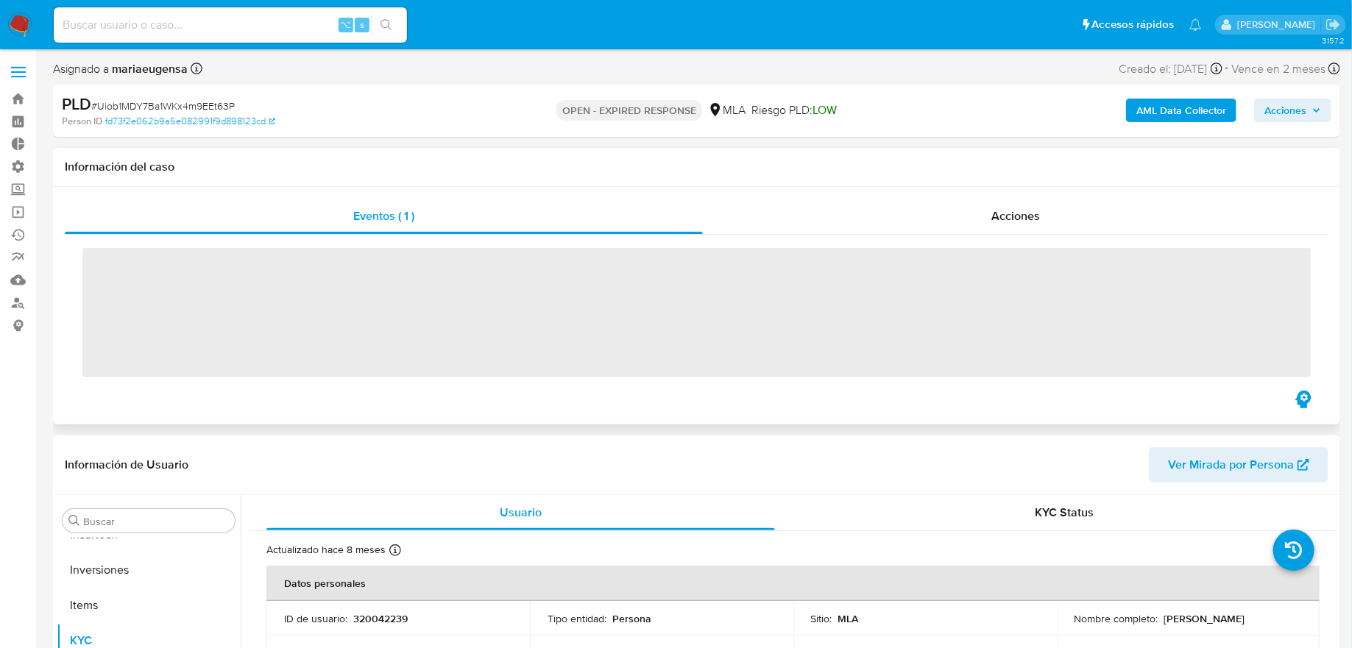
click at [649, 179] on div "Información del caso" at bounding box center [696, 167] width 1287 height 39
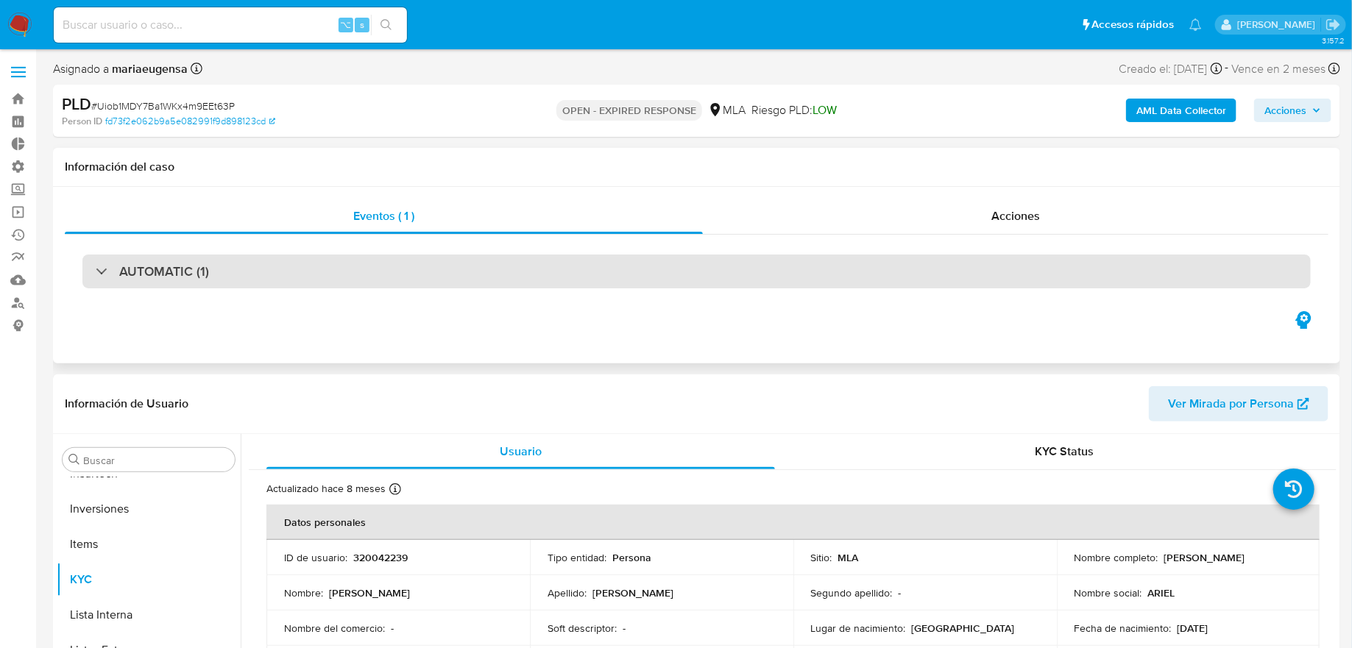
click at [631, 271] on div "AUTOMATIC (1)" at bounding box center [696, 272] width 1228 height 34
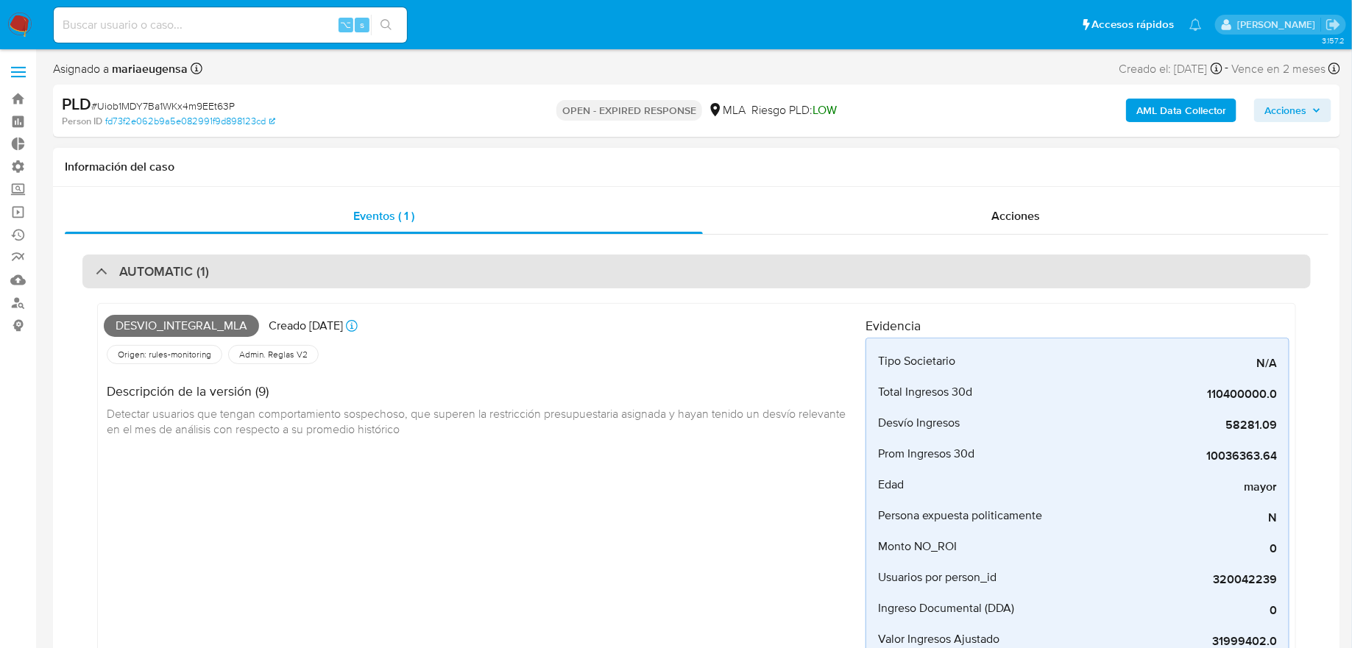
click at [631, 271] on div "AUTOMATIC (1)" at bounding box center [696, 272] width 1228 height 34
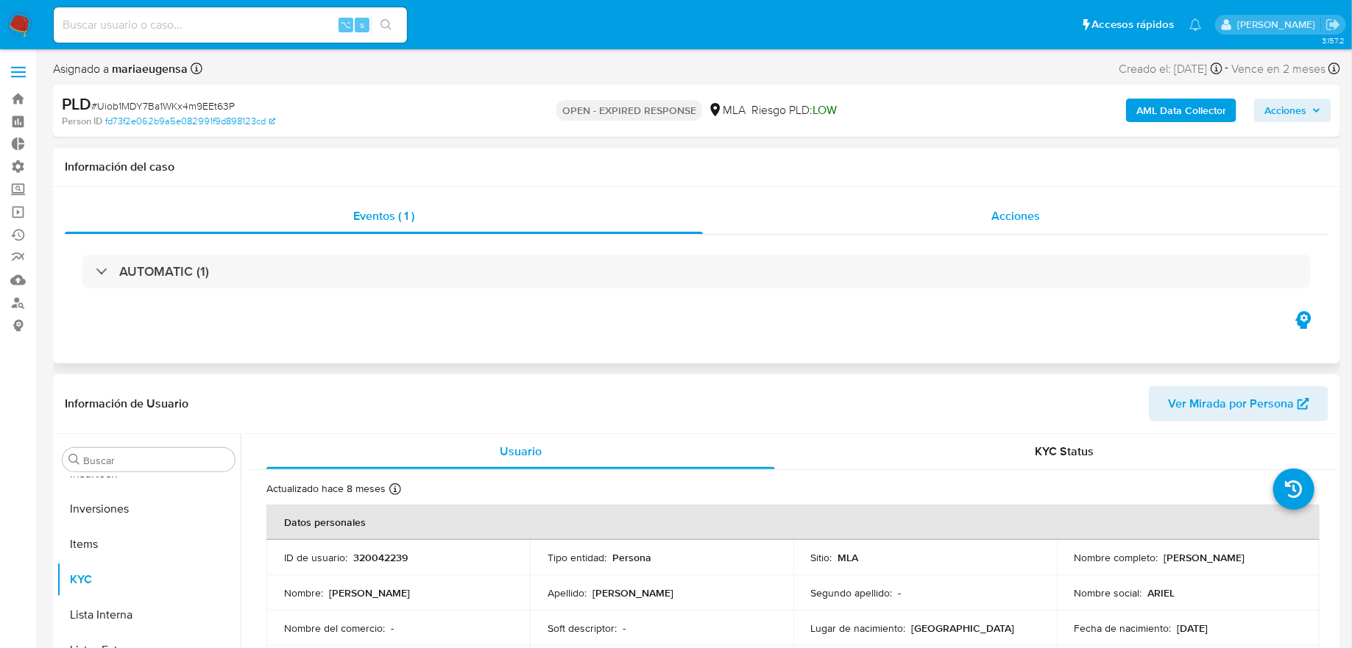
click at [797, 207] on div "Acciones" at bounding box center [1015, 216] width 625 height 35
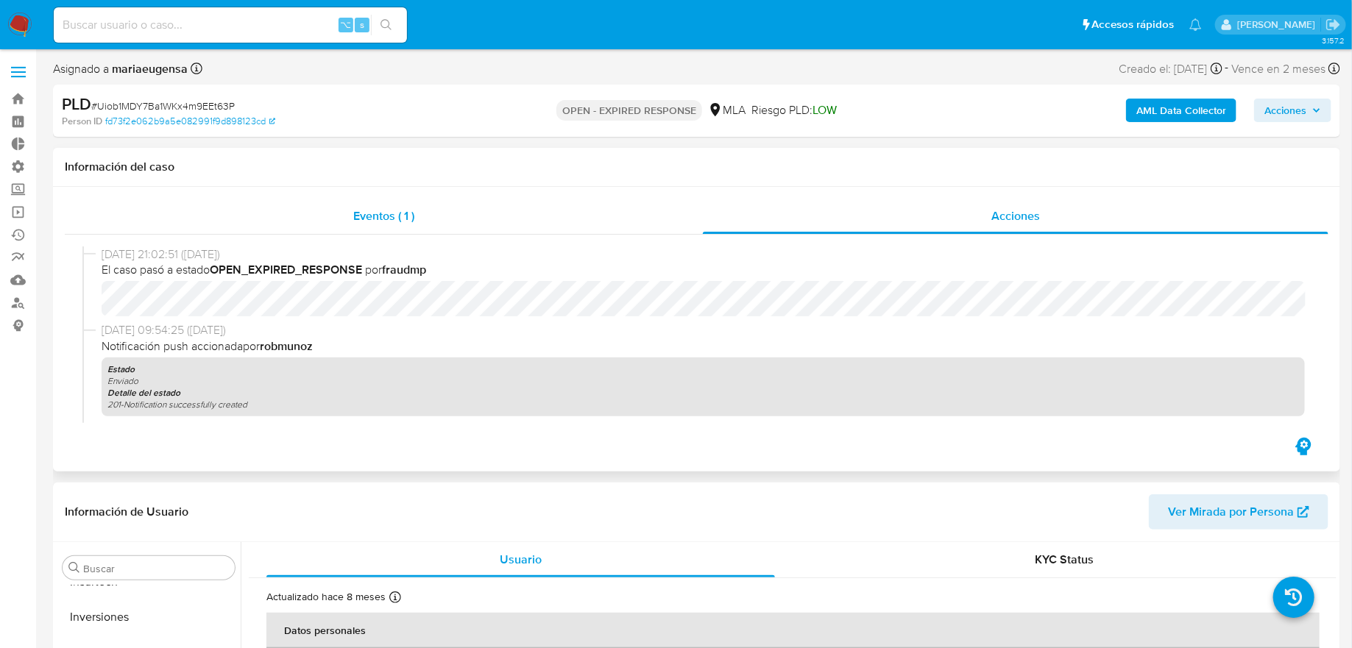
click at [633, 207] on div "Eventos ( 1 )" at bounding box center [384, 216] width 638 height 35
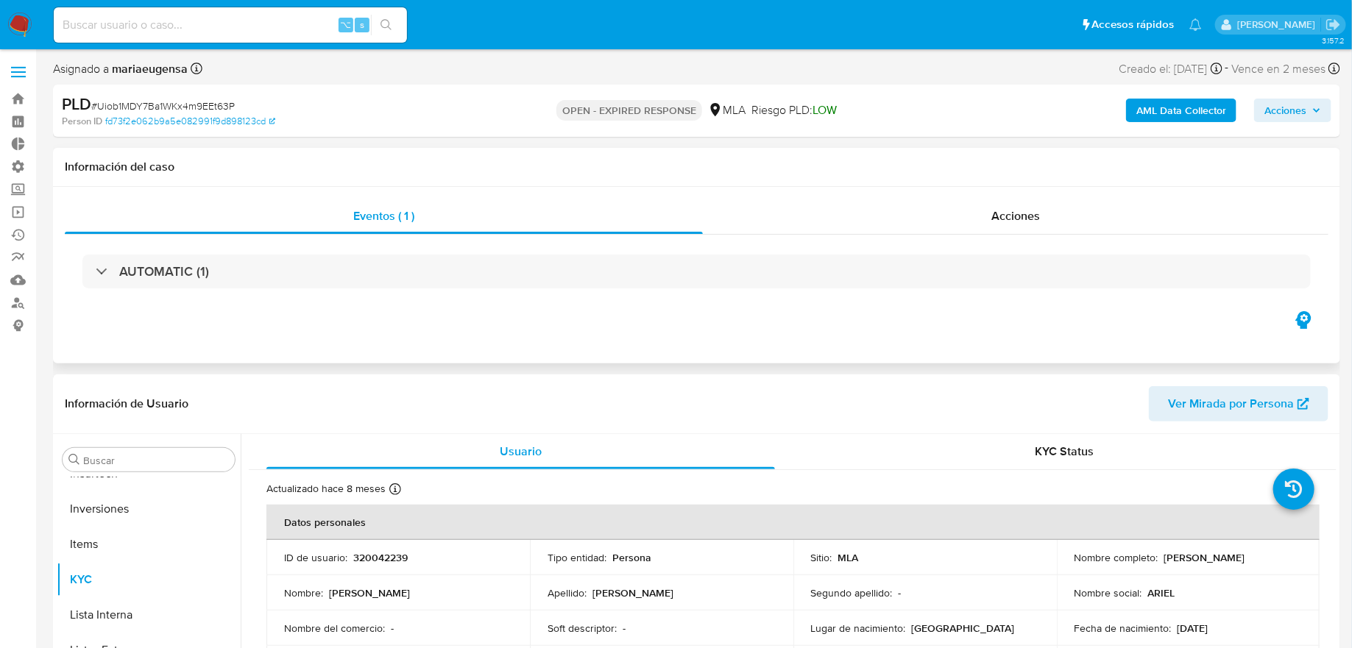
click at [650, 174] on div "Información del caso" at bounding box center [696, 167] width 1287 height 39
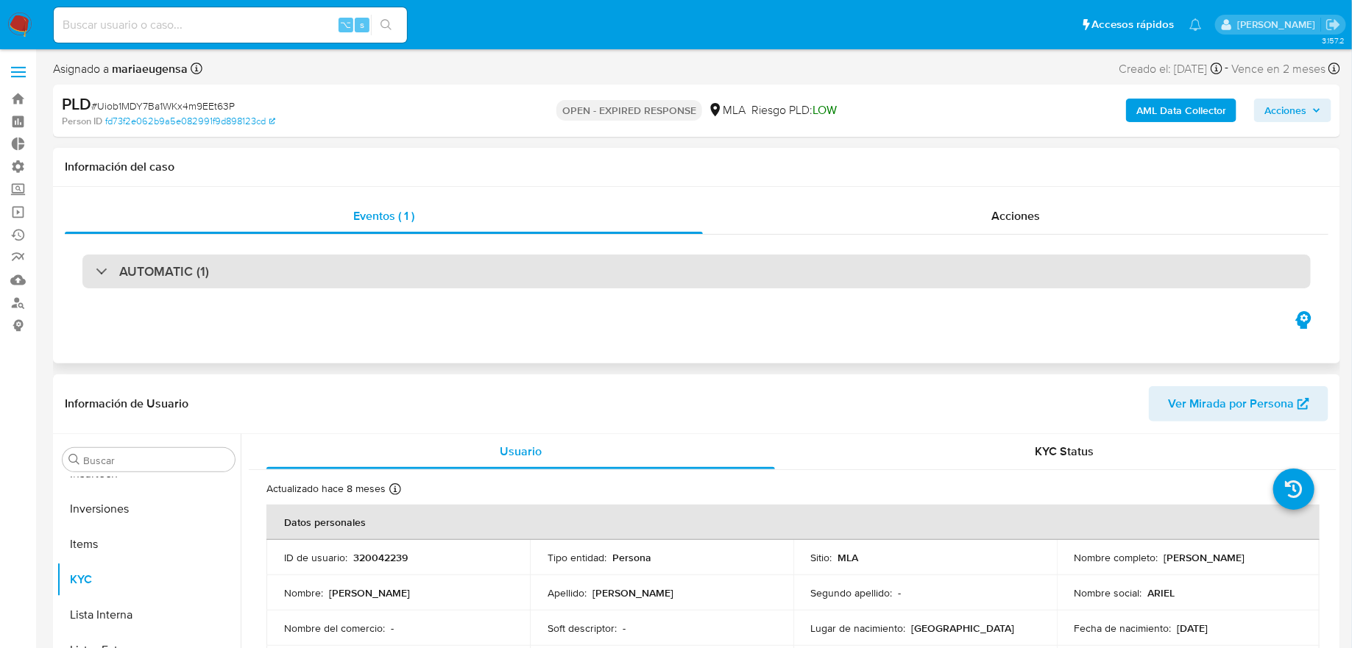
click at [631, 257] on div "AUTOMATIC (1)" at bounding box center [696, 272] width 1228 height 34
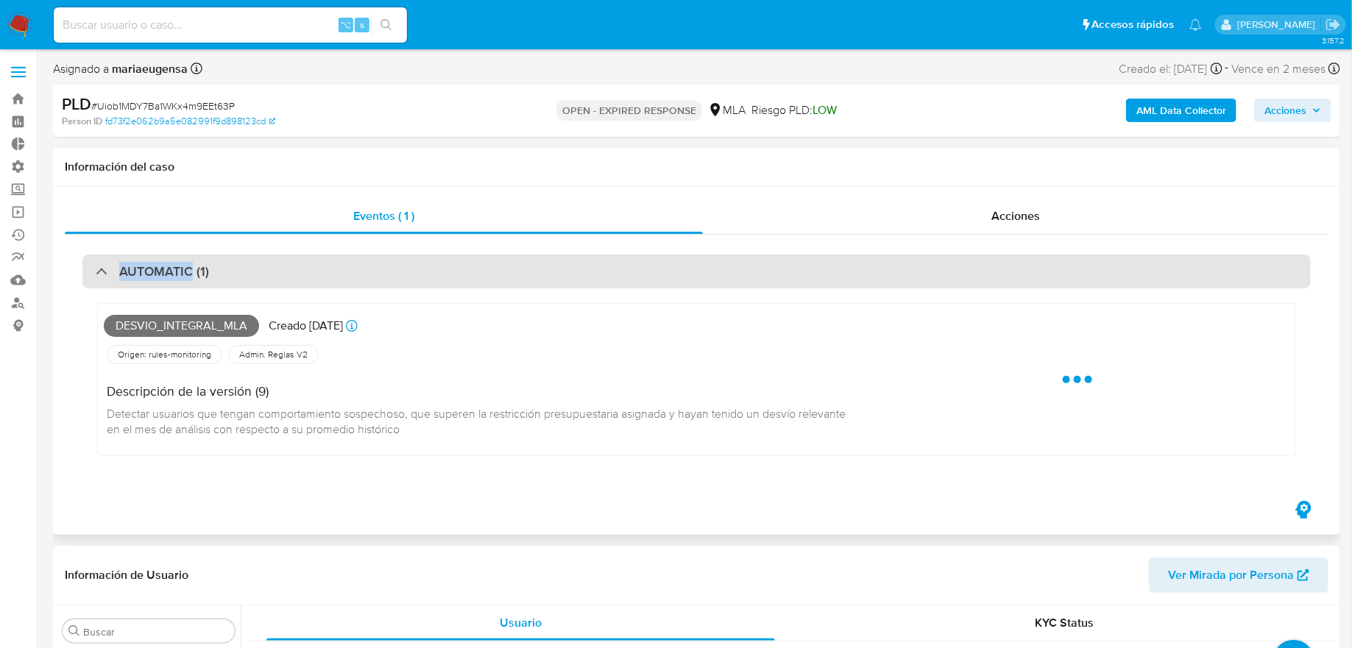
click at [631, 257] on div "AUTOMATIC (1)" at bounding box center [696, 272] width 1228 height 34
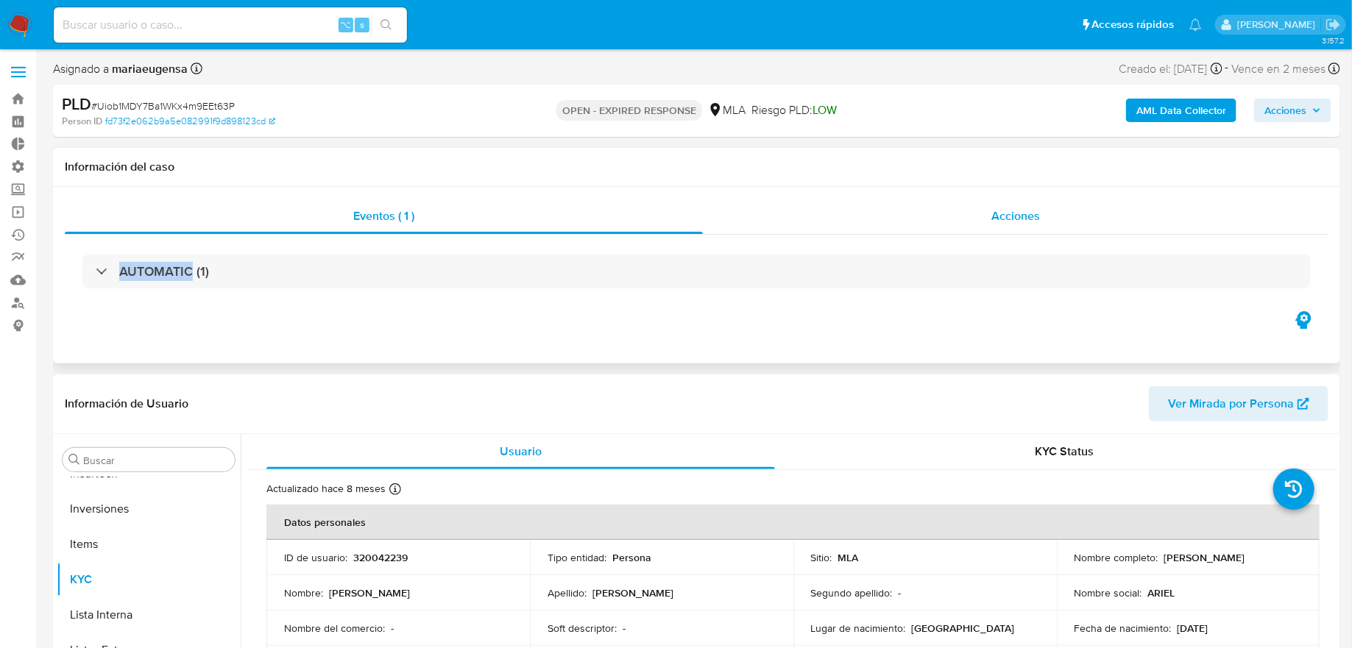
click at [775, 219] on div "Acciones" at bounding box center [1015, 216] width 625 height 35
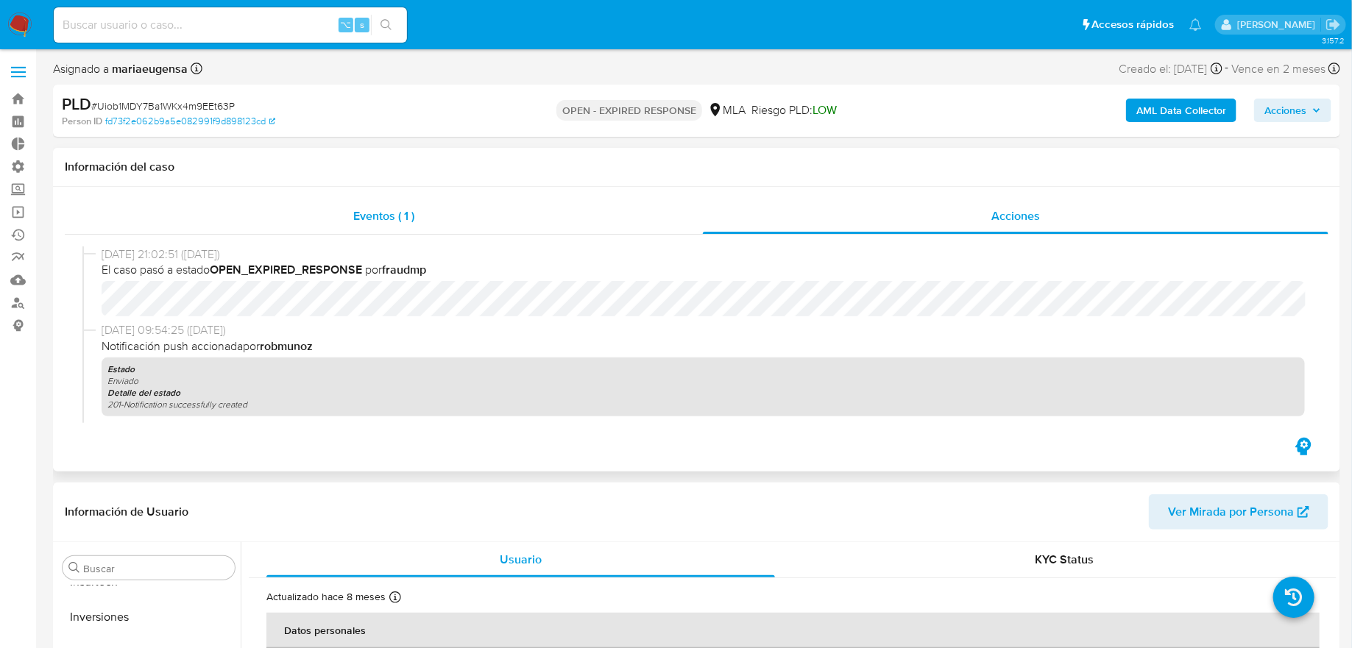
click at [620, 216] on div "Eventos ( 1 )" at bounding box center [384, 216] width 638 height 35
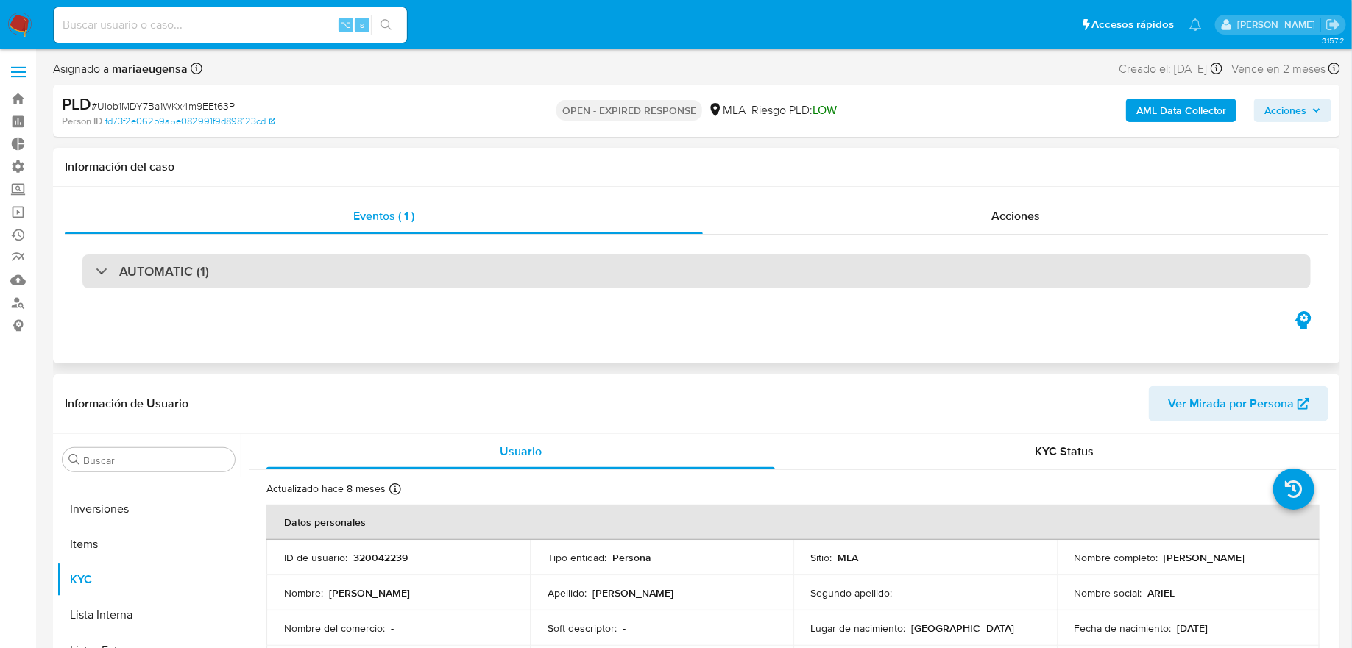
click at [619, 265] on div "AUTOMATIC (1)" at bounding box center [696, 272] width 1228 height 34
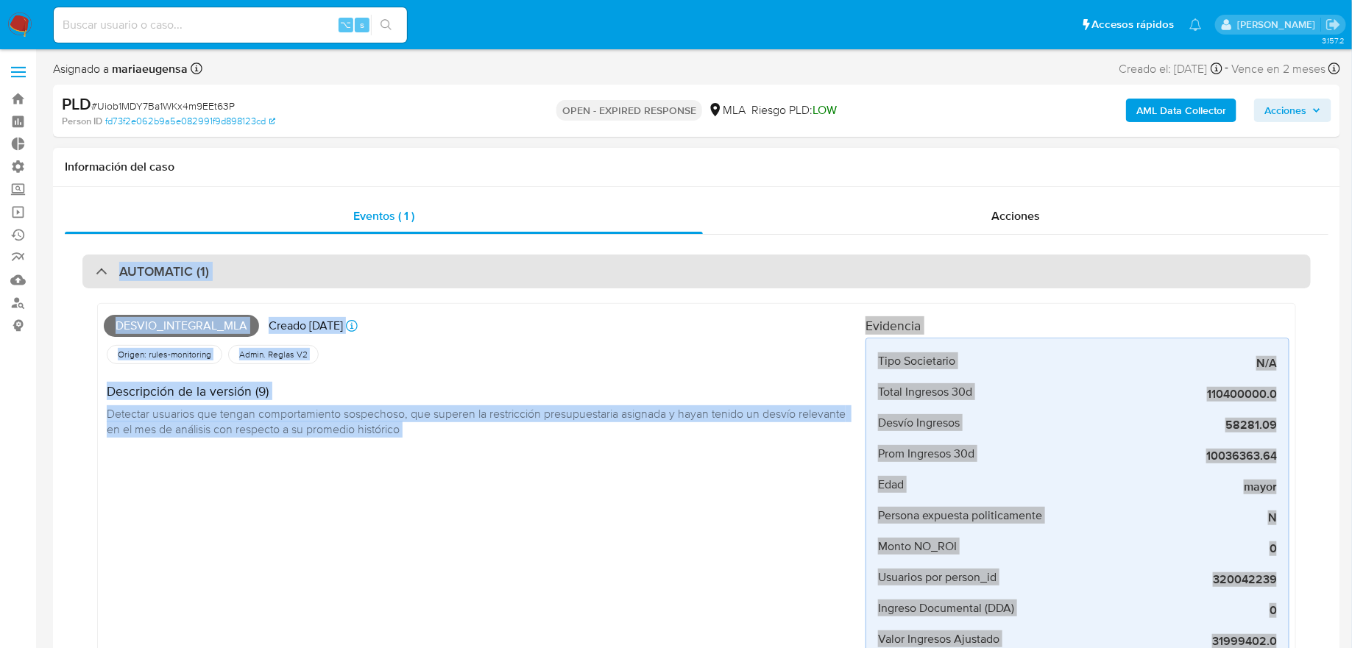
click at [619, 265] on div "AUTOMATIC (1)" at bounding box center [696, 272] width 1228 height 34
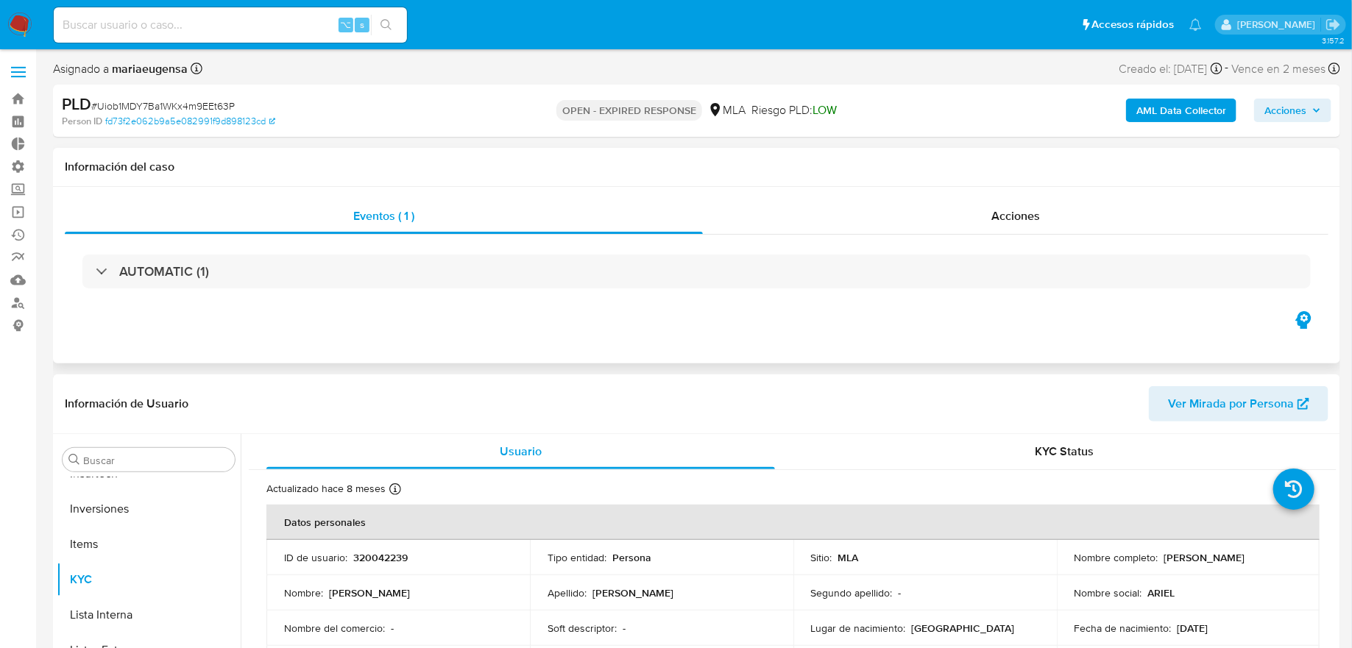
click at [606, 309] on div "Eventos ( 1 ) Acciones AUTOMATIC (1)" at bounding box center [696, 275] width 1287 height 177
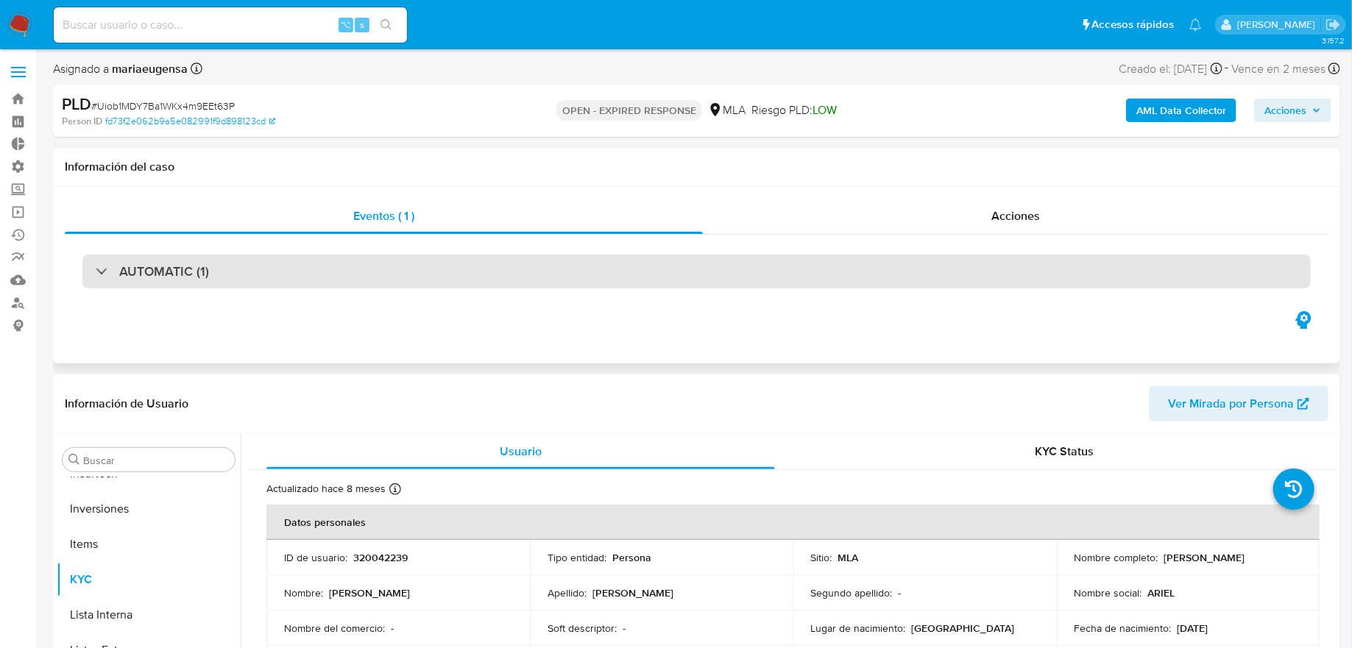
click at [608, 277] on div "AUTOMATIC (1)" at bounding box center [696, 272] width 1228 height 34
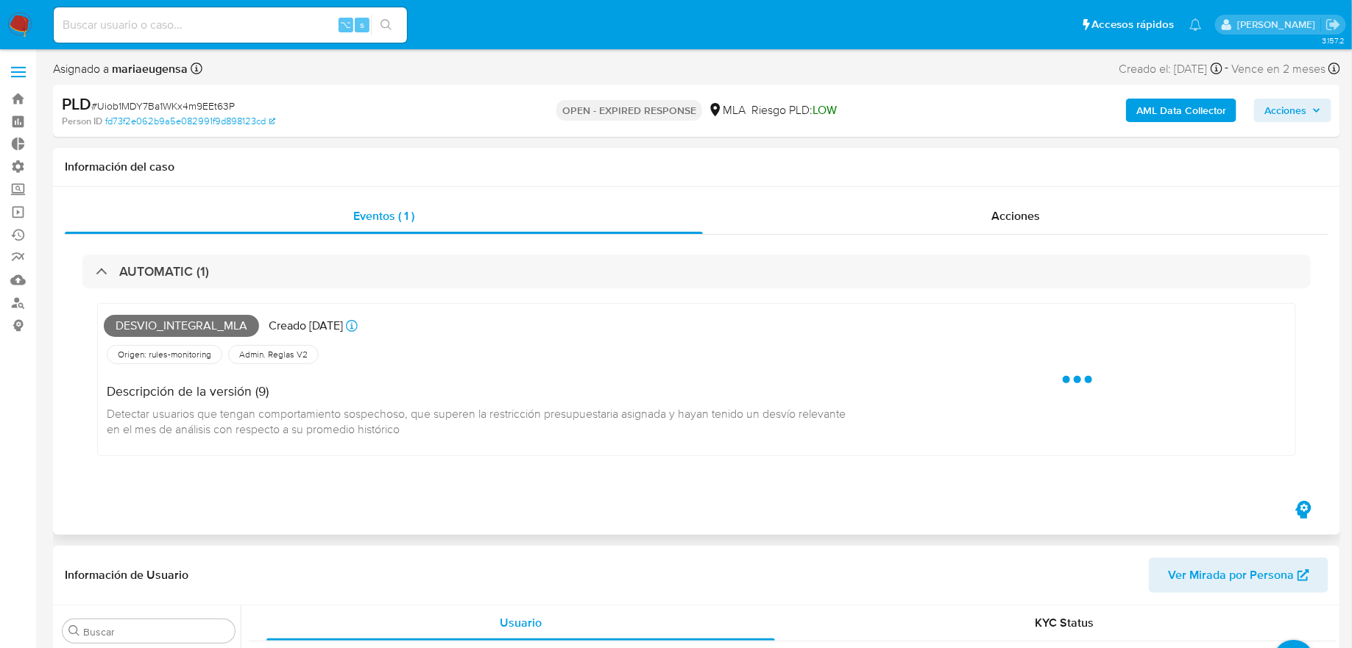
click at [598, 326] on div "Desvio_integral_mla Creado hace 22 días Creado: 12/08/2025 17:53:48" at bounding box center [484, 326] width 761 height 32
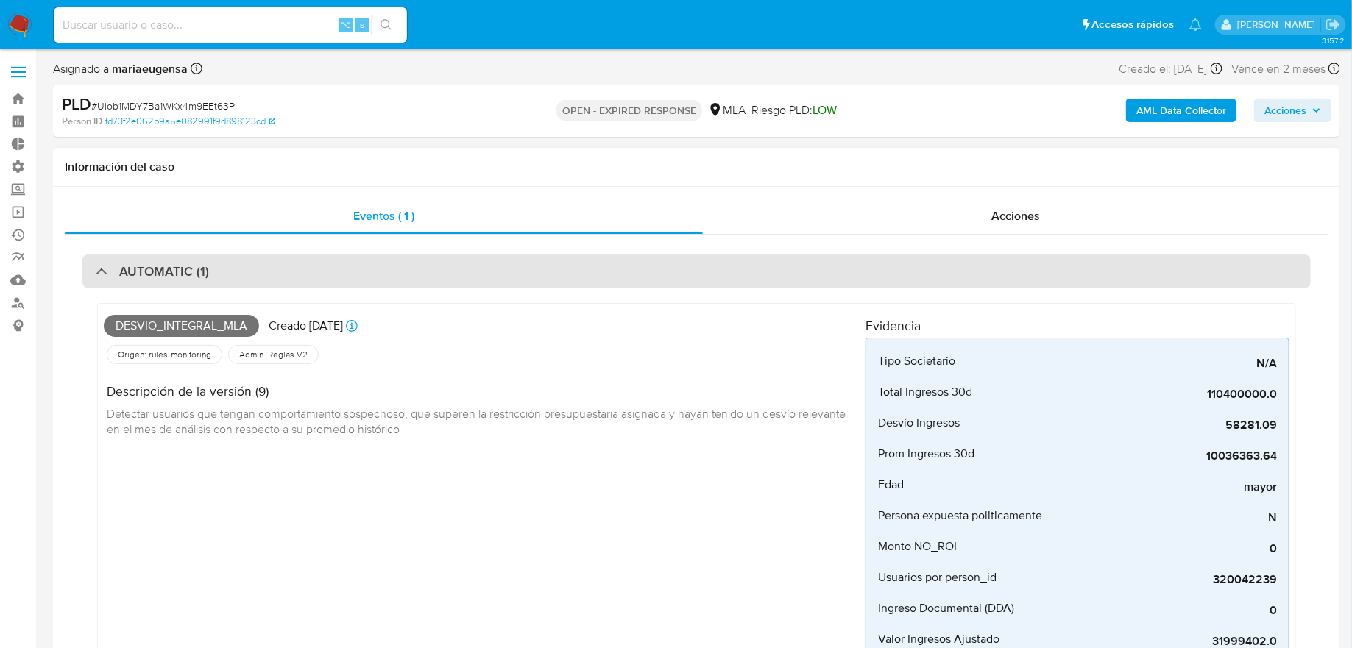
click at [607, 256] on div "AUTOMATIC (1)" at bounding box center [696, 272] width 1228 height 34
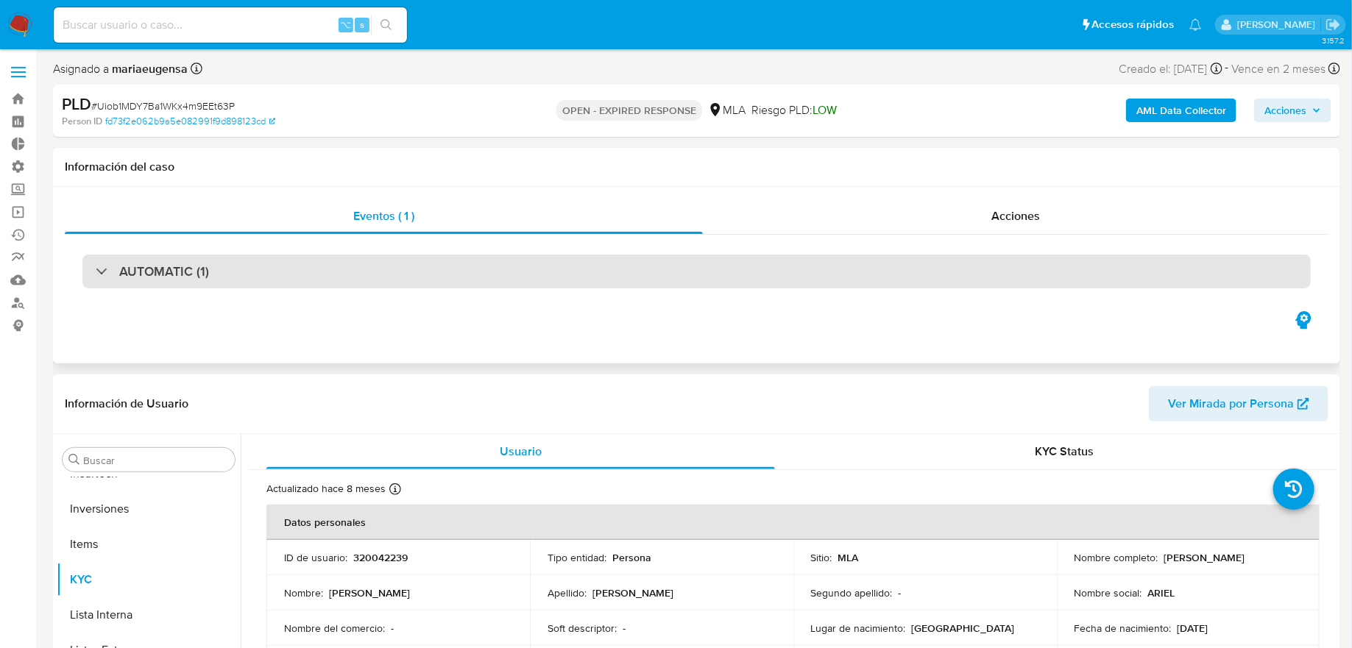
click at [607, 256] on div "AUTOMATIC (1)" at bounding box center [696, 272] width 1228 height 34
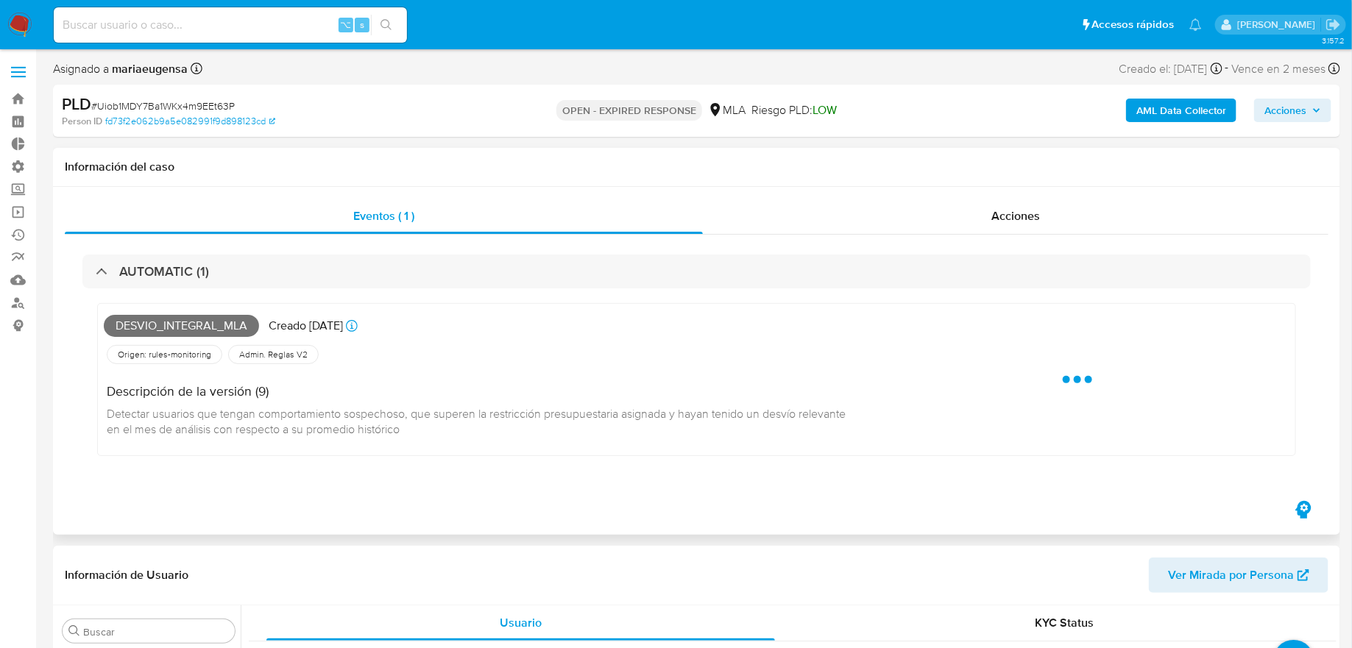
click at [640, 252] on div "AUTOMATIC (1) Desvio_integral_mla Creado hace 22 días Creado: 12/08/2025 17:53:…" at bounding box center [696, 366] width 1263 height 263
click at [833, 231] on div "Acciones" at bounding box center [1015, 216] width 625 height 35
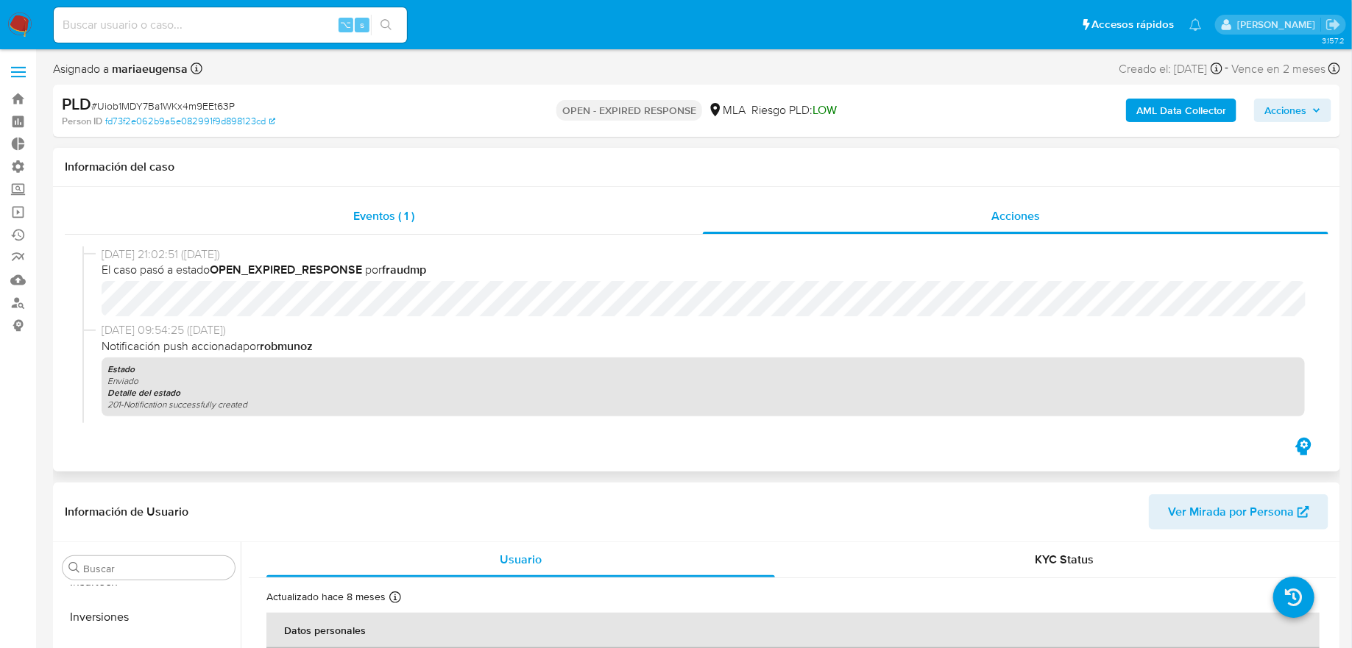
click at [670, 224] on div "Eventos ( 1 )" at bounding box center [384, 216] width 638 height 35
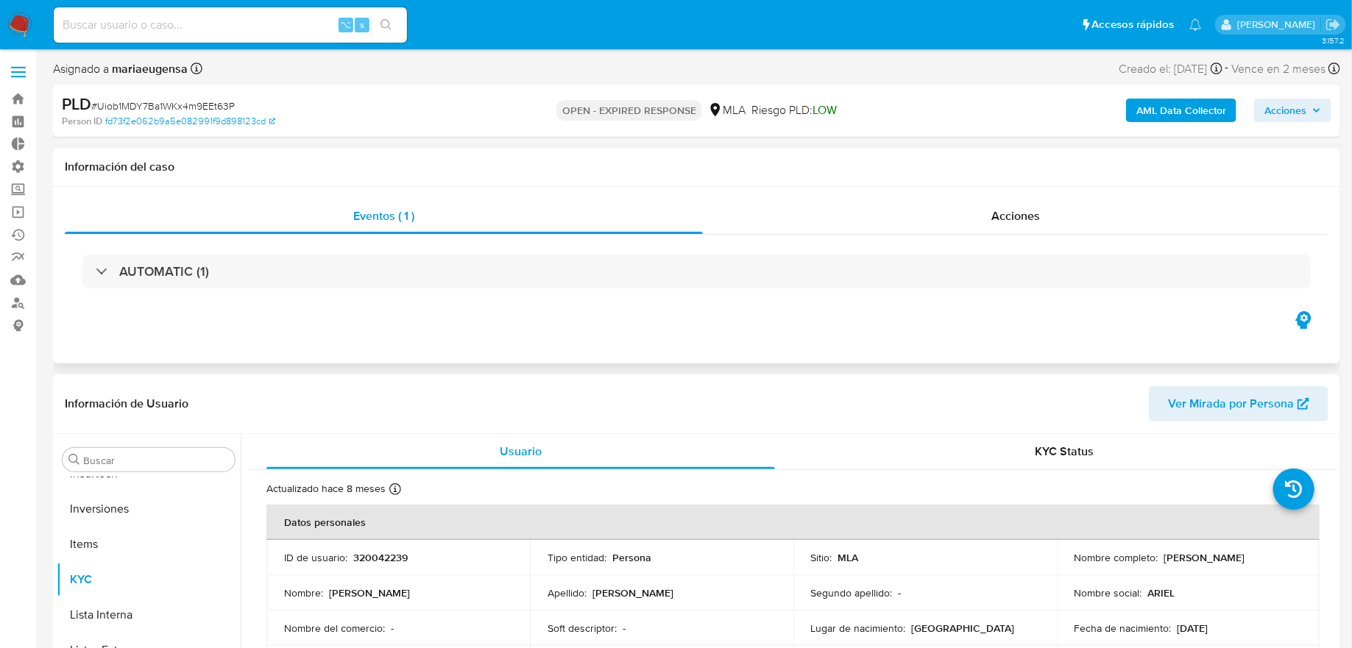
click at [401, 305] on div "AUTOMATIC (1)" at bounding box center [696, 272] width 1263 height 74
click at [401, 293] on div "AUTOMATIC (1)" at bounding box center [696, 272] width 1263 height 74
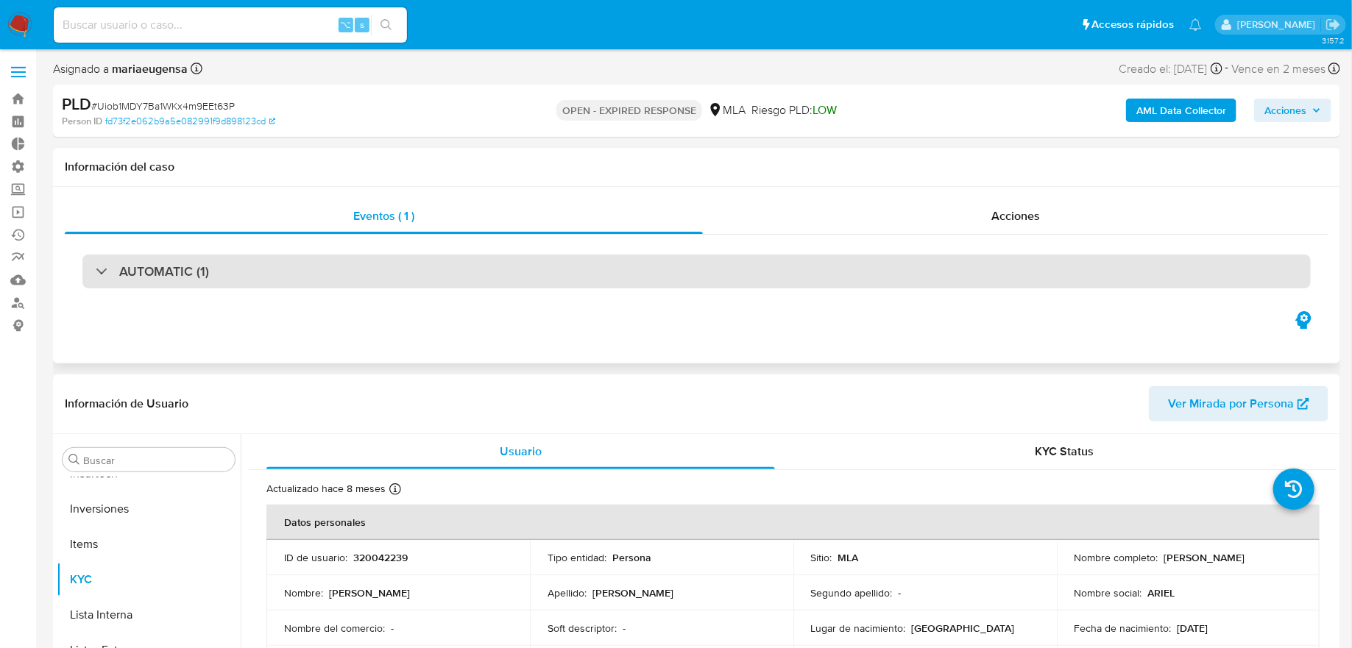
click at [421, 262] on div "AUTOMATIC (1)" at bounding box center [696, 272] width 1228 height 34
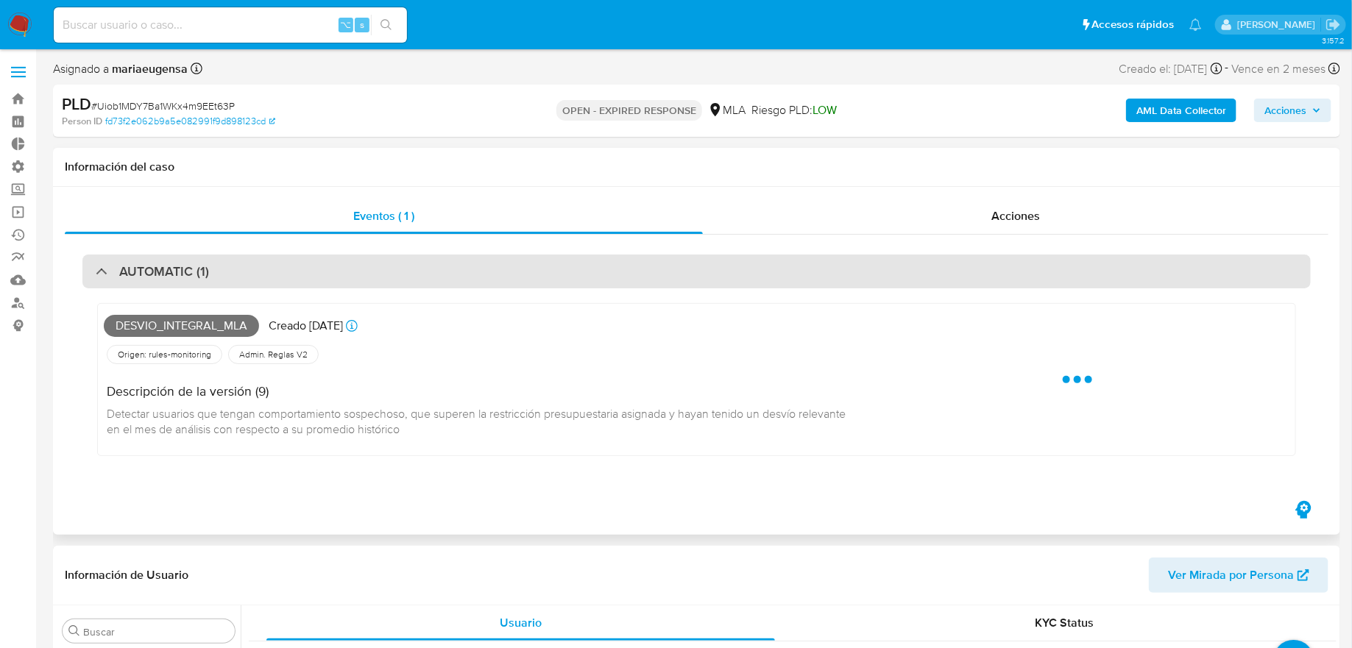
click at [421, 262] on div "AUTOMATIC (1)" at bounding box center [696, 272] width 1228 height 34
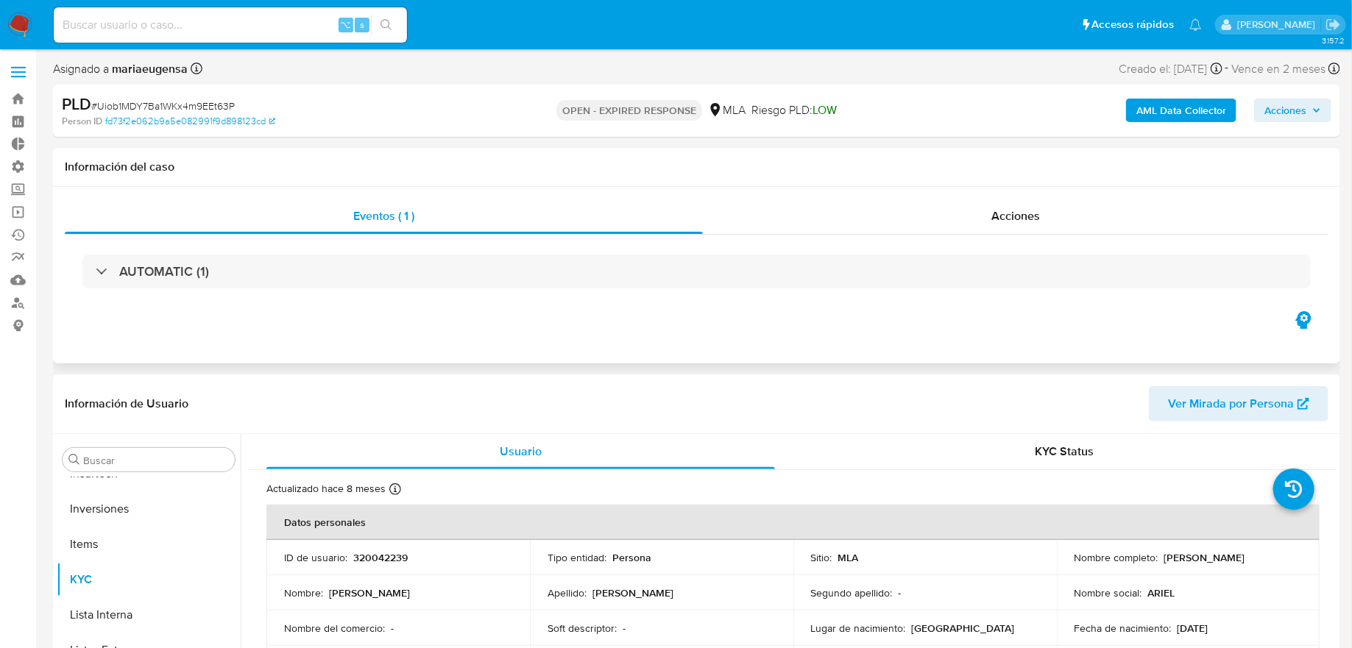
drag, startPoint x: 715, startPoint y: 242, endPoint x: 734, endPoint y: 237, distance: 19.8
click at [716, 242] on div "AUTOMATIC (1)" at bounding box center [696, 272] width 1263 height 74
click at [734, 237] on div "AUTOMATIC (1)" at bounding box center [696, 272] width 1263 height 74
click at [736, 213] on div "Acciones" at bounding box center [1015, 216] width 625 height 35
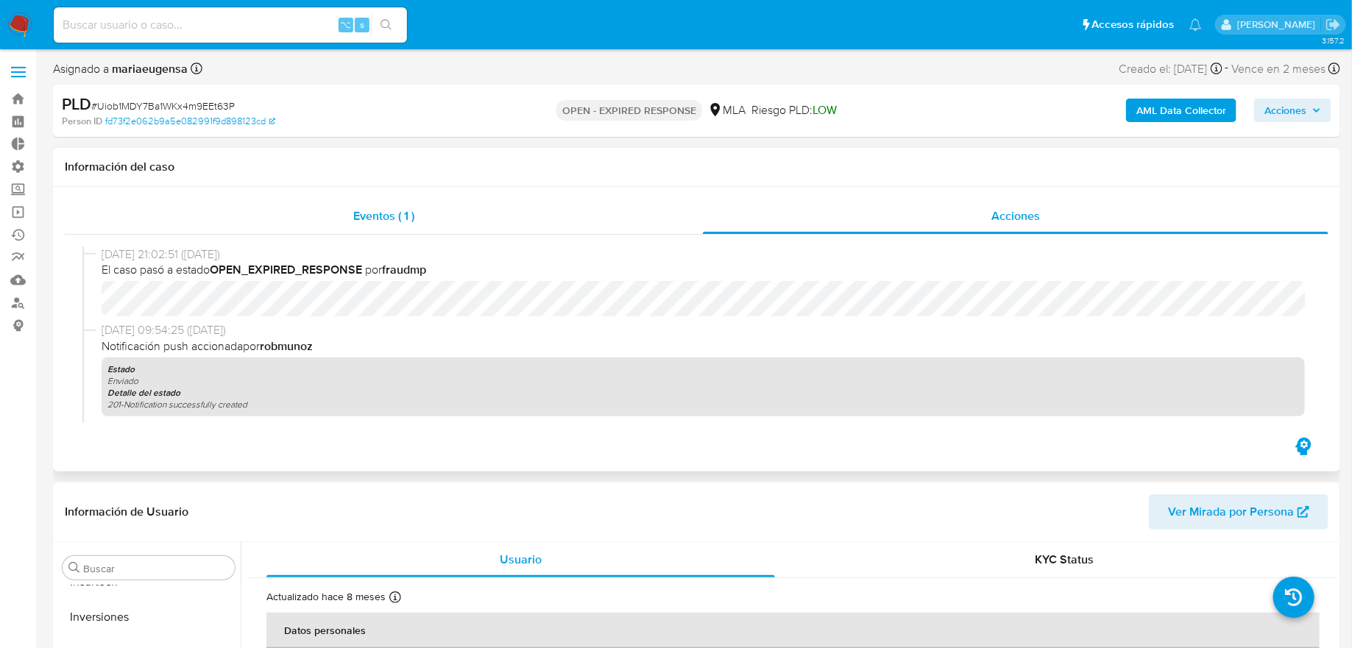
click at [604, 222] on div "Eventos ( 1 )" at bounding box center [384, 216] width 638 height 35
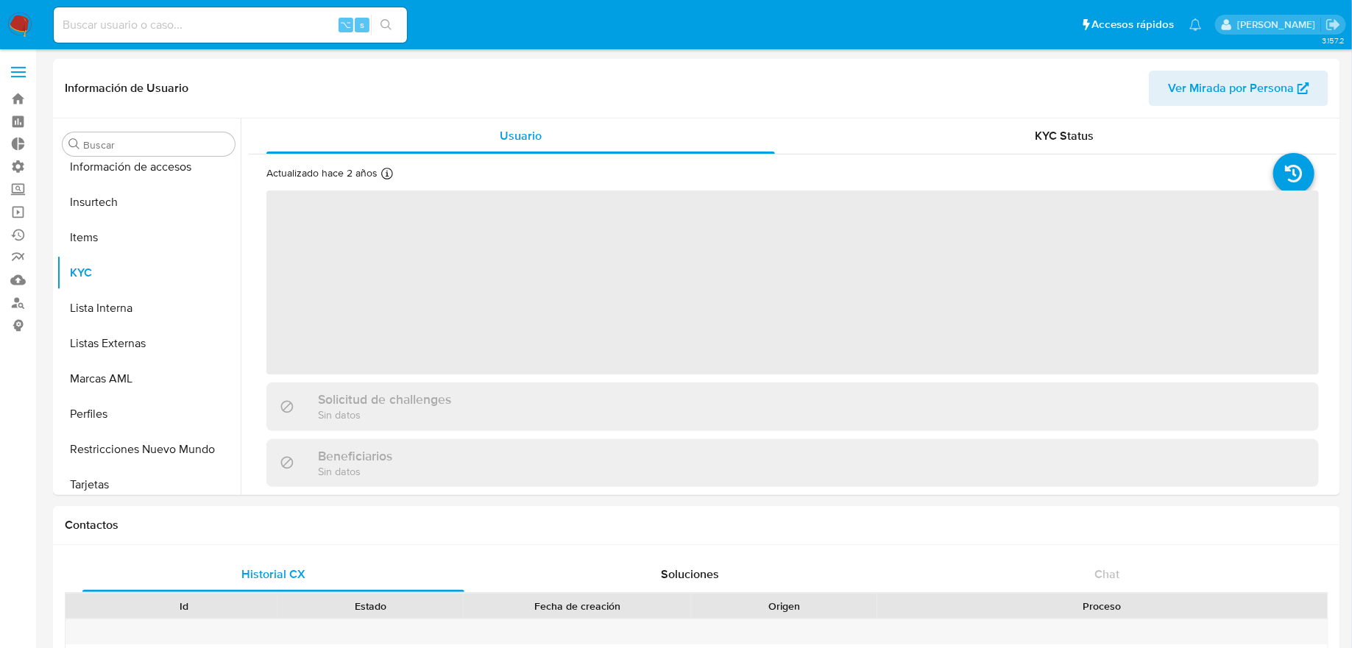
scroll to position [657, 0]
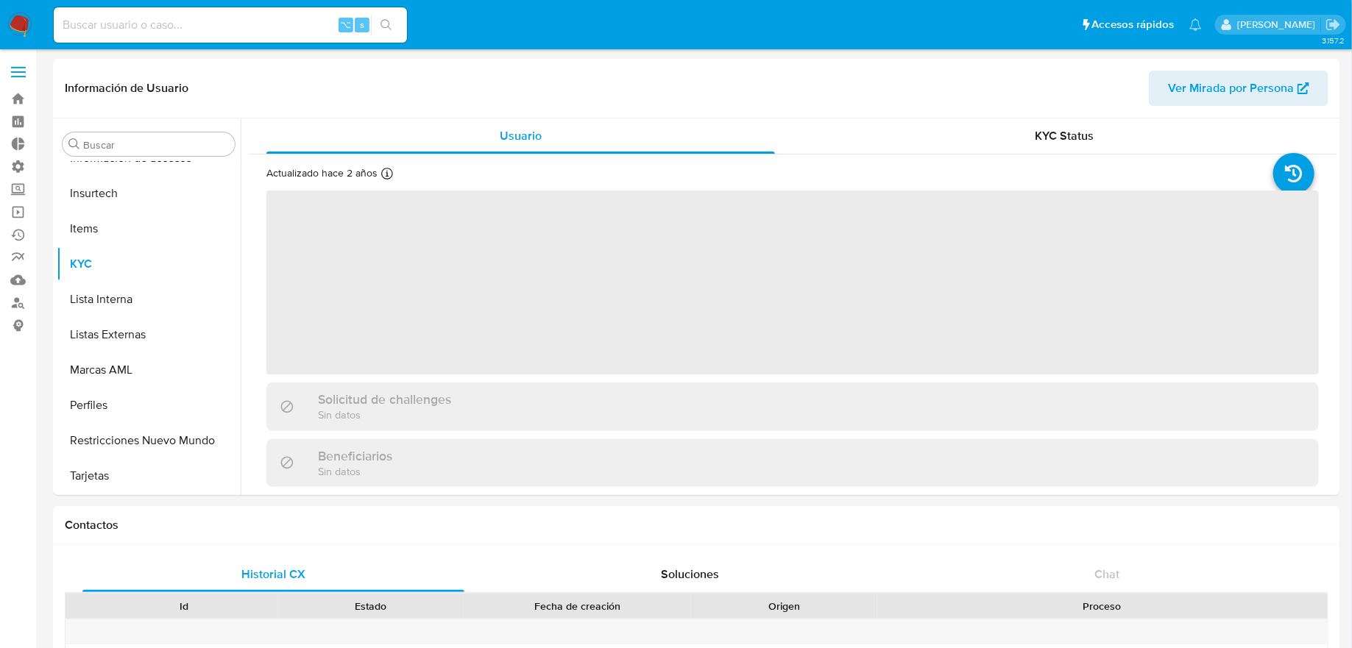
click at [4, 67] on label at bounding box center [18, 72] width 37 height 31
click at [0, 0] on input "checkbox" at bounding box center [0, 0] width 0 height 0
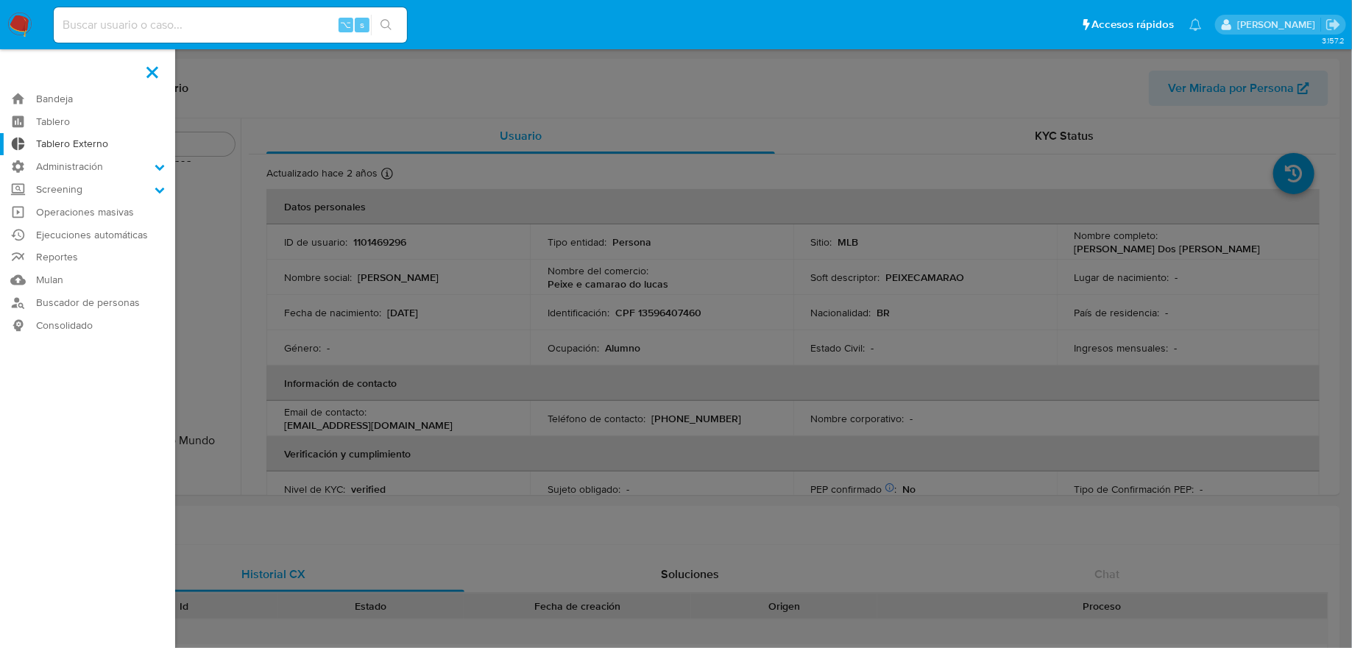
select select "10"
click at [63, 160] on label "Administración" at bounding box center [87, 166] width 175 height 23
click at [0, 0] on input "Administración" at bounding box center [0, 0] width 0 height 0
click at [76, 191] on link "Reglas" at bounding box center [87, 187] width 175 height 18
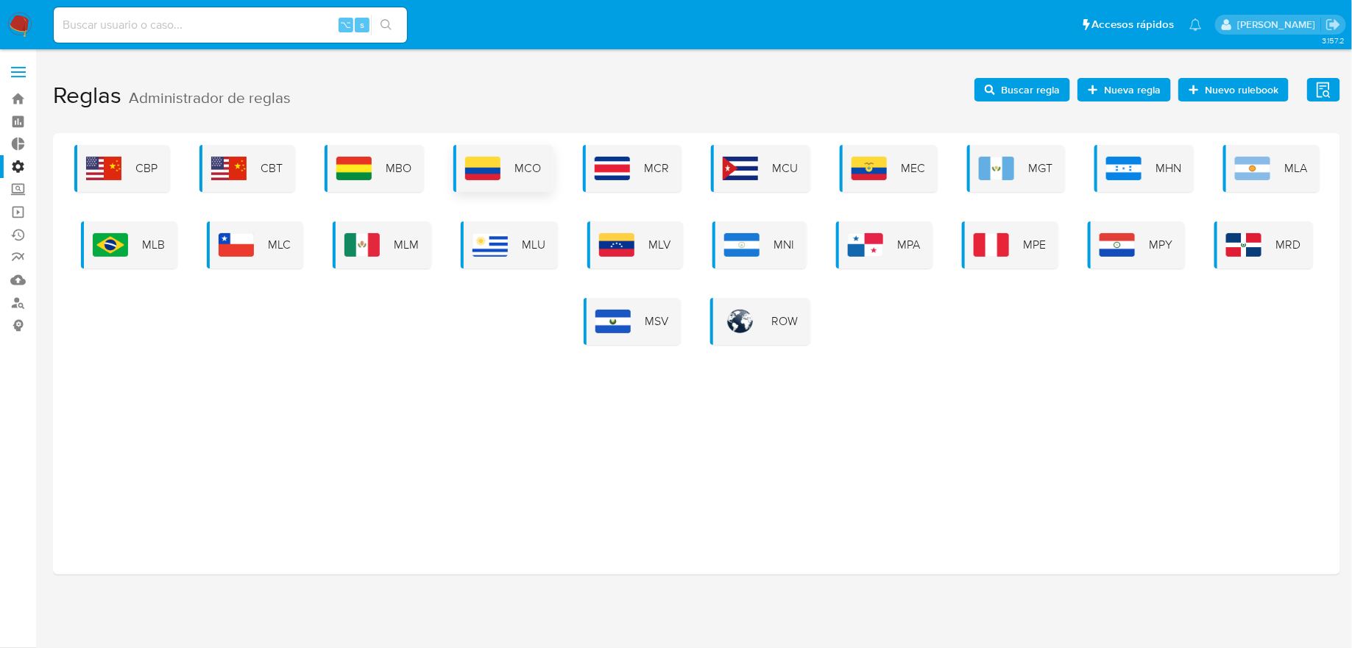
click at [512, 157] on div "MCO" at bounding box center [503, 168] width 100 height 47
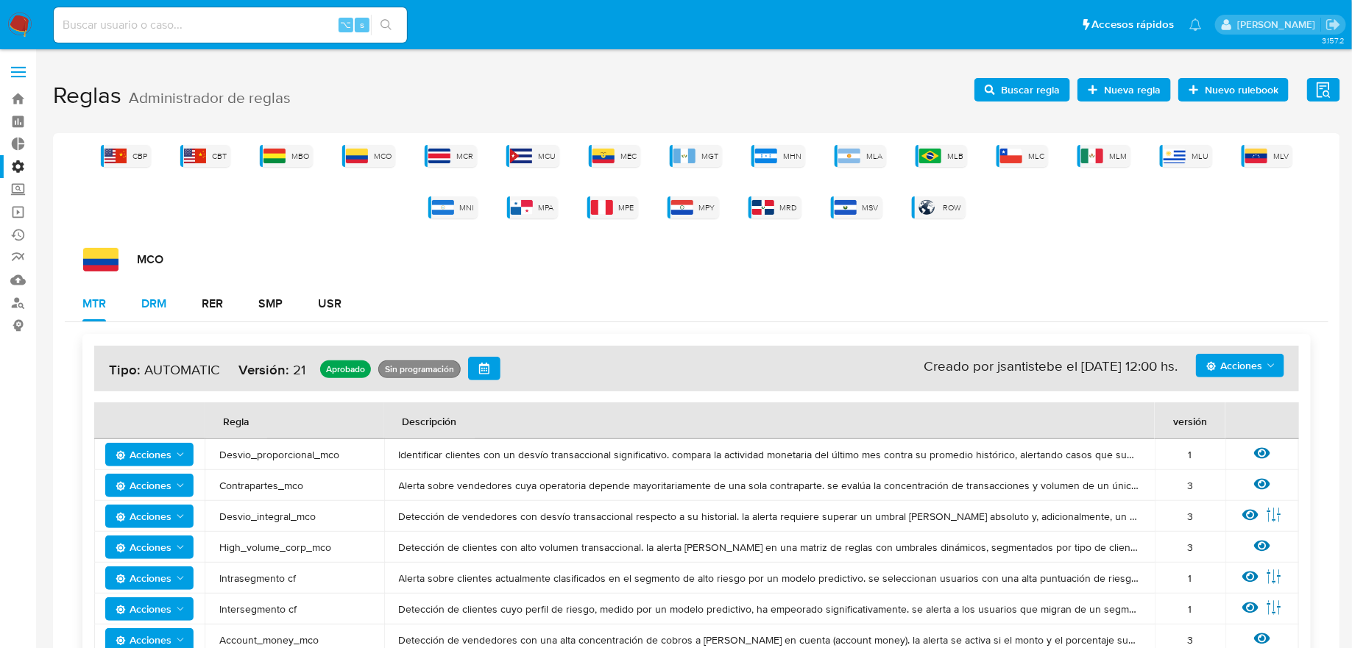
click at [163, 312] on div "DRM" at bounding box center [153, 303] width 25 height 35
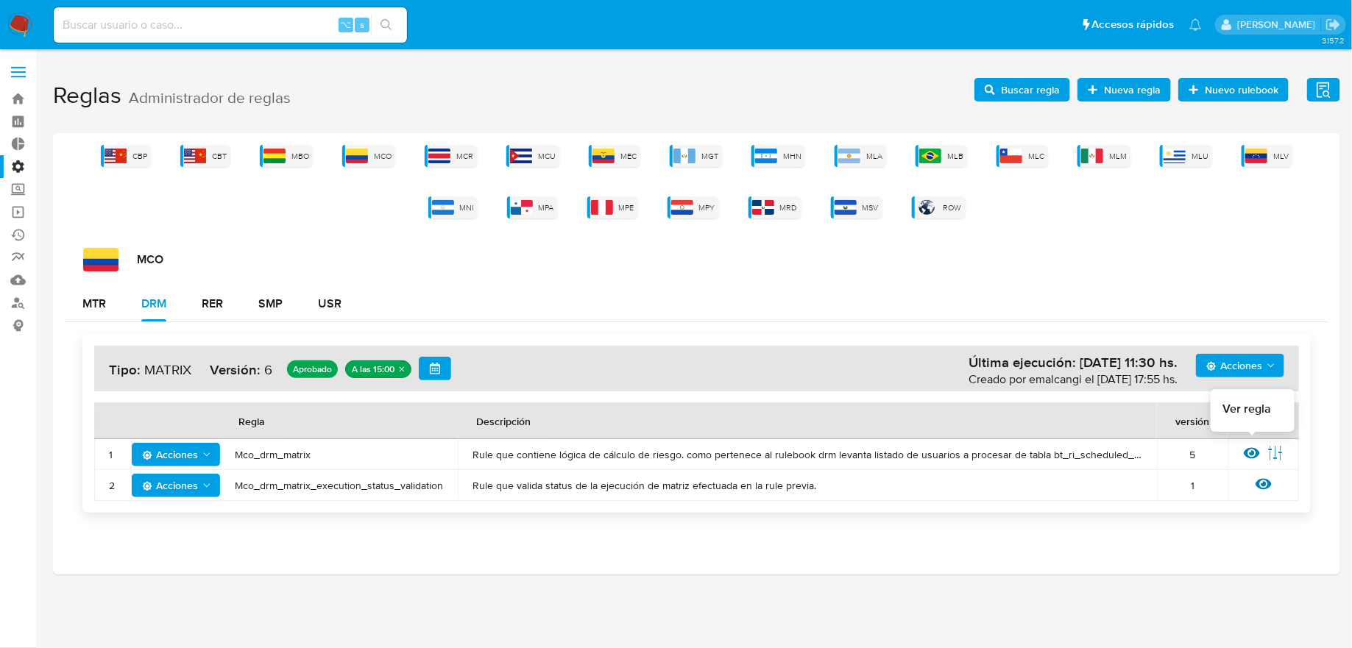
click at [1249, 448] on icon at bounding box center [1251, 453] width 16 height 11
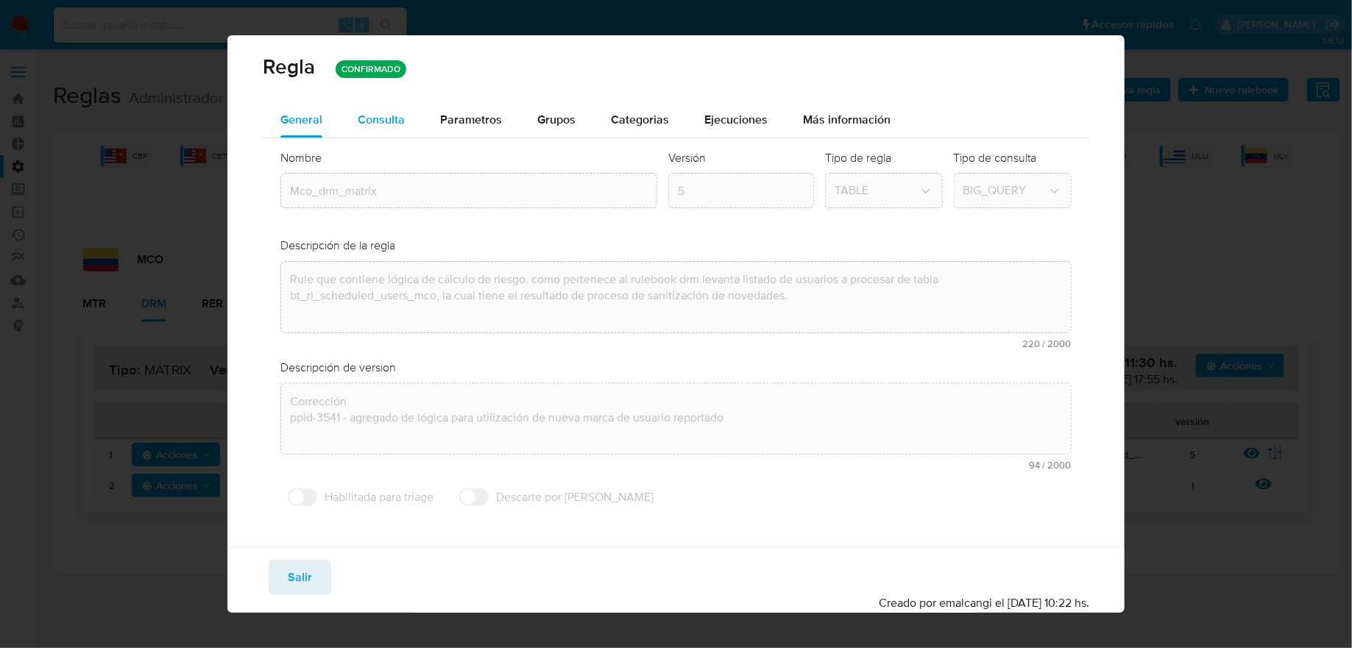
click at [398, 121] on span "Consulta" at bounding box center [381, 119] width 47 height 17
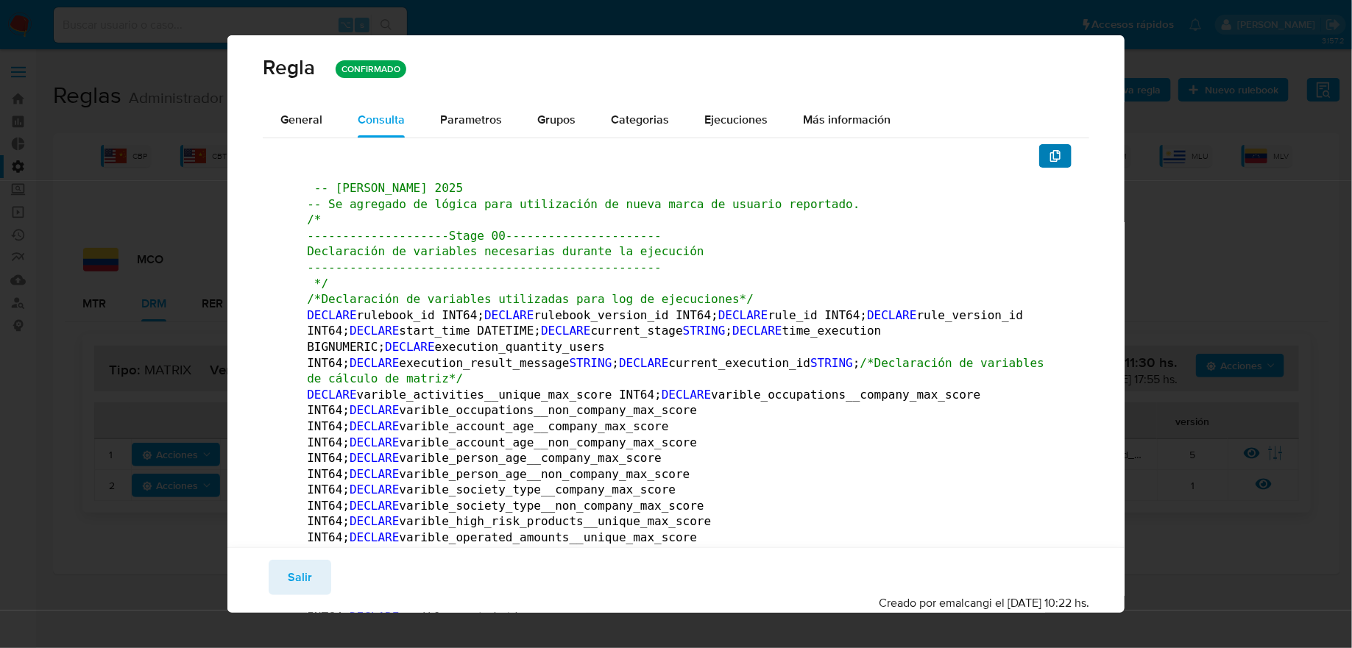
click at [1041, 158] on button "button" at bounding box center [1055, 156] width 32 height 24
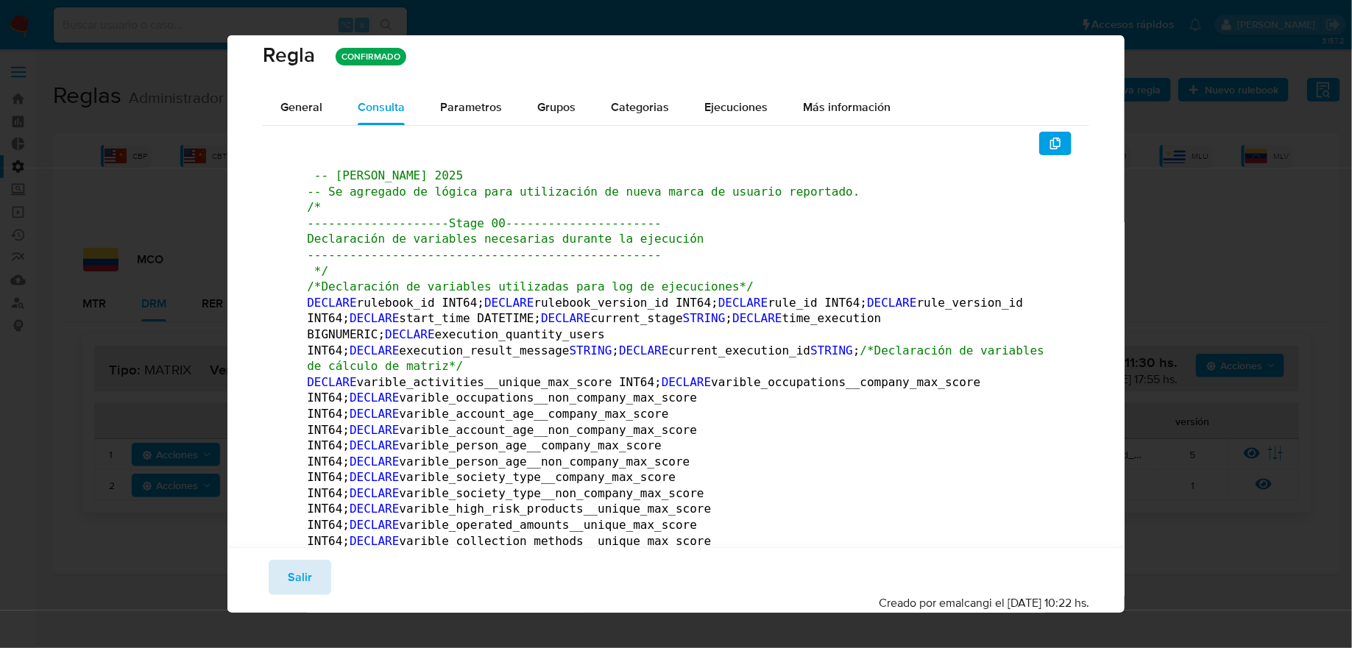
click at [313, 561] on button "Salir" at bounding box center [300, 577] width 63 height 35
